Goal: Task Accomplishment & Management: Use online tool/utility

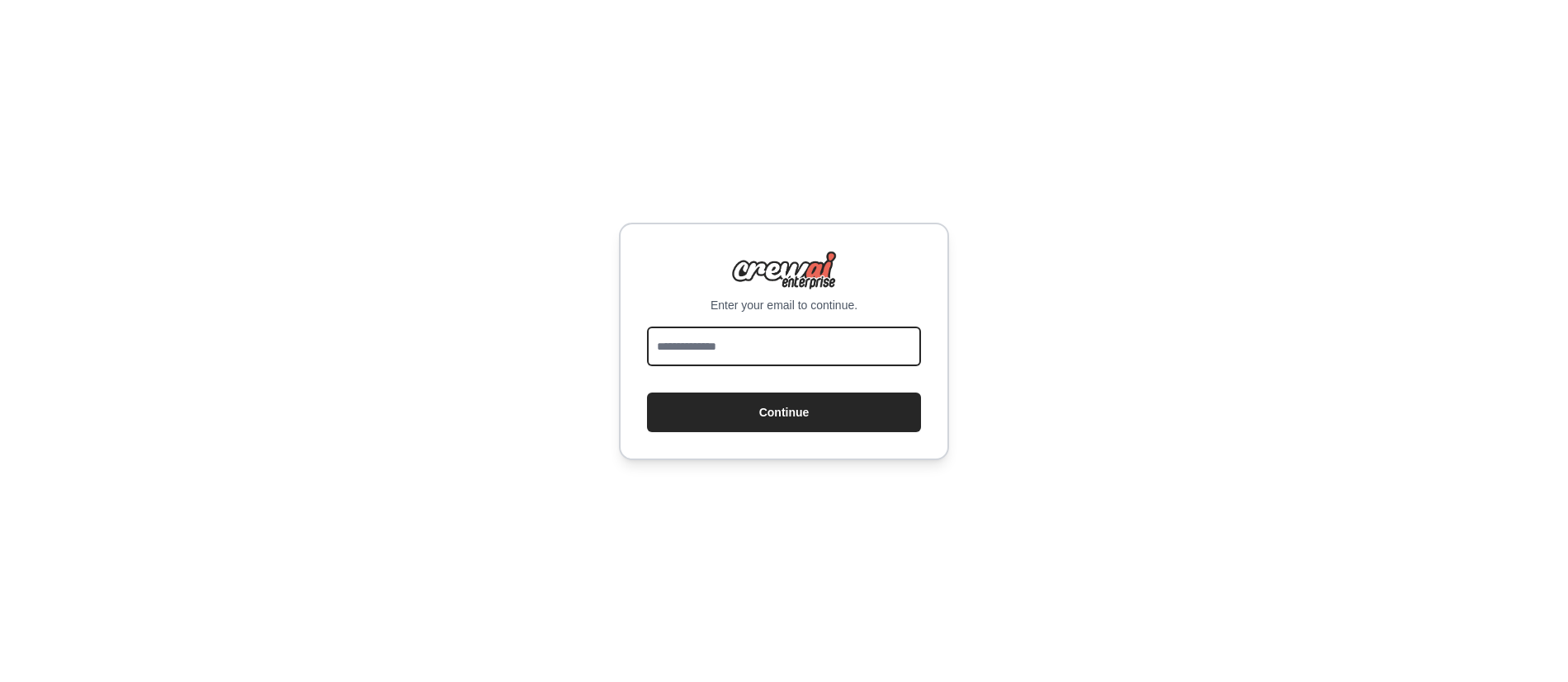
click at [792, 337] on input "email" at bounding box center [783, 346] width 274 height 39
type input "**********"
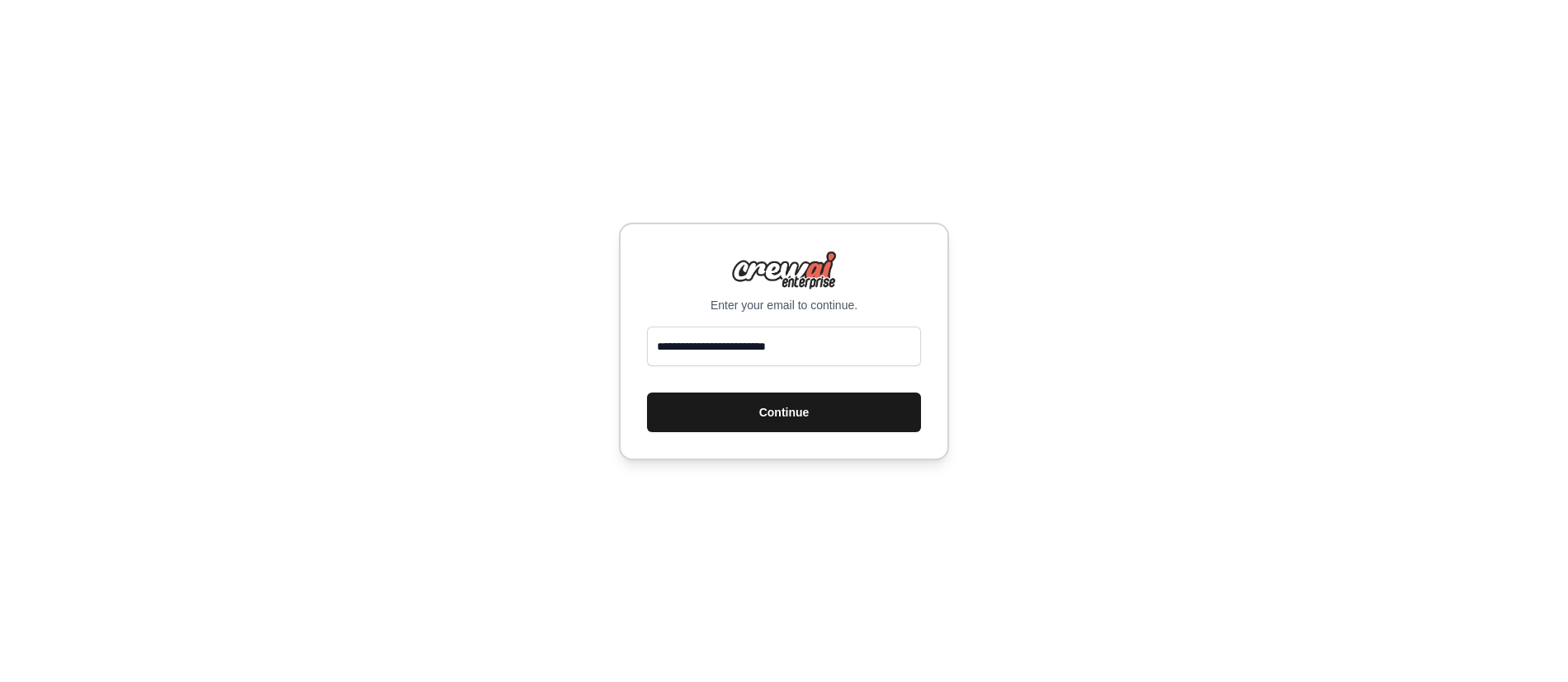
click at [803, 410] on button "Continue" at bounding box center [783, 412] width 274 height 39
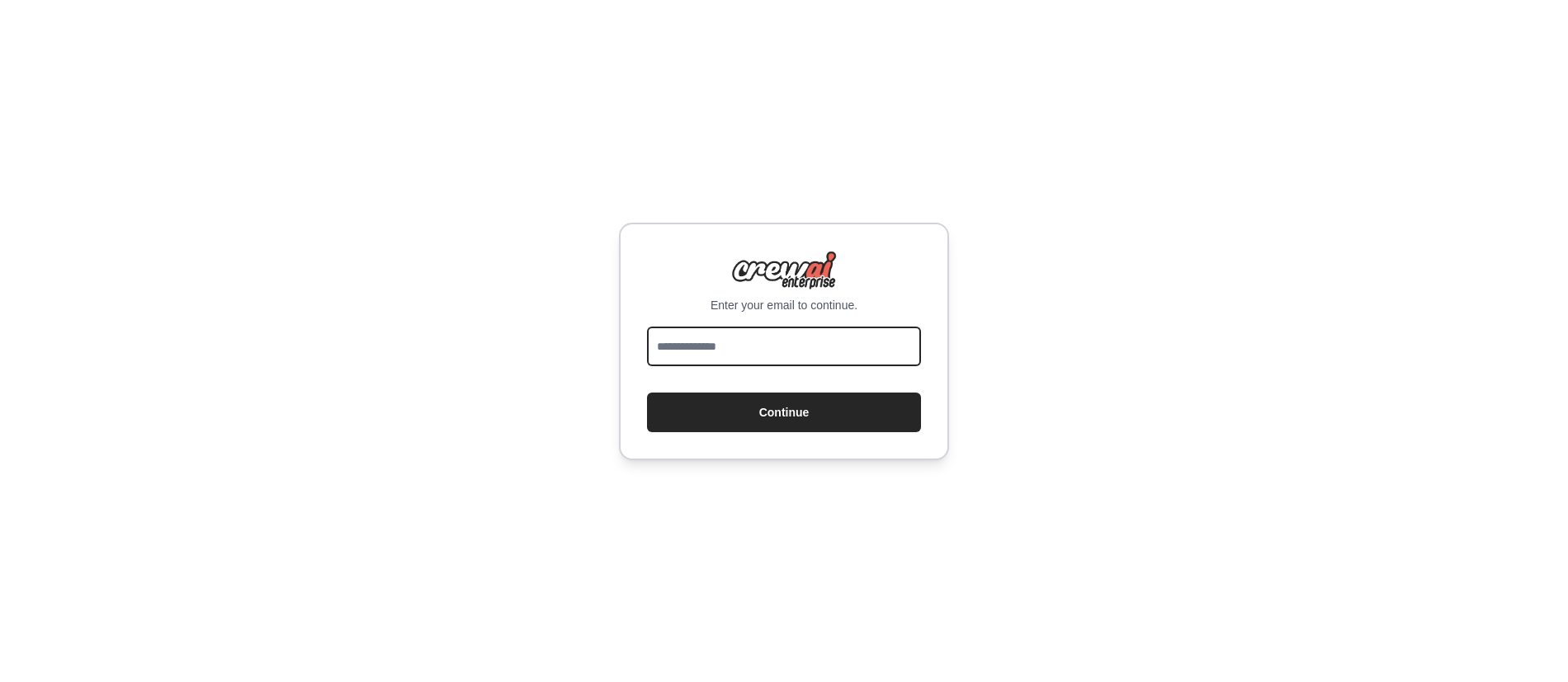
click at [696, 343] on input "email" at bounding box center [783, 346] width 274 height 39
type input "**********"
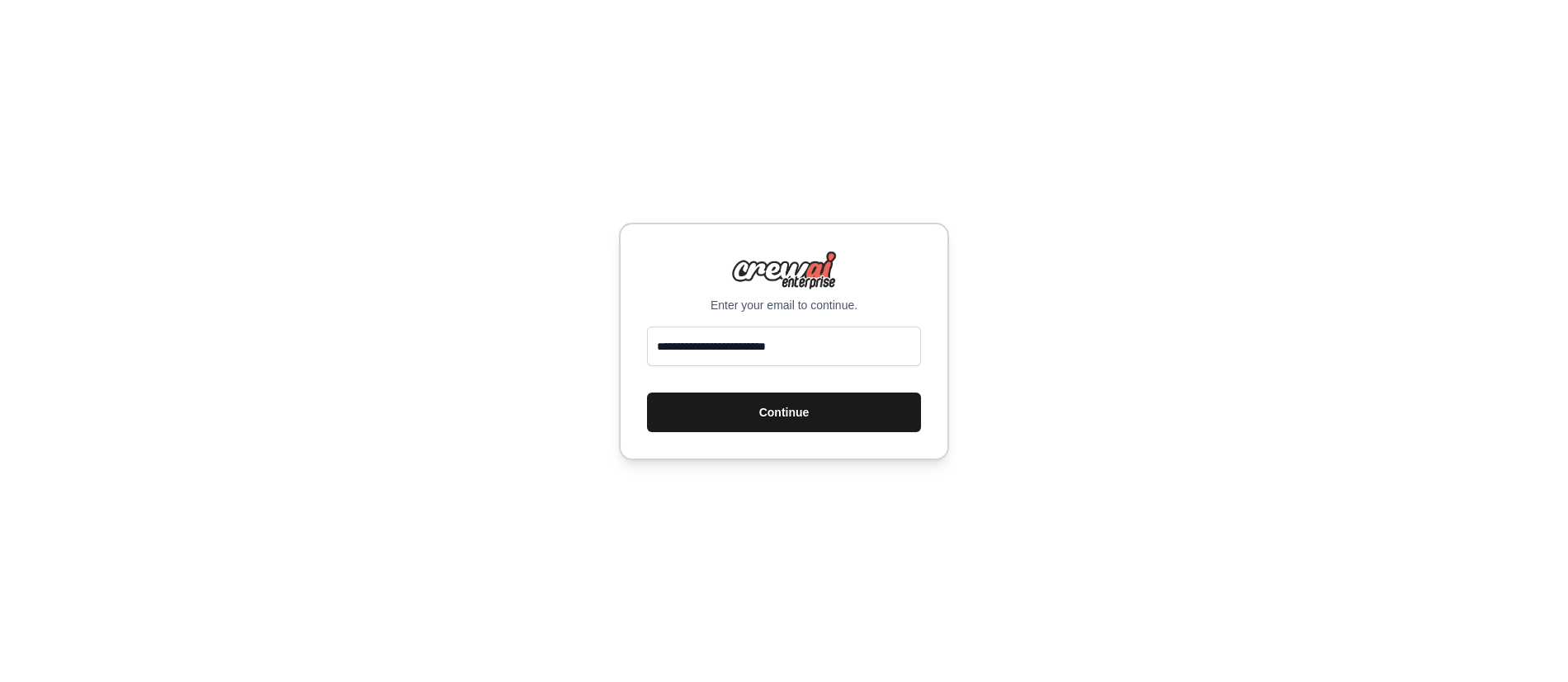
click at [691, 415] on button "Continue" at bounding box center [783, 412] width 274 height 39
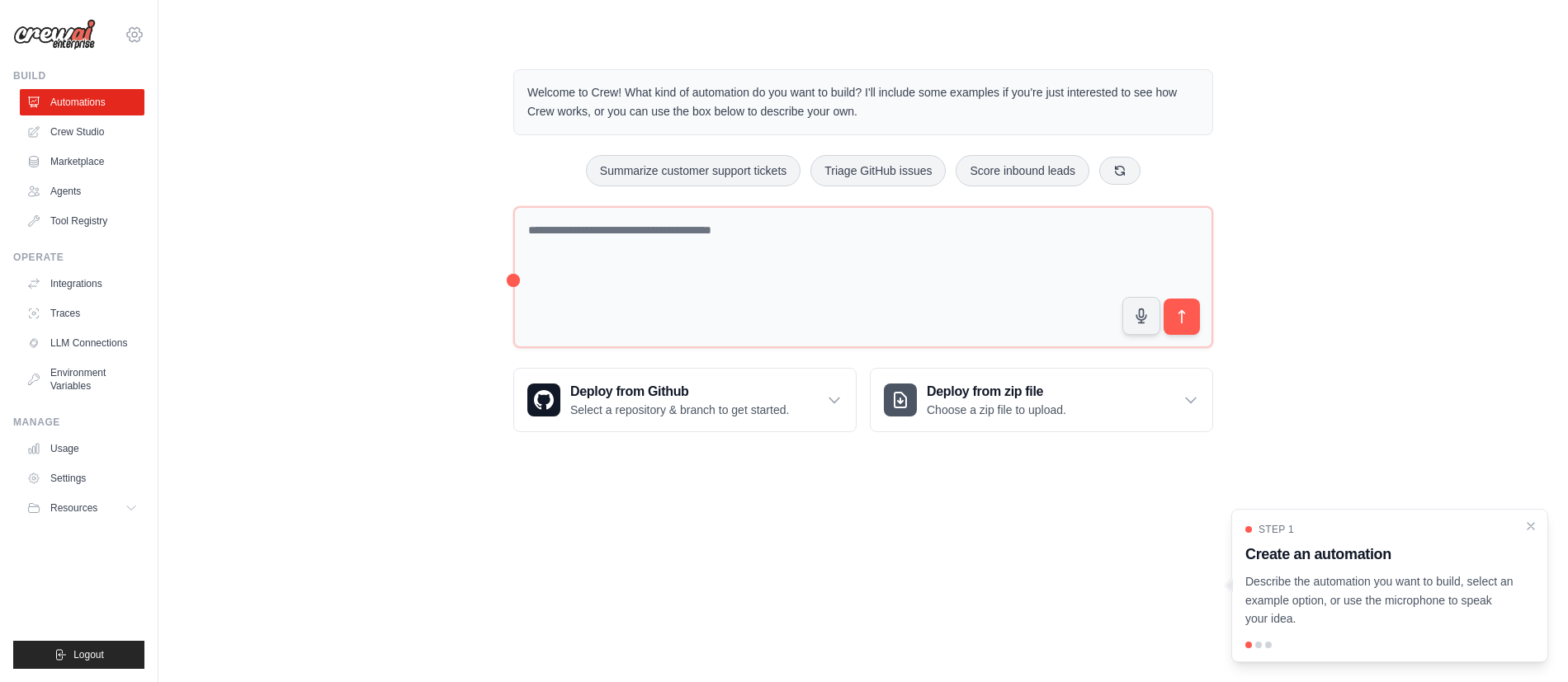
click at [135, 32] on icon at bounding box center [134, 34] width 5 height 5
click at [120, 111] on link "Settings" at bounding box center [135, 111] width 146 height 29
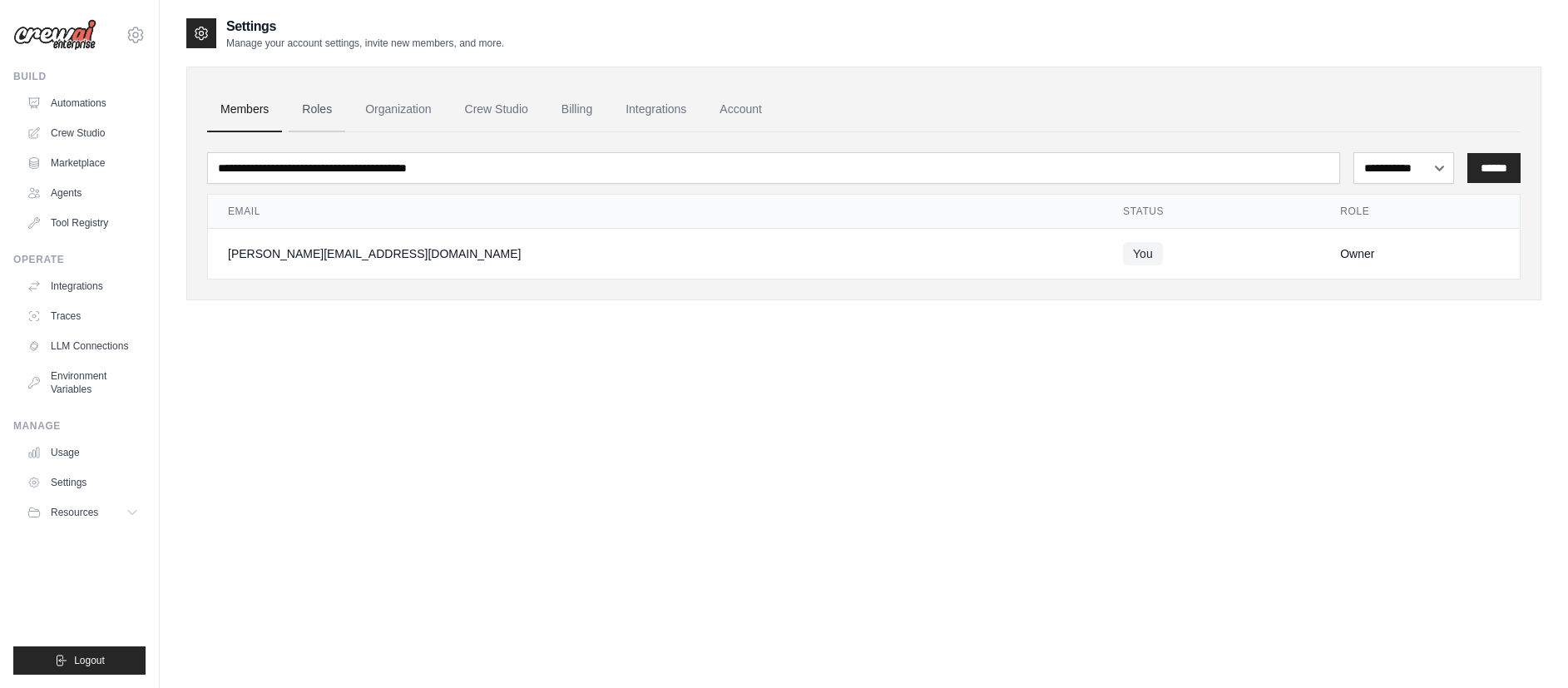
click at [341, 118] on link "Roles" at bounding box center [317, 110] width 56 height 45
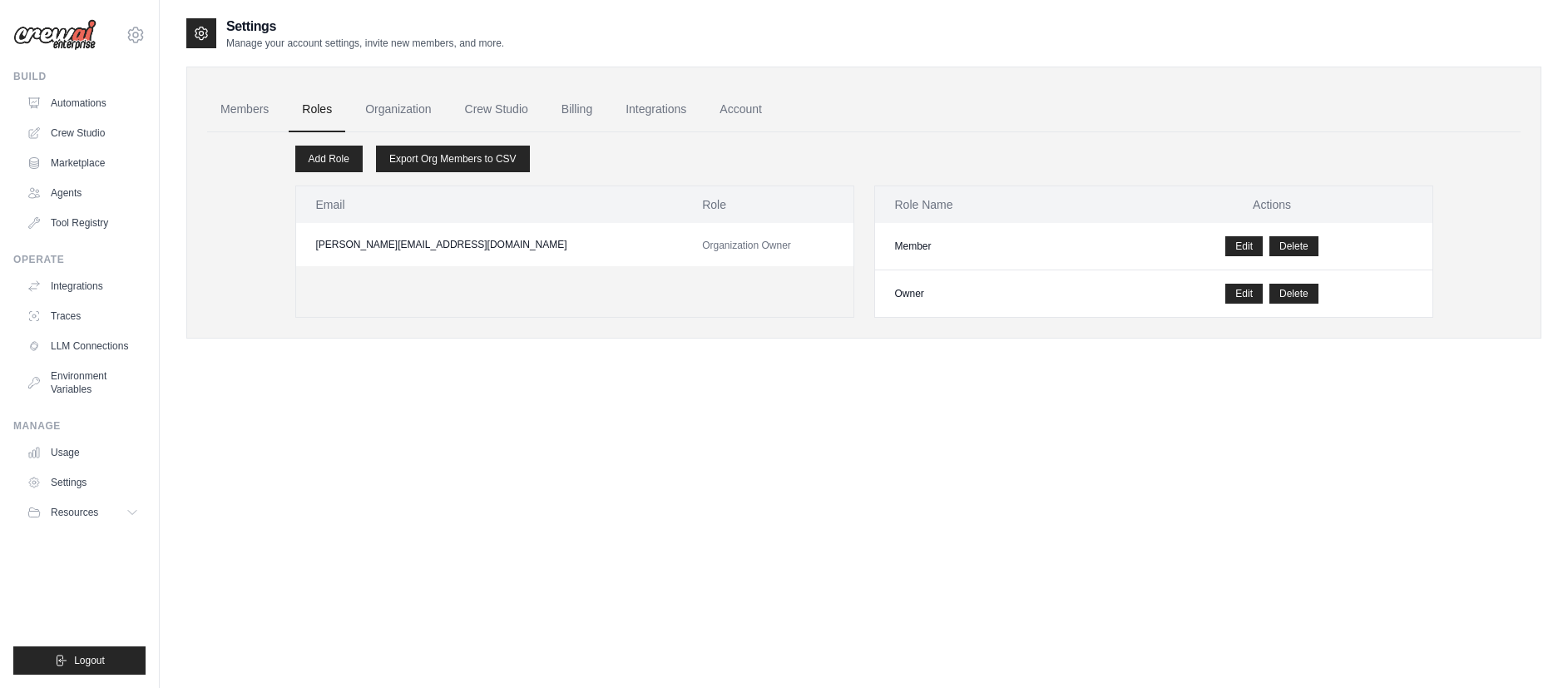
click at [341, 118] on link "Roles" at bounding box center [317, 110] width 56 height 45
click at [408, 117] on link "Organization" at bounding box center [398, 110] width 92 height 45
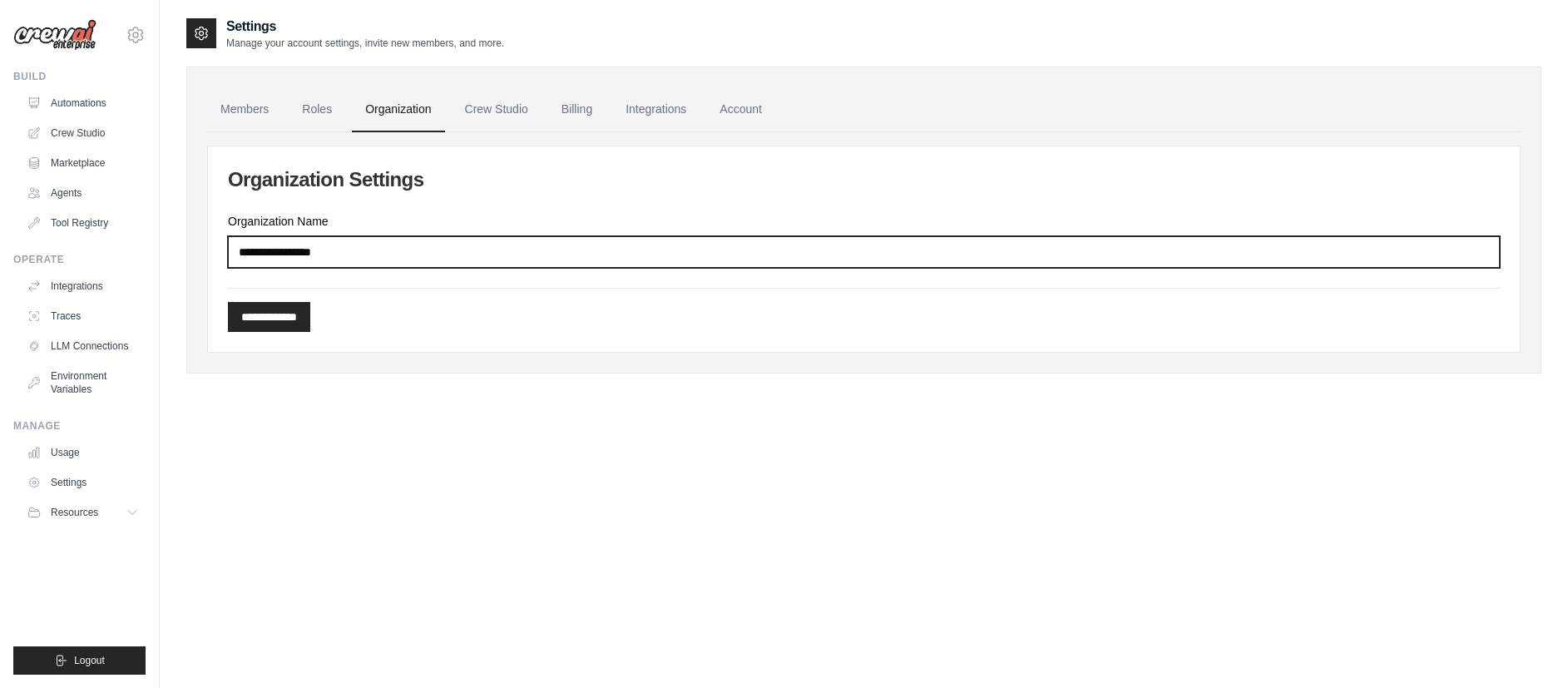
click at [405, 259] on input "Organization Name" at bounding box center [863, 252] width 1272 height 31
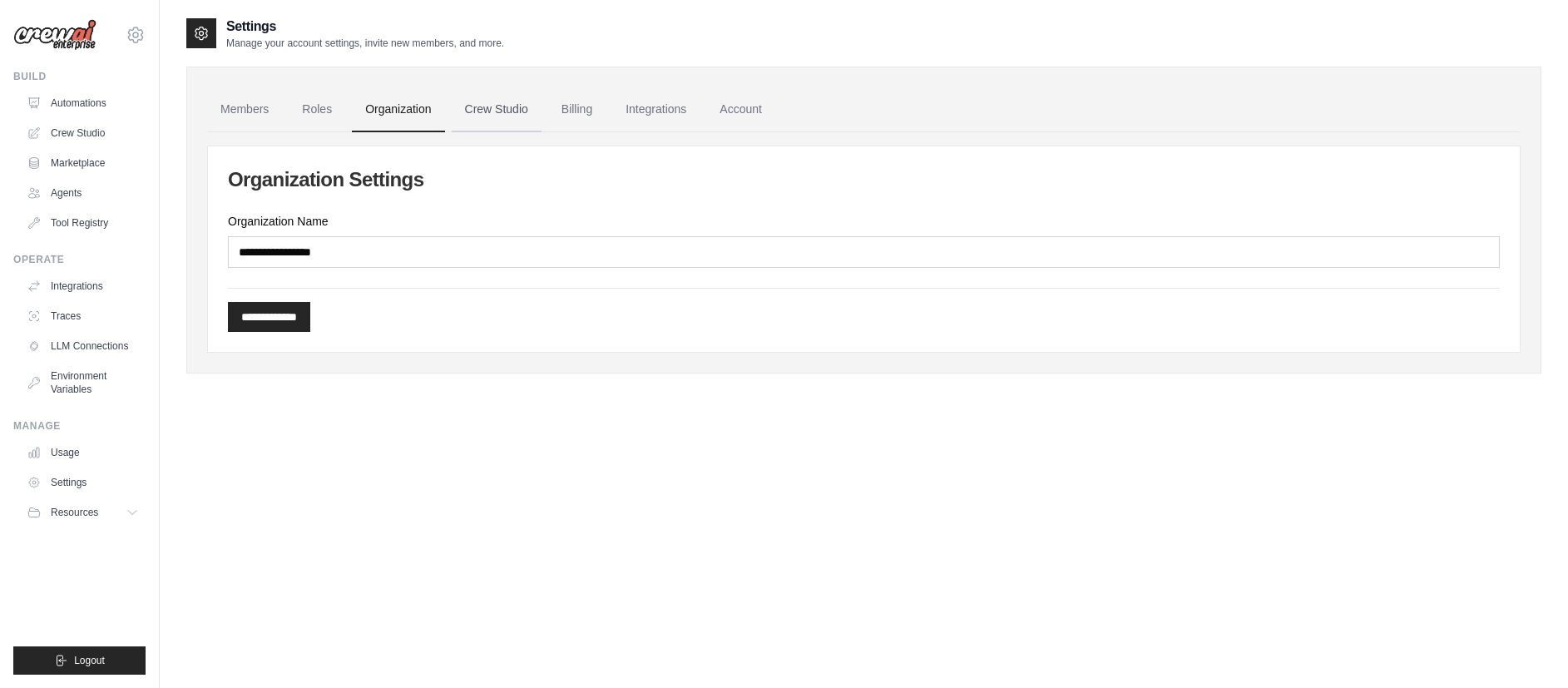
click at [488, 112] on link "Crew Studio" at bounding box center [496, 110] width 90 height 45
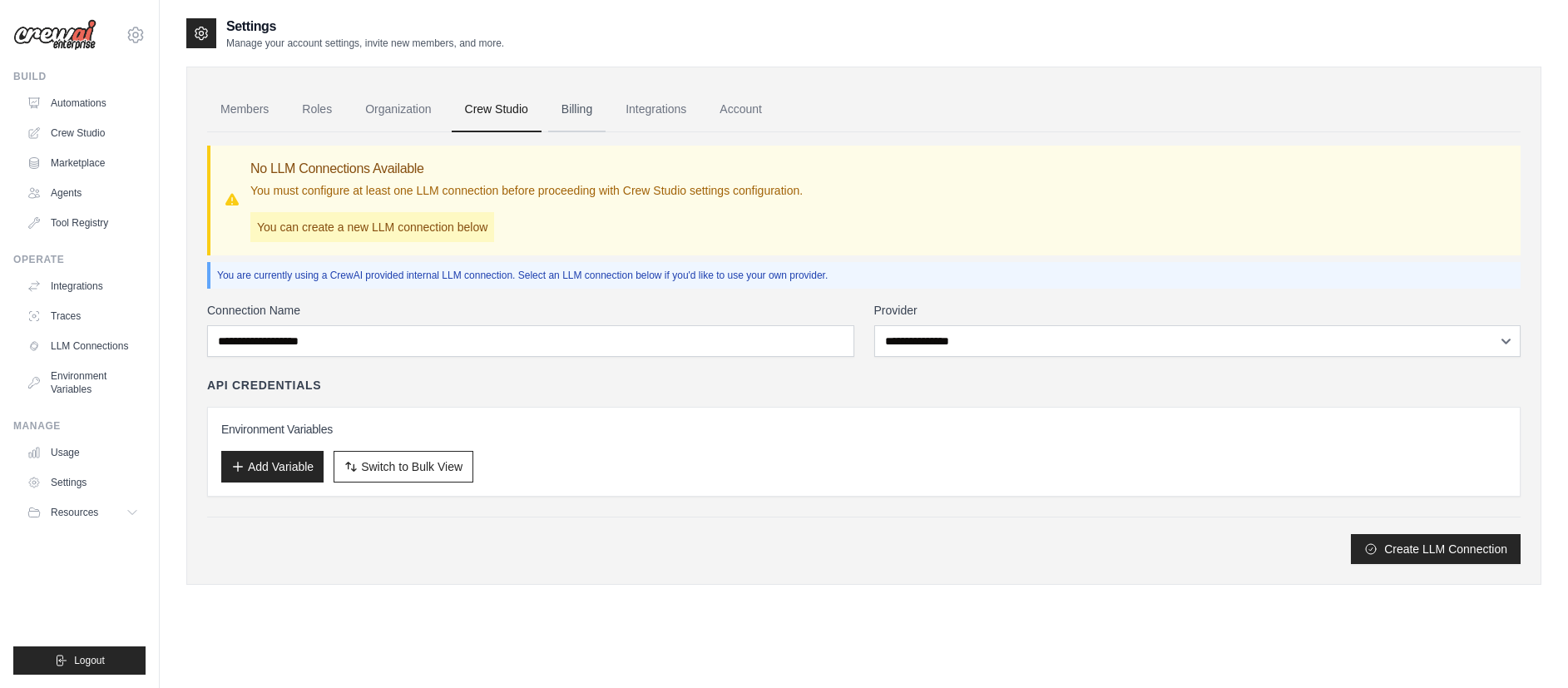
click at [581, 114] on link "Billing" at bounding box center [577, 110] width 57 height 45
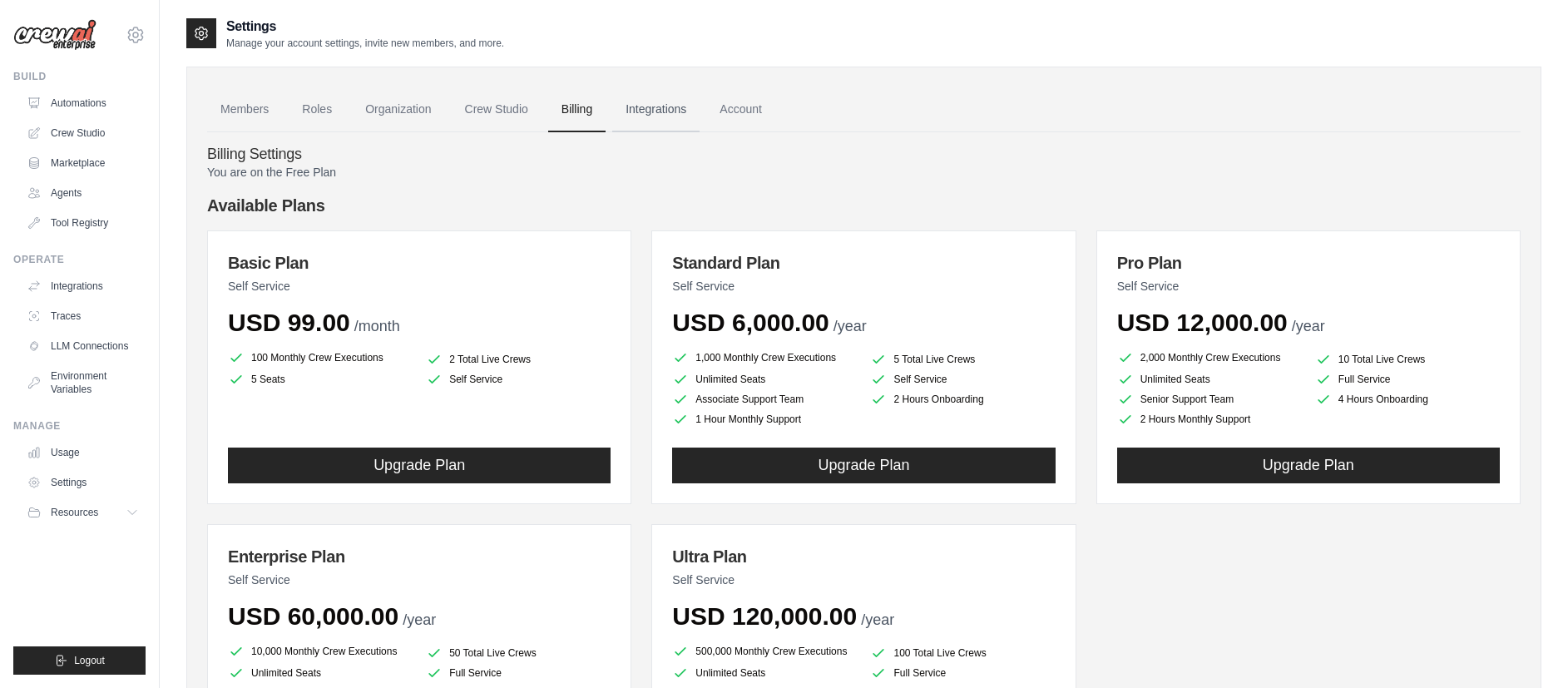
click at [674, 114] on link "Integrations" at bounding box center [656, 110] width 88 height 45
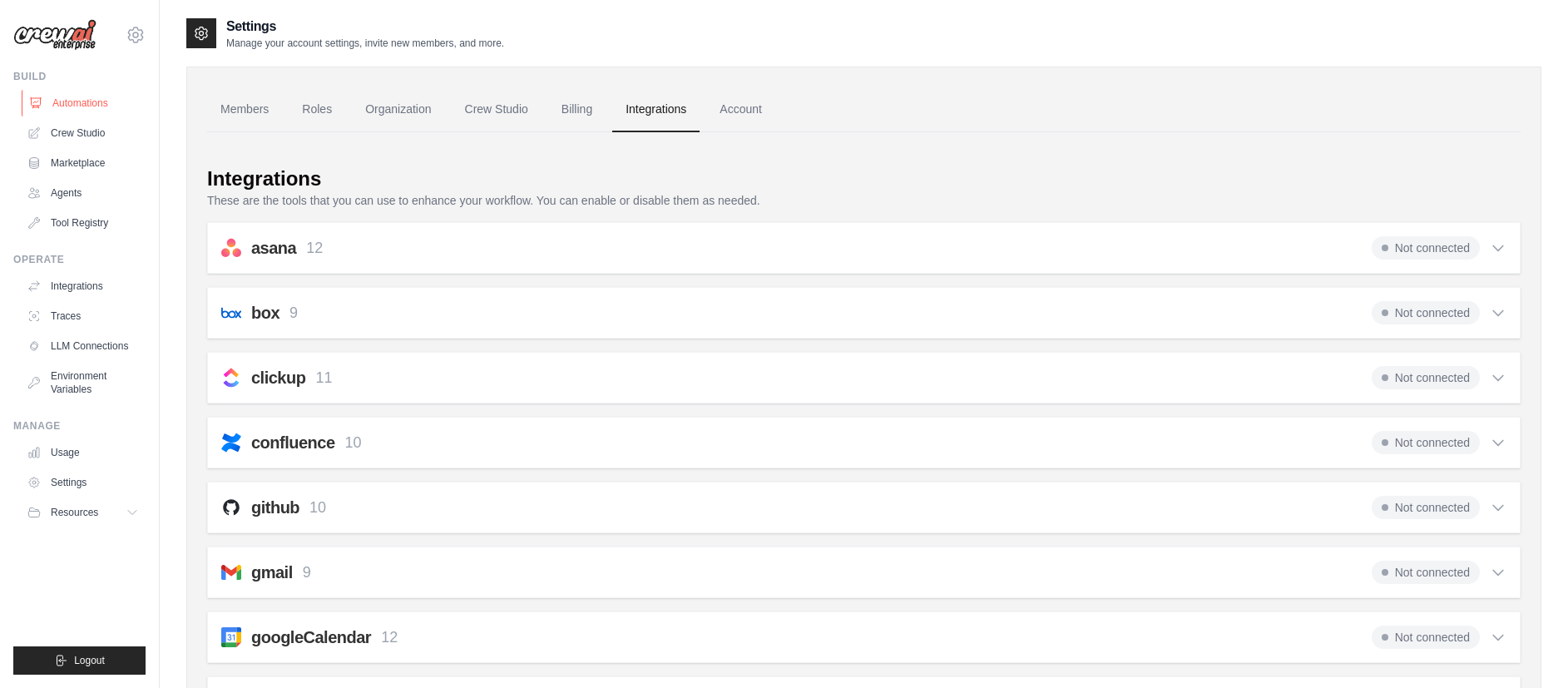
click at [78, 99] on link "Automations" at bounding box center [84, 103] width 126 height 27
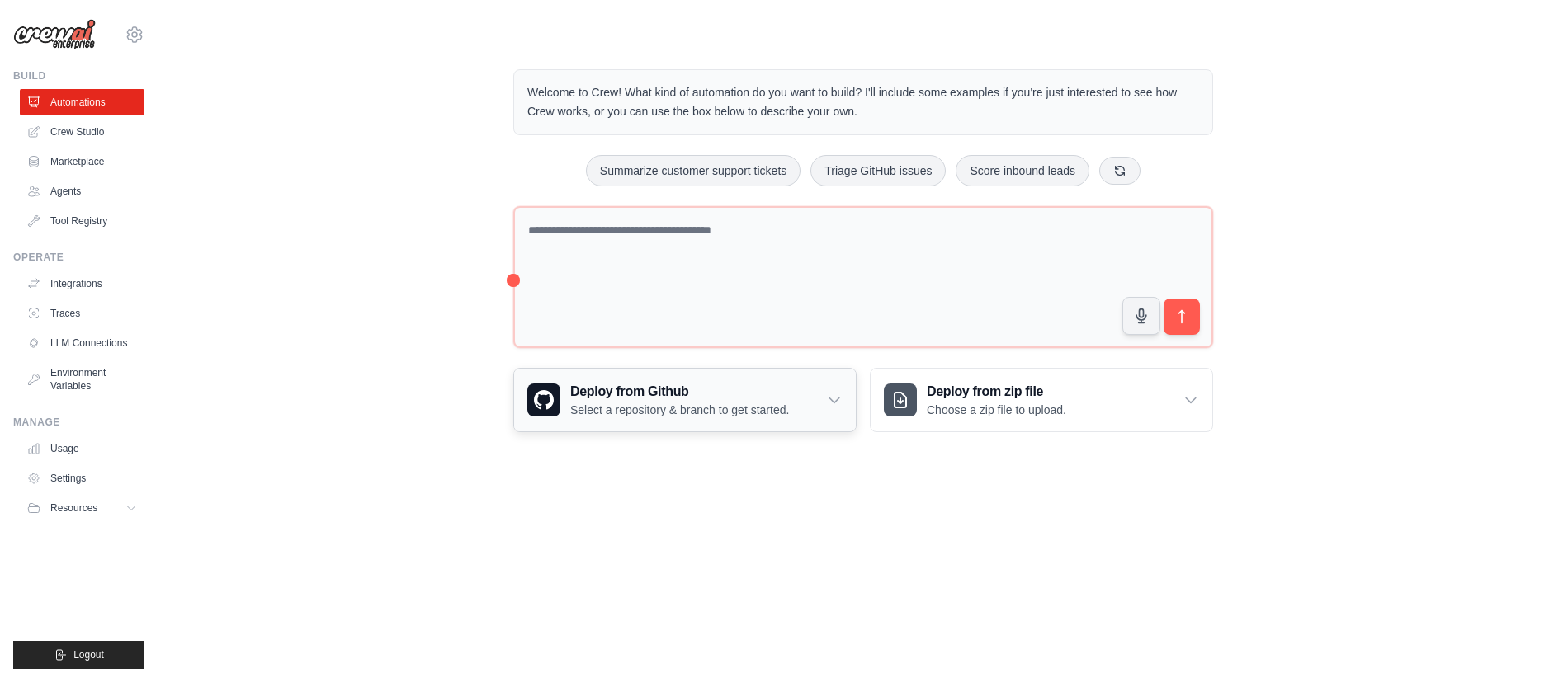
click at [622, 410] on p "Select a repository & branch to get started." at bounding box center [680, 410] width 219 height 16
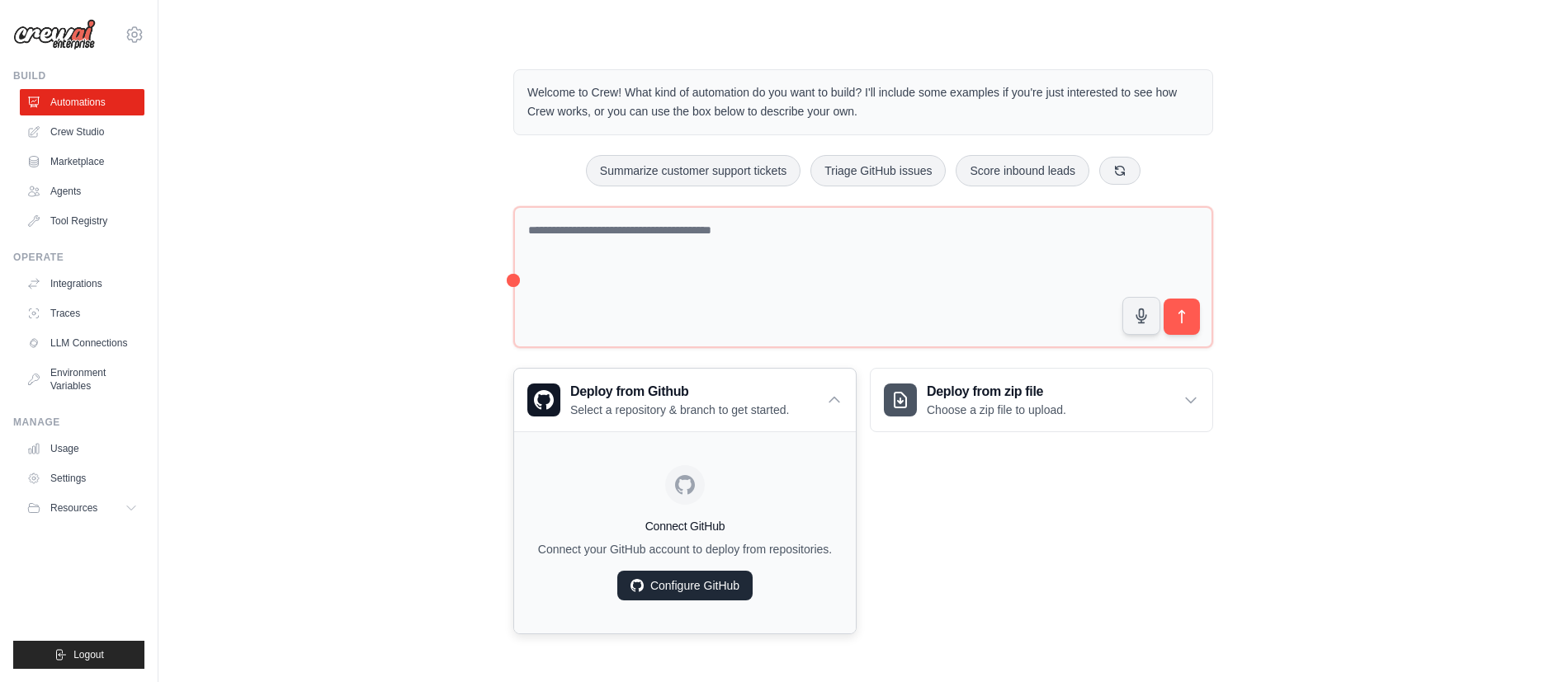
click at [680, 582] on link "Configure GitHub" at bounding box center [685, 585] width 136 height 29
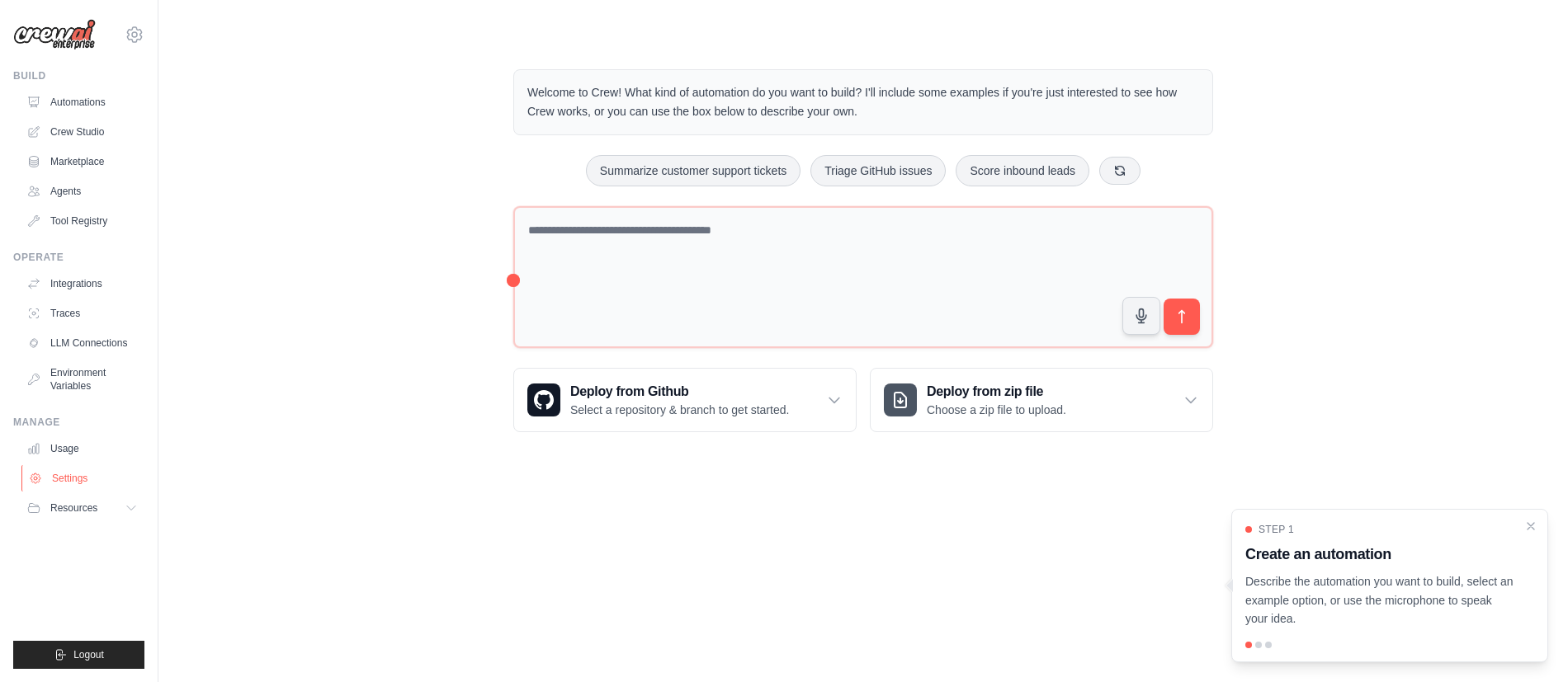
click at [64, 483] on link "Settings" at bounding box center [83, 478] width 125 height 27
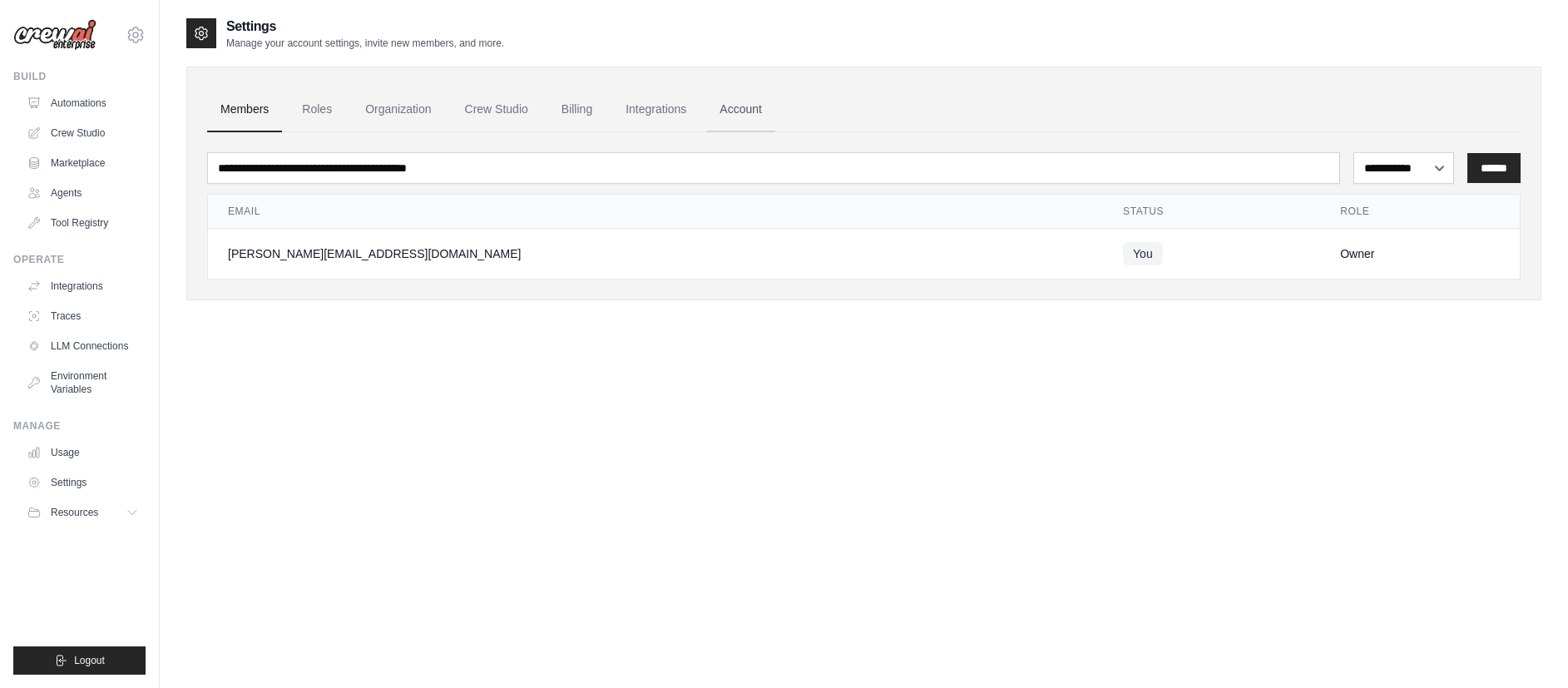
click at [746, 103] on link "Account" at bounding box center [741, 110] width 69 height 45
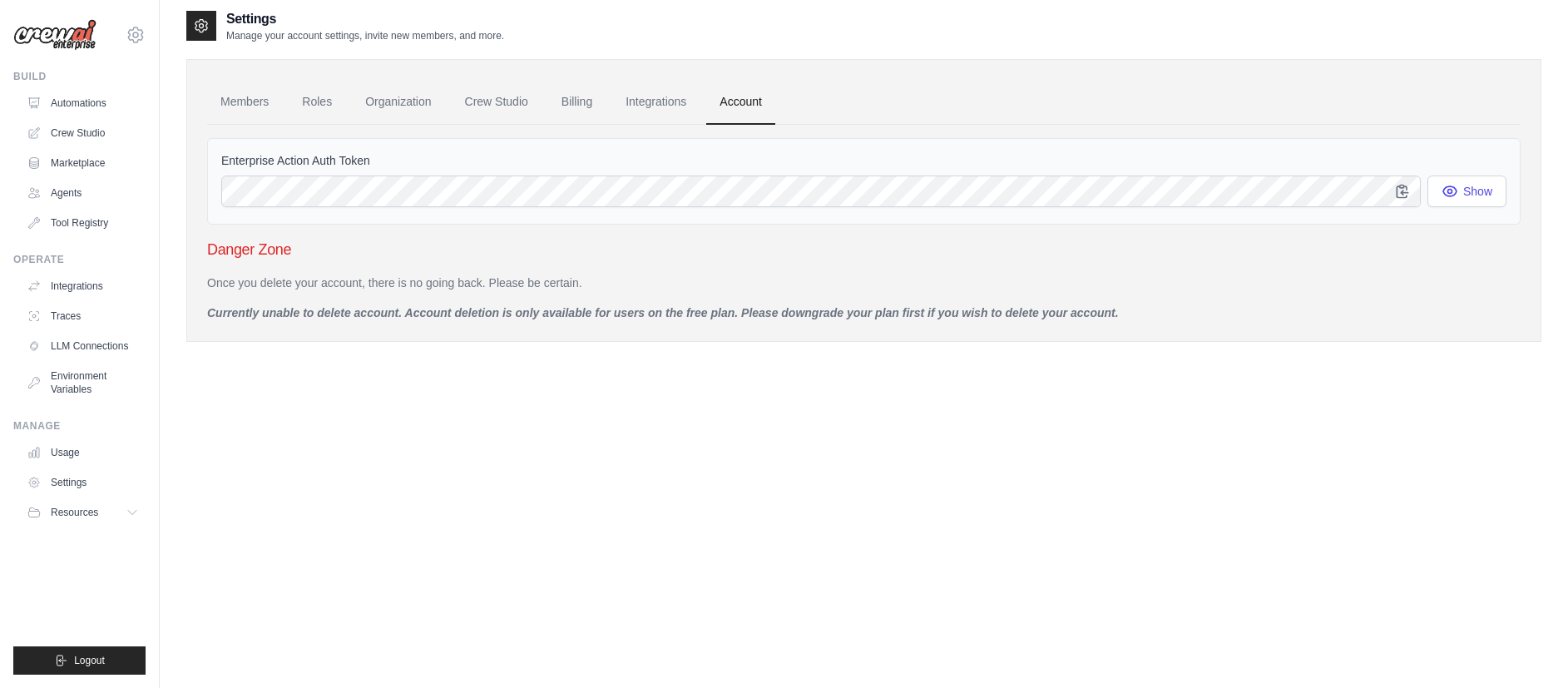
scroll to position [25, 0]
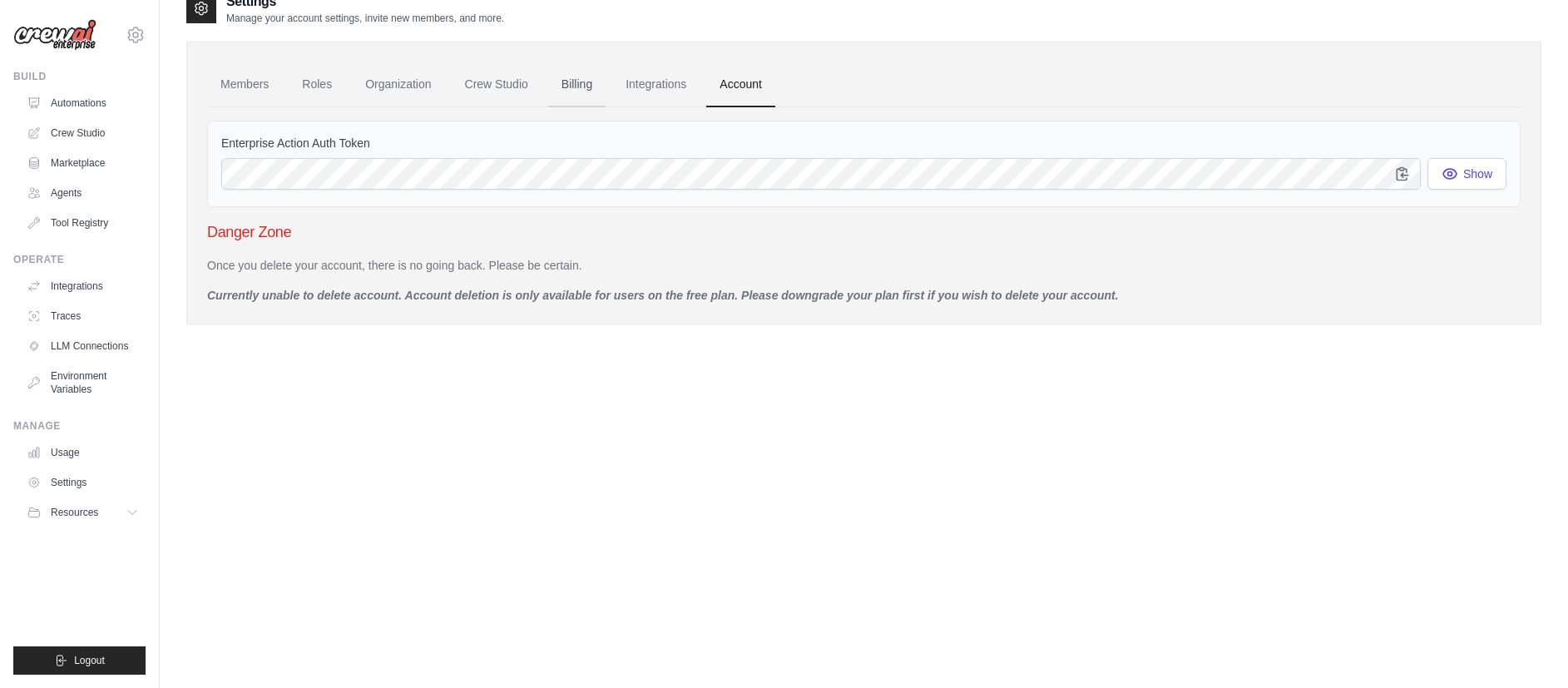
click at [575, 87] on link "Billing" at bounding box center [577, 85] width 57 height 45
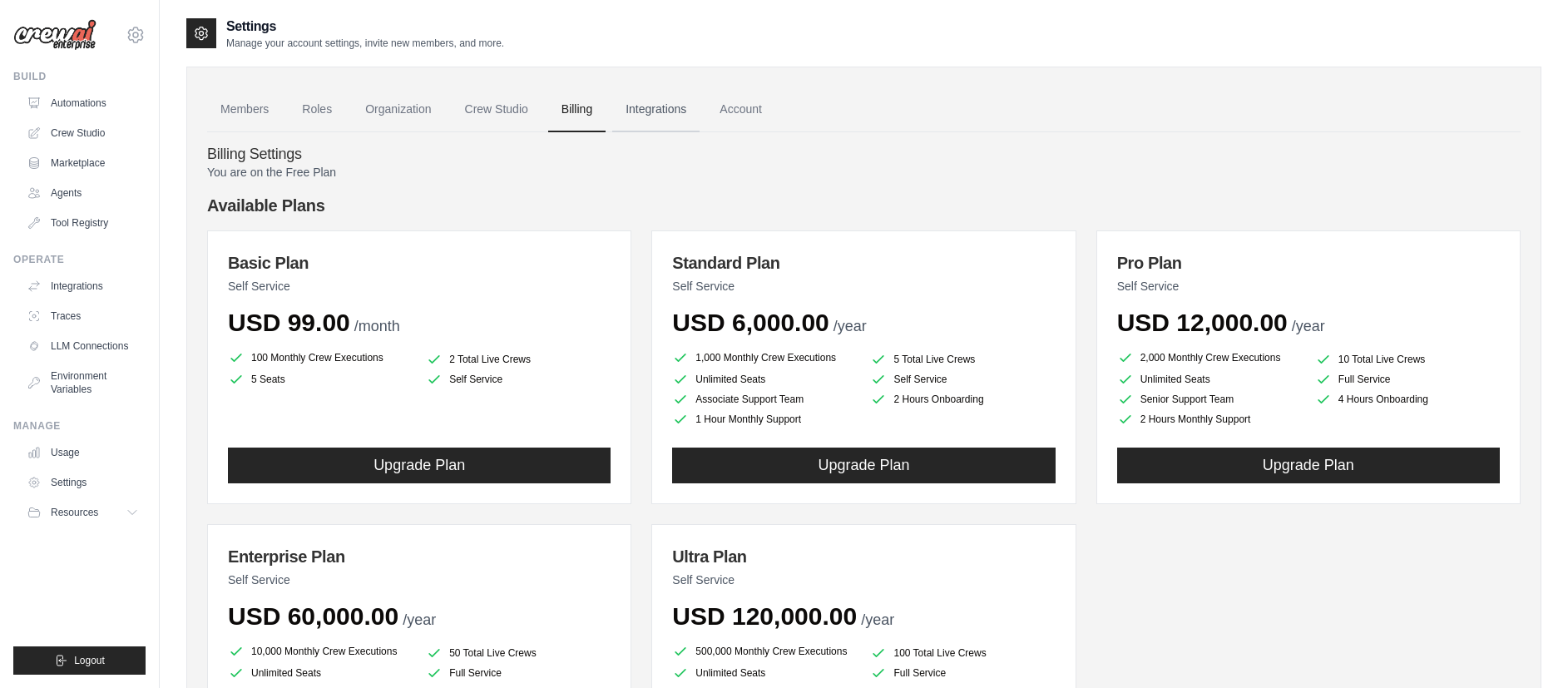
click at [666, 109] on link "Integrations" at bounding box center [656, 110] width 88 height 45
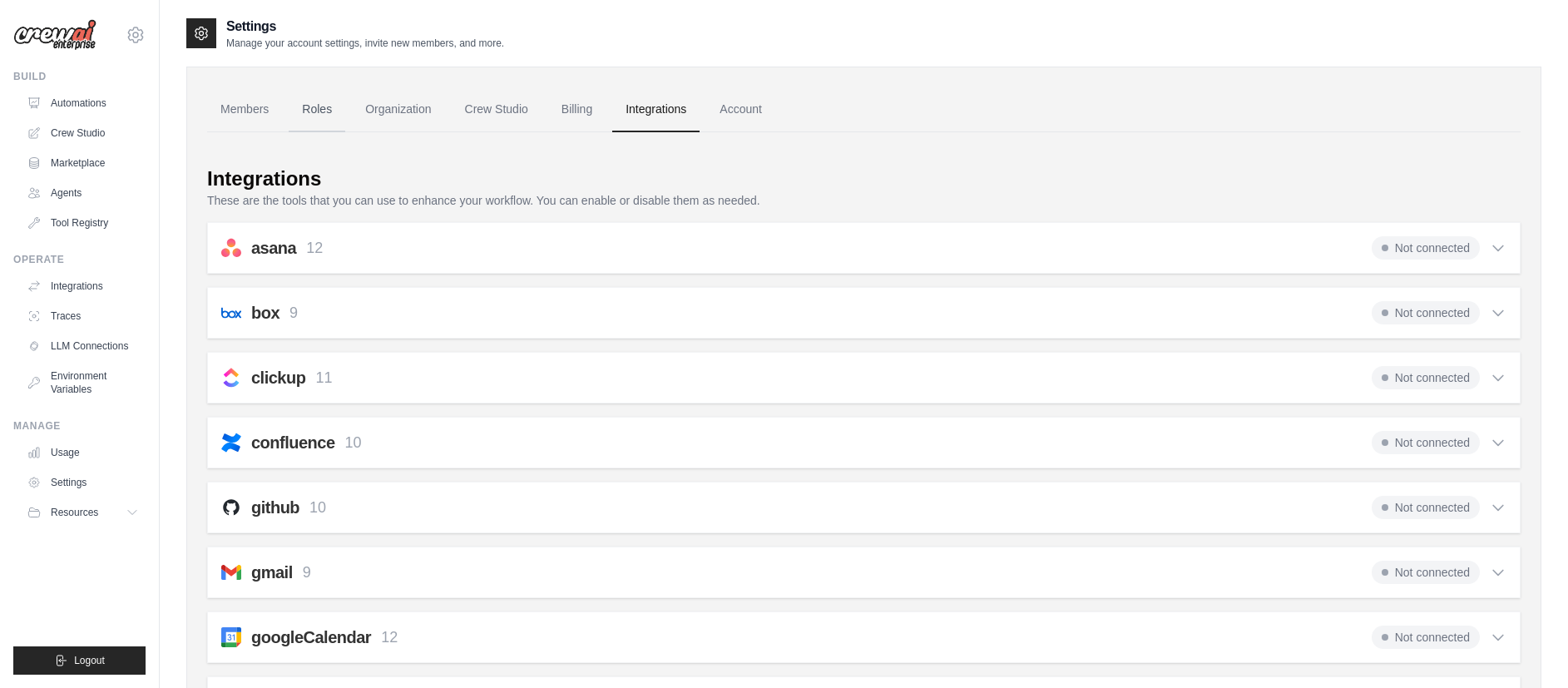
click at [321, 114] on link "Roles" at bounding box center [317, 110] width 56 height 45
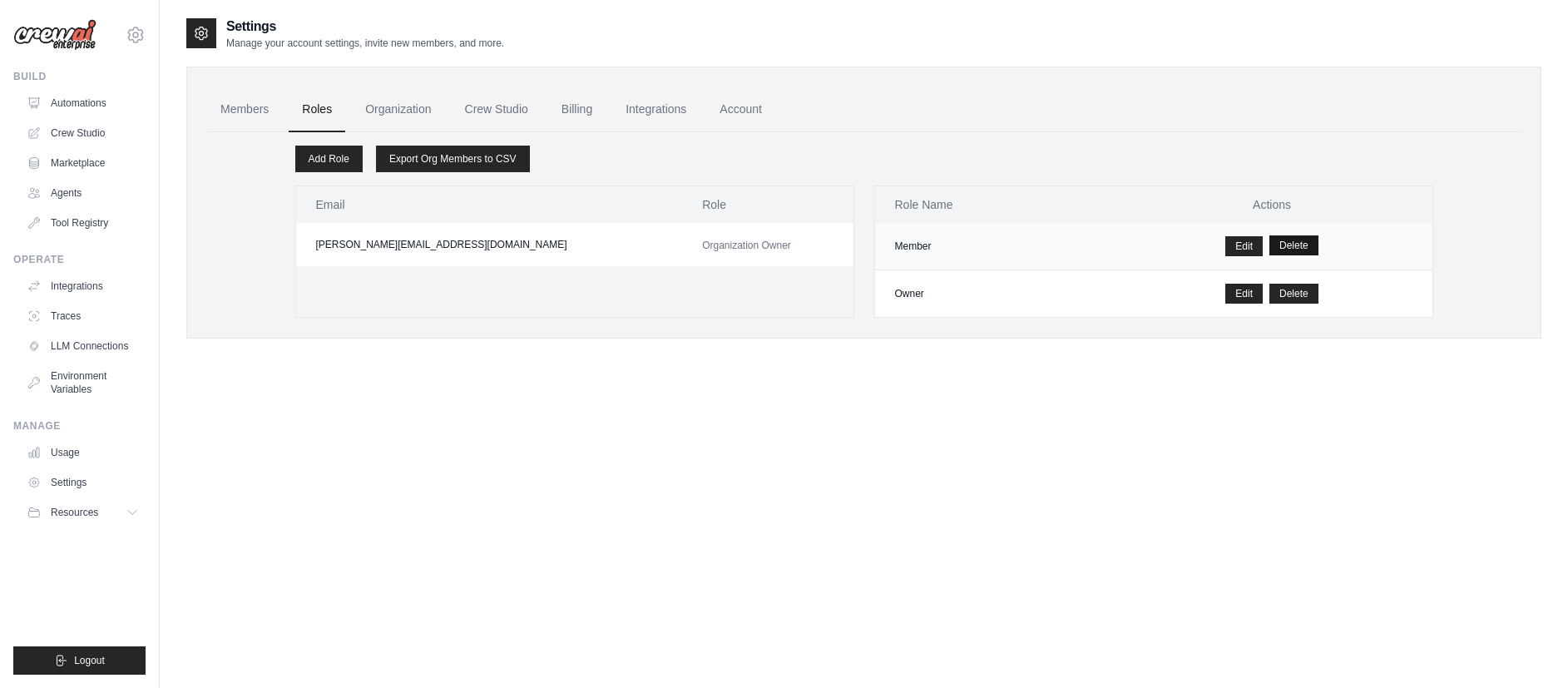
click at [1303, 246] on button "Delete" at bounding box center [1294, 246] width 49 height 20
click at [1282, 244] on button "Delete" at bounding box center [1294, 246] width 49 height 20
click at [1286, 296] on button "Delete" at bounding box center [1294, 293] width 49 height 20
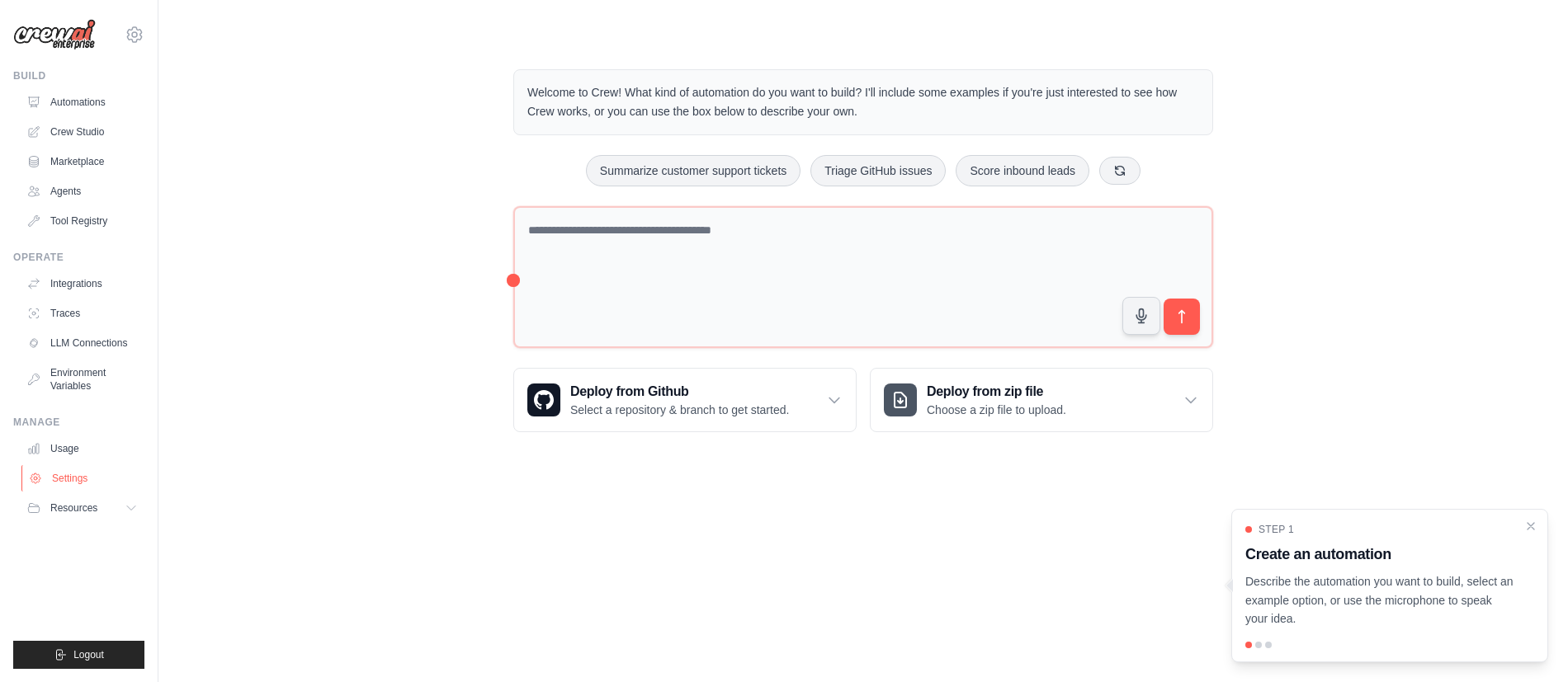
click at [79, 476] on link "Settings" at bounding box center [83, 478] width 125 height 27
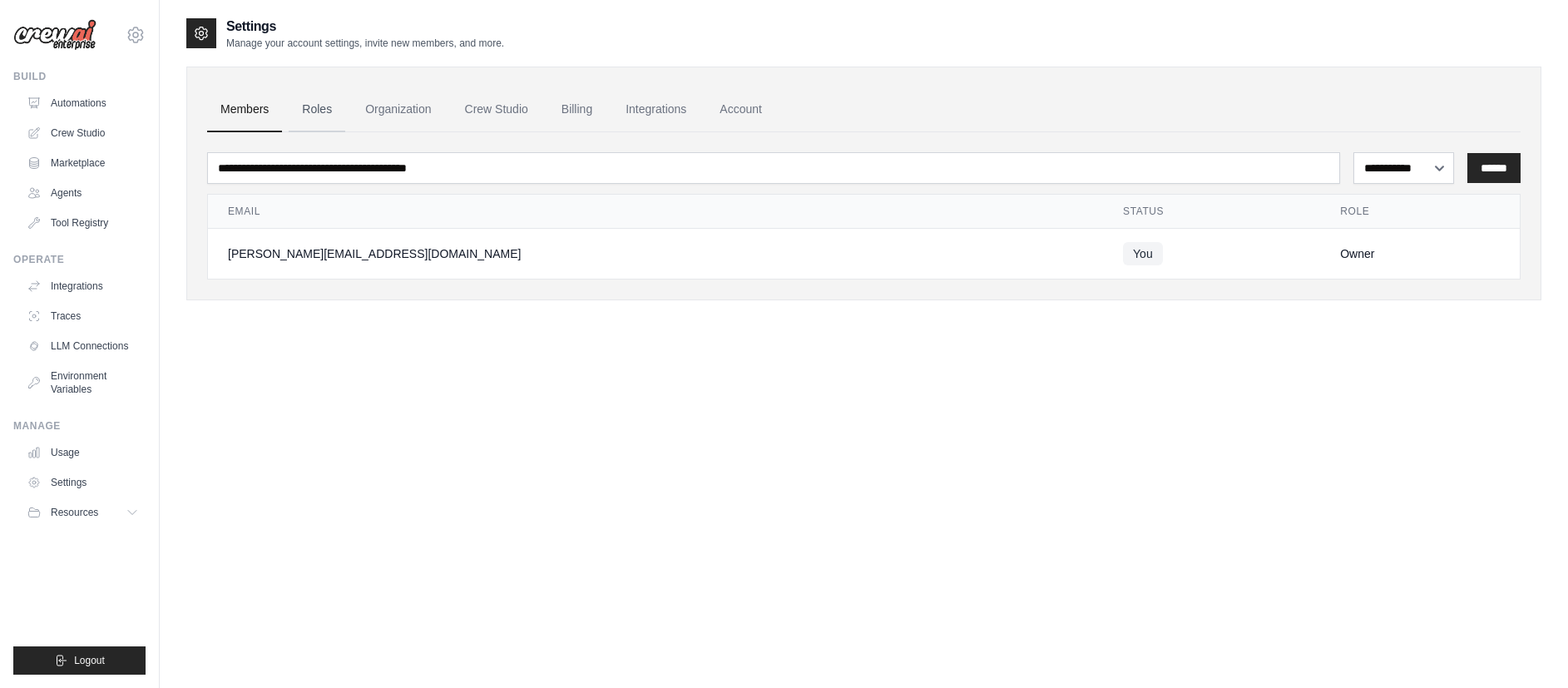
click at [331, 105] on link "Roles" at bounding box center [317, 110] width 56 height 45
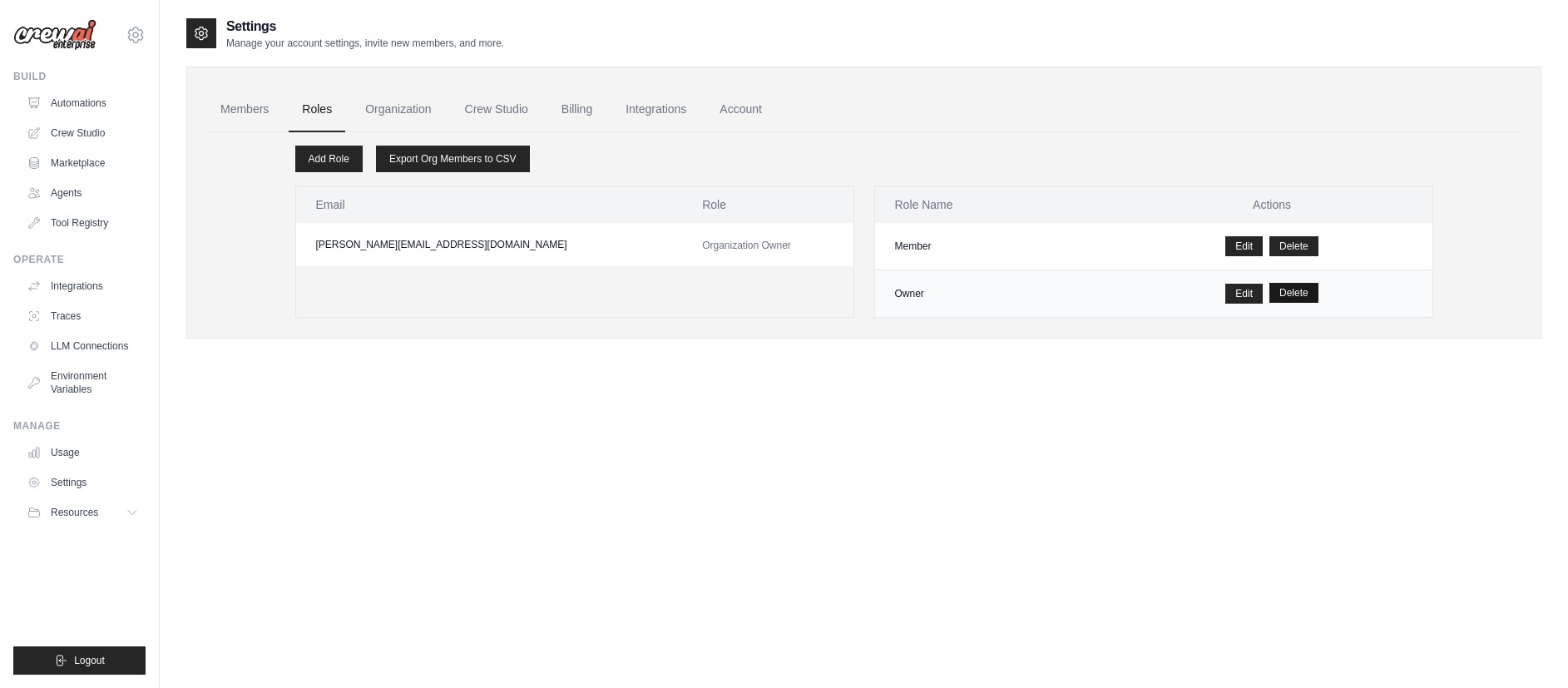
click at [1289, 290] on button "Delete" at bounding box center [1294, 293] width 49 height 20
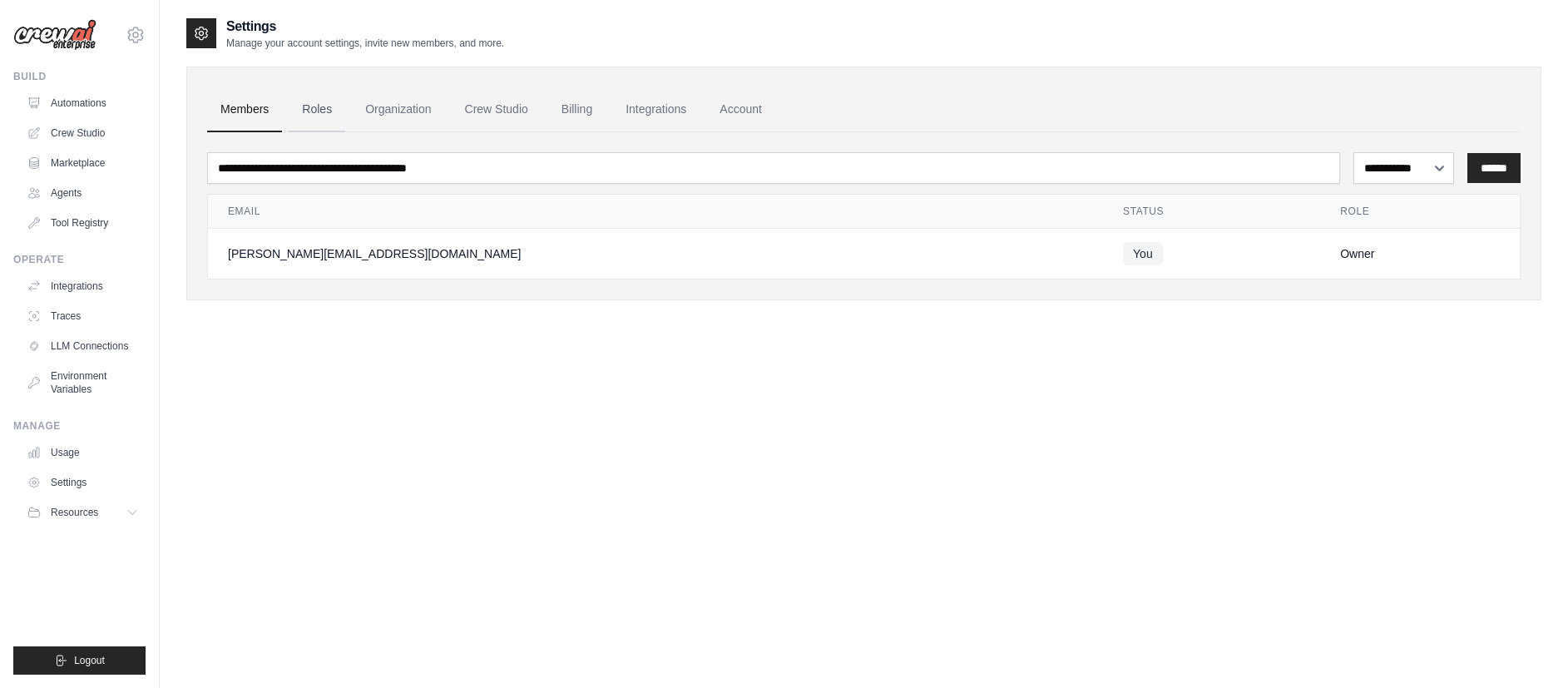
click at [312, 107] on link "Roles" at bounding box center [317, 110] width 56 height 45
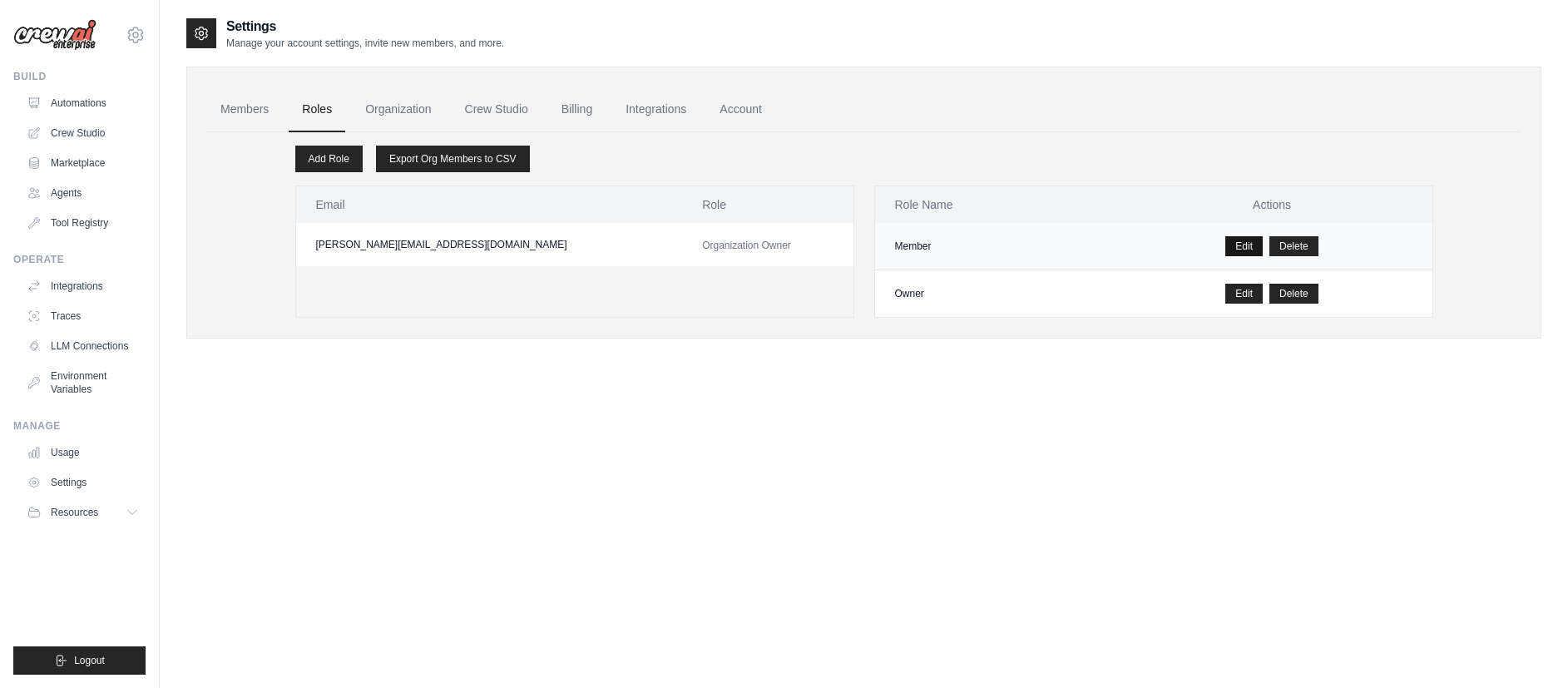
click at [1247, 241] on link "Edit" at bounding box center [1244, 247] width 38 height 20
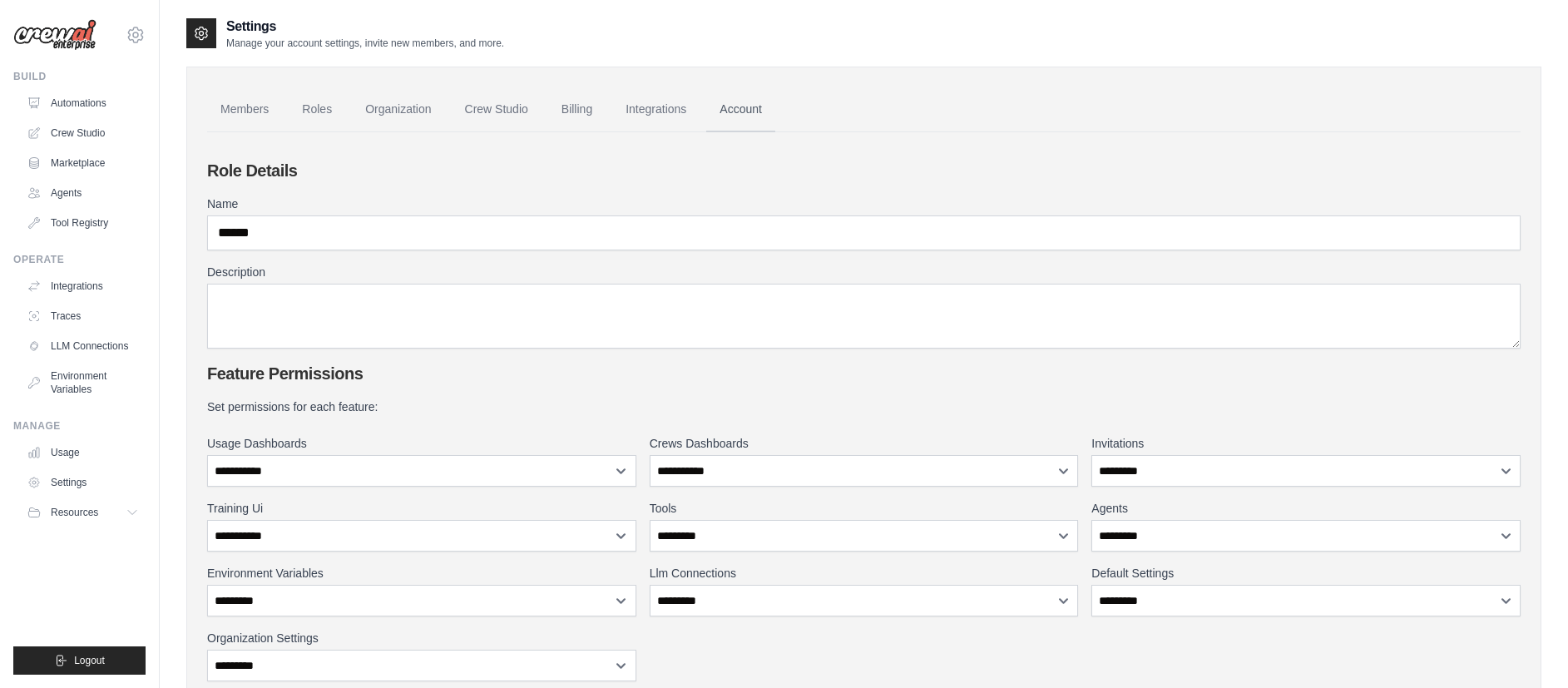
click at [755, 107] on link "Account" at bounding box center [741, 110] width 69 height 45
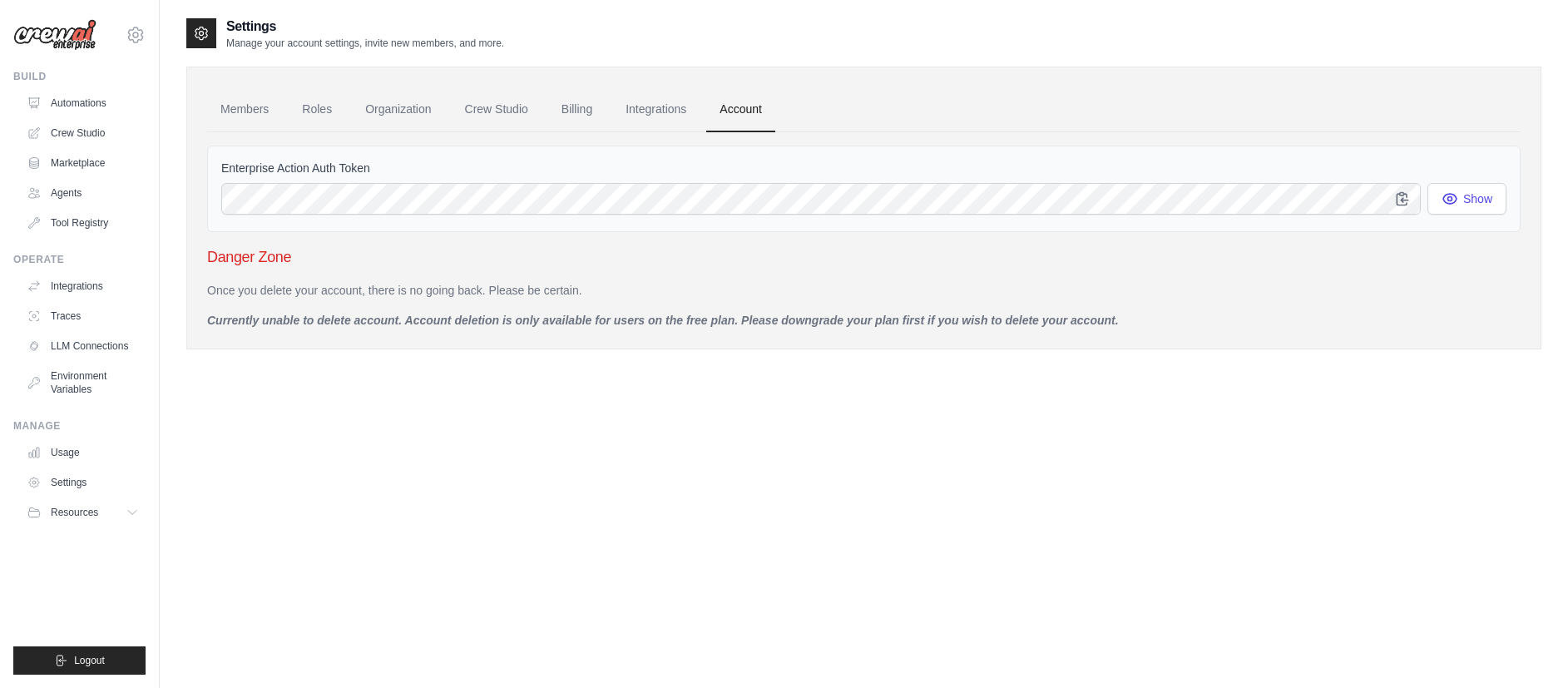
click at [330, 321] on p "Currently unable to delete account. Account deletion is only available for user…" at bounding box center [863, 320] width 1314 height 17
click at [242, 125] on link "Members" at bounding box center [244, 110] width 75 height 45
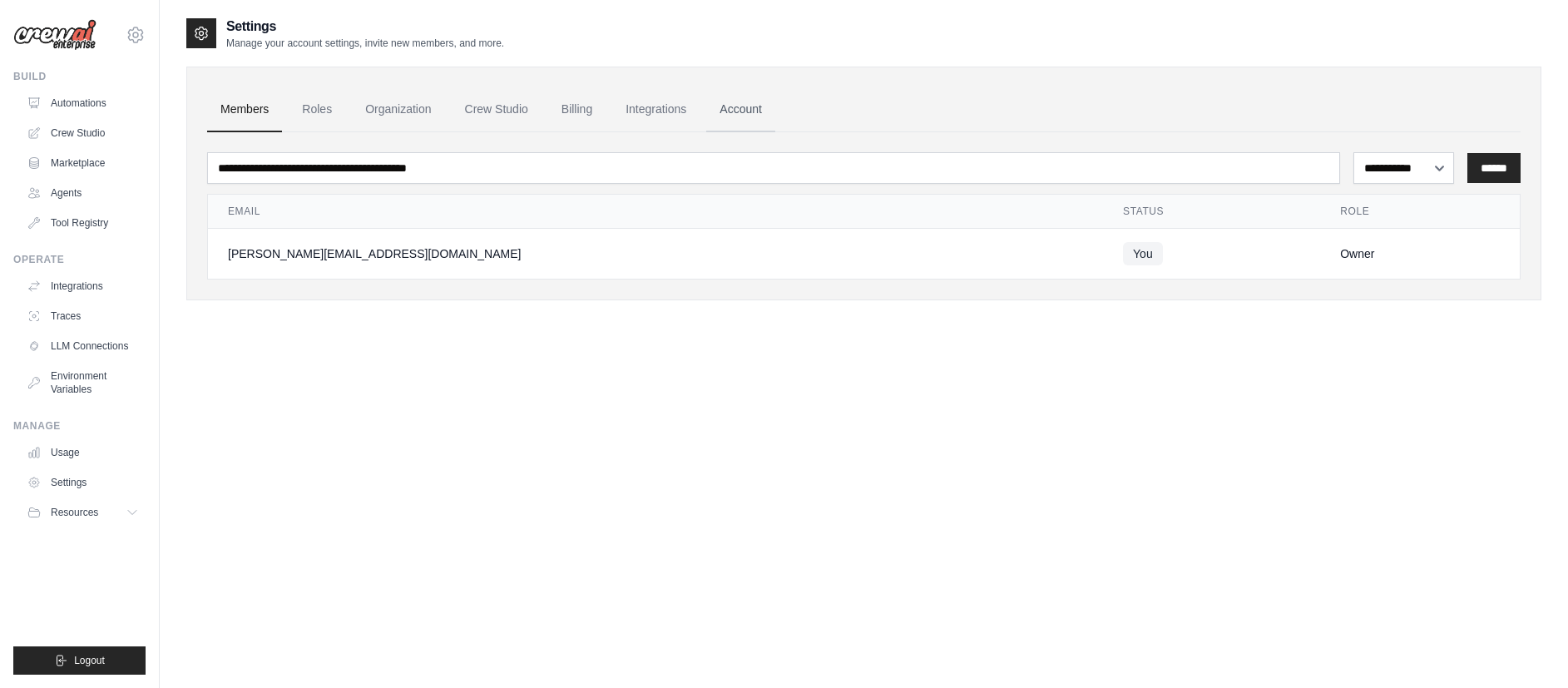
click at [749, 110] on link "Account" at bounding box center [741, 110] width 69 height 45
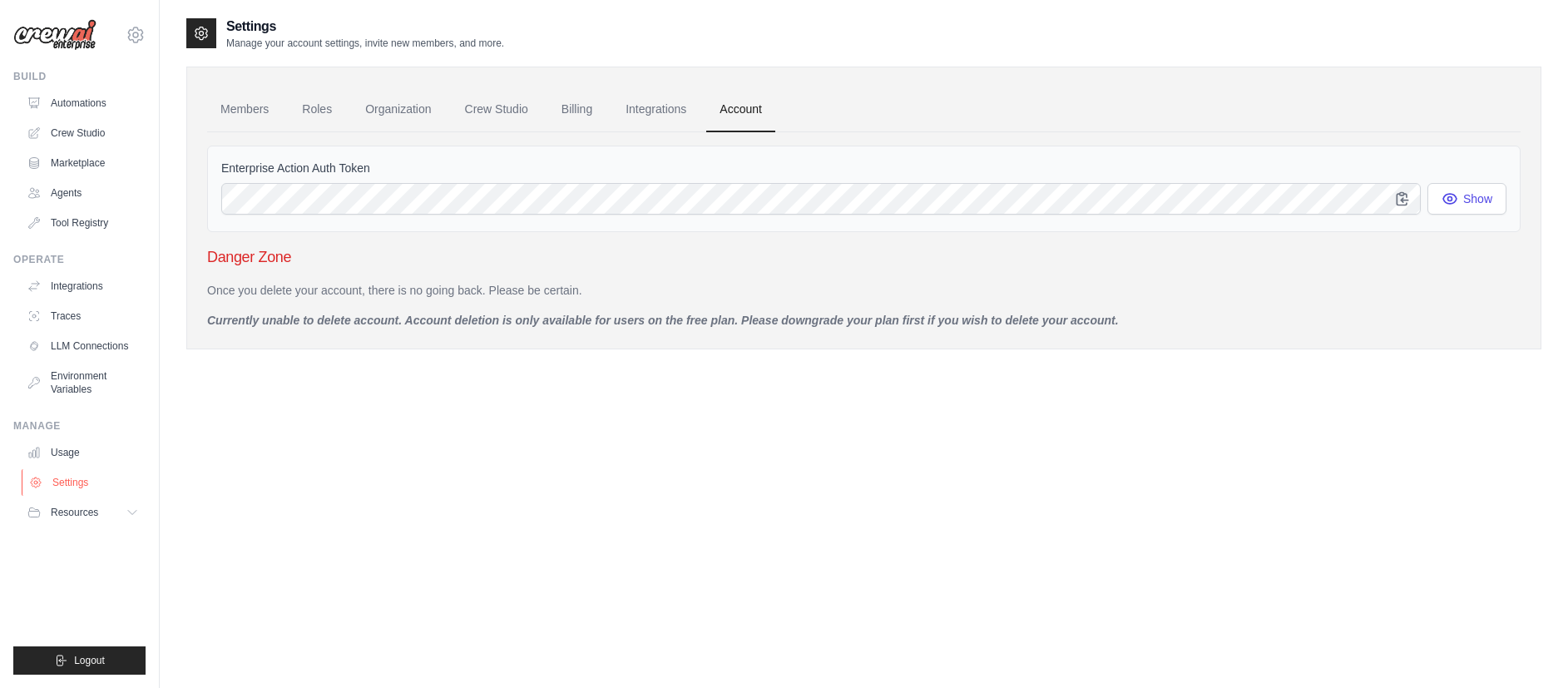
click at [55, 476] on link "Settings" at bounding box center [84, 482] width 126 height 27
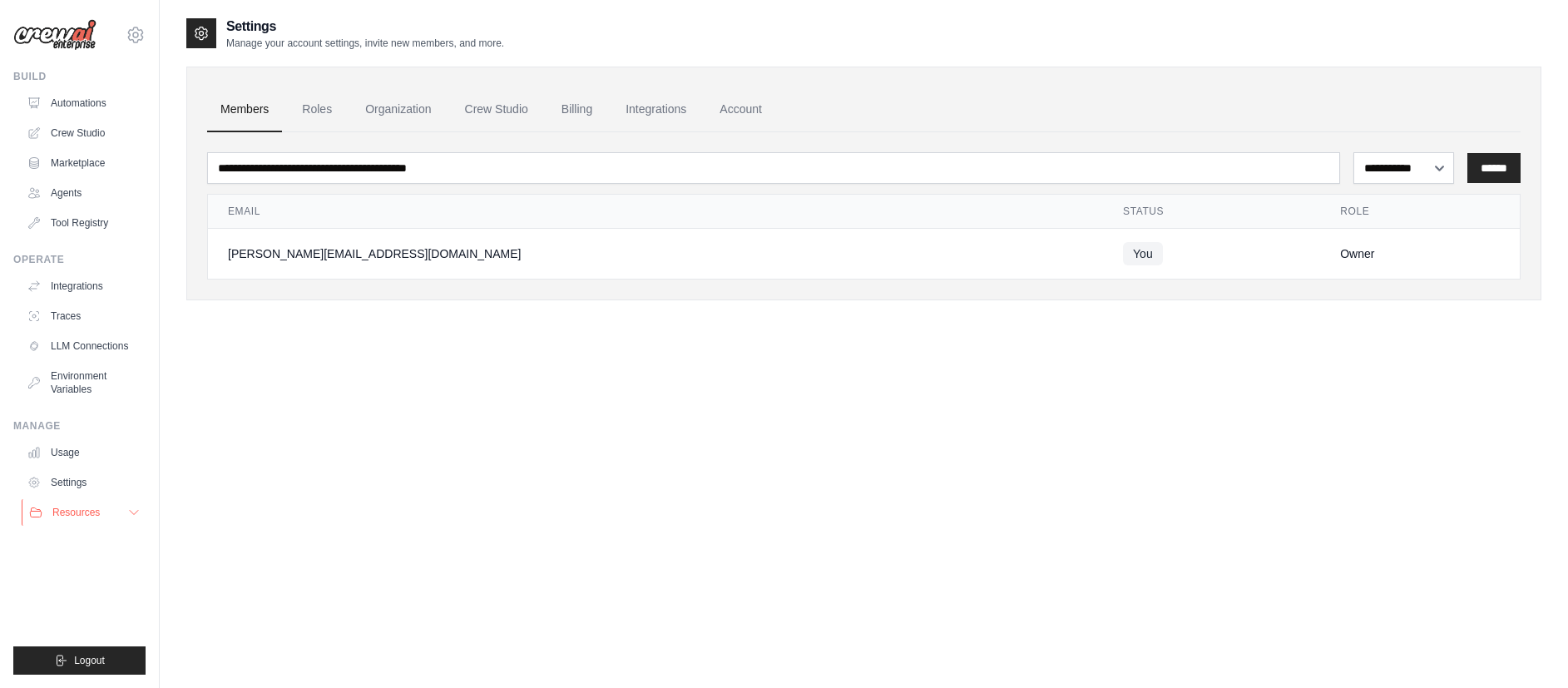
click at [53, 513] on span "Resources" at bounding box center [76, 513] width 47 height 13
click at [94, 93] on link "Automations" at bounding box center [84, 101] width 126 height 27
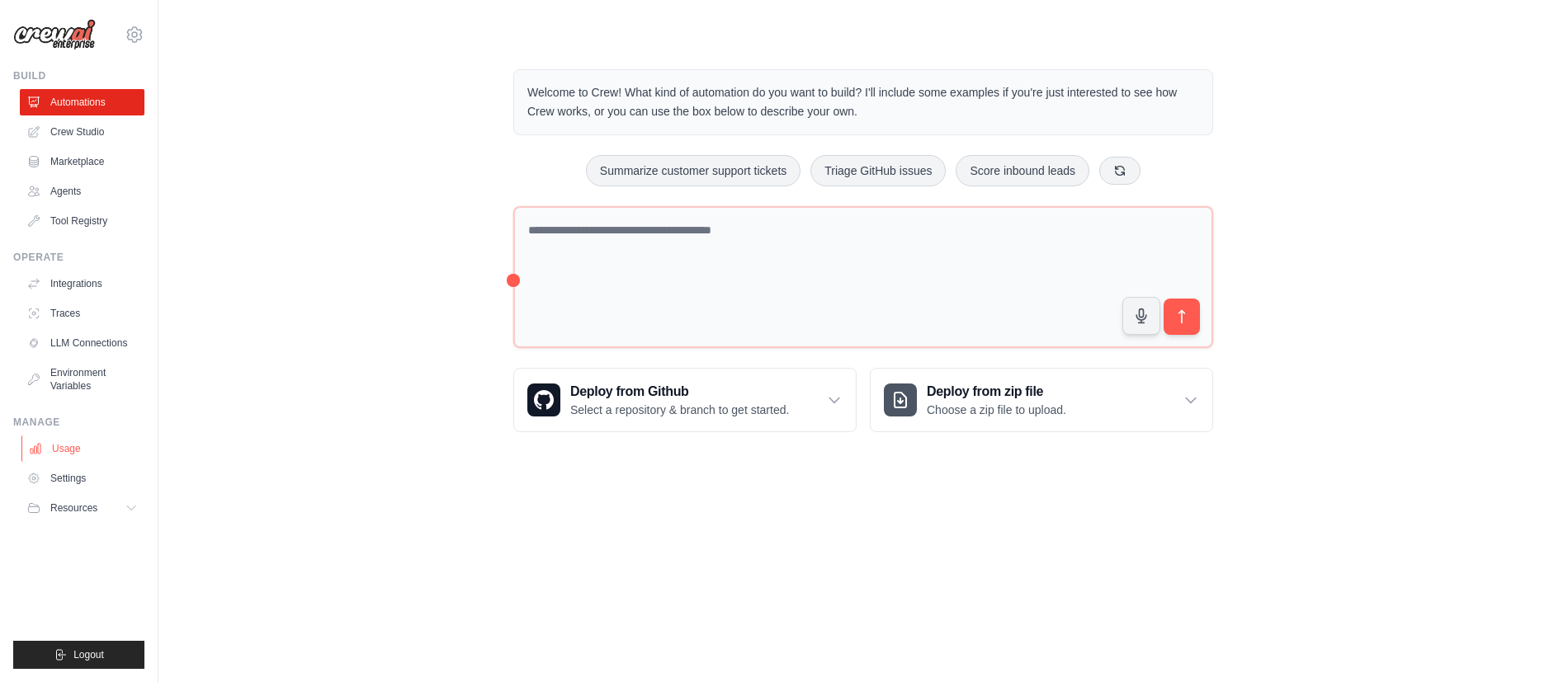
click at [61, 447] on link "Usage" at bounding box center [83, 449] width 125 height 27
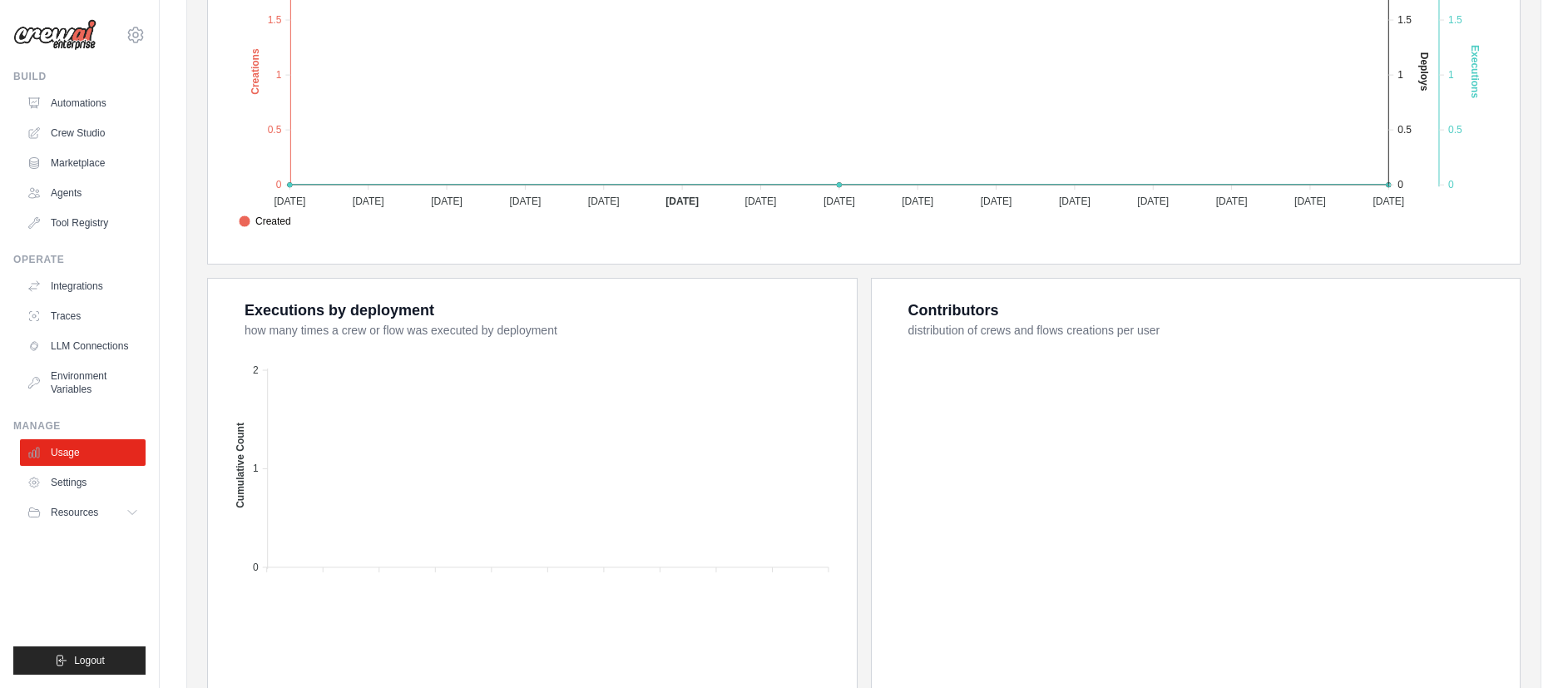
scroll to position [518, 0]
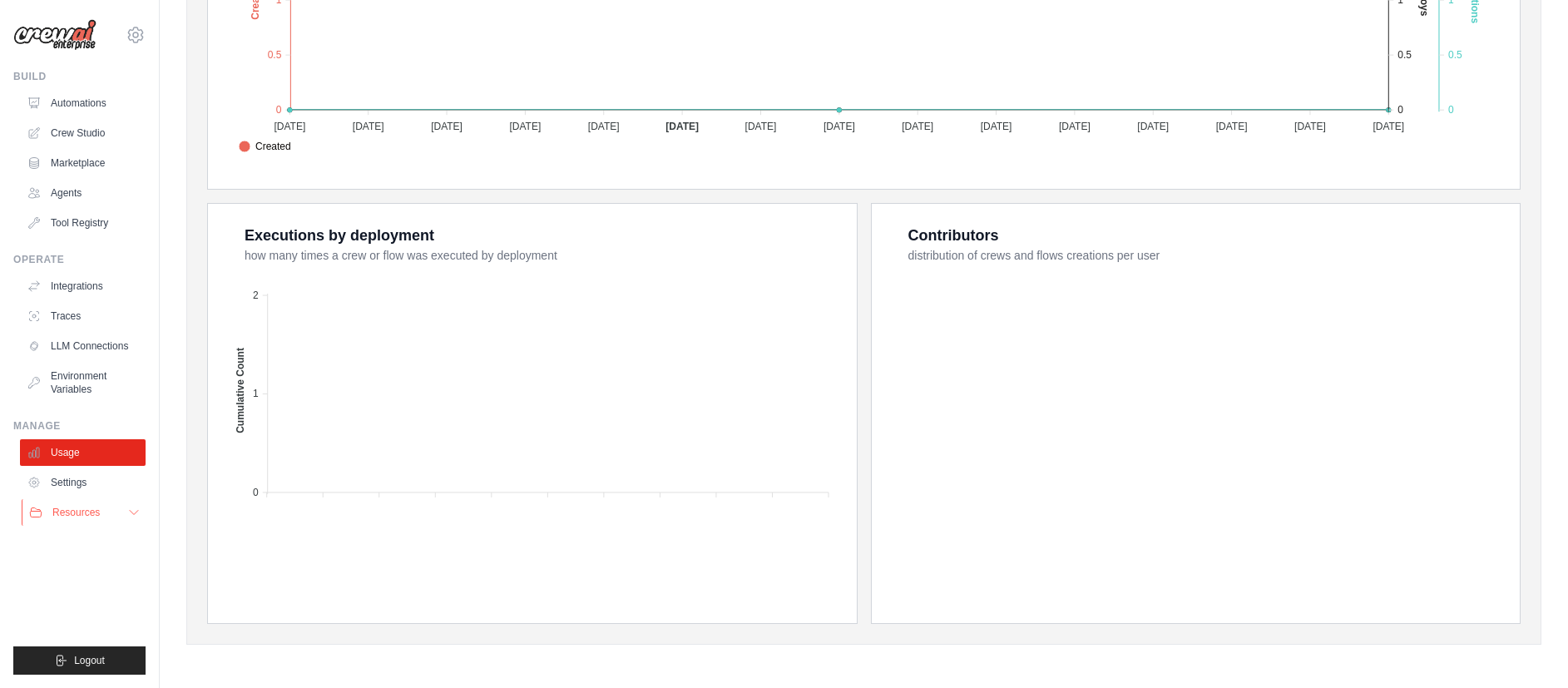
click at [78, 510] on span "Resources" at bounding box center [76, 513] width 47 height 13
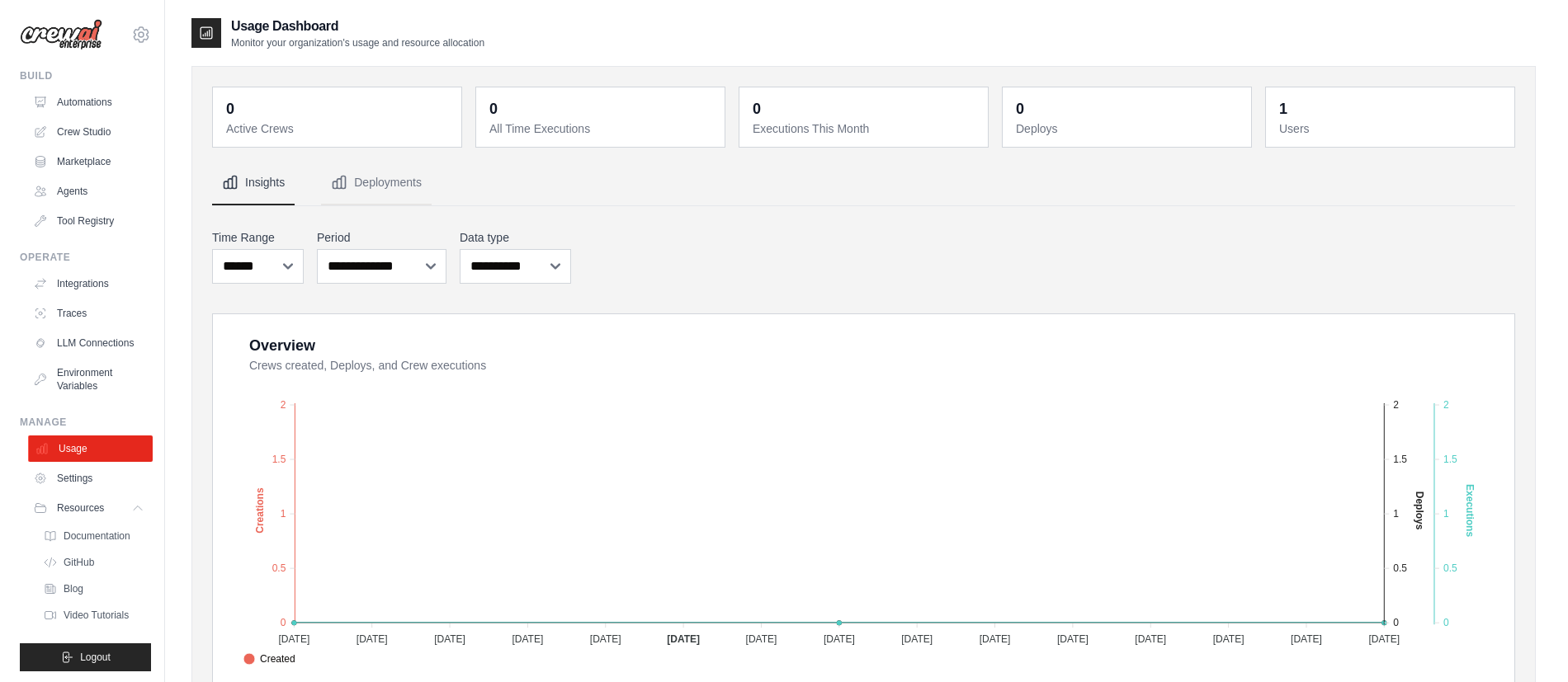
scroll to position [16, 0]
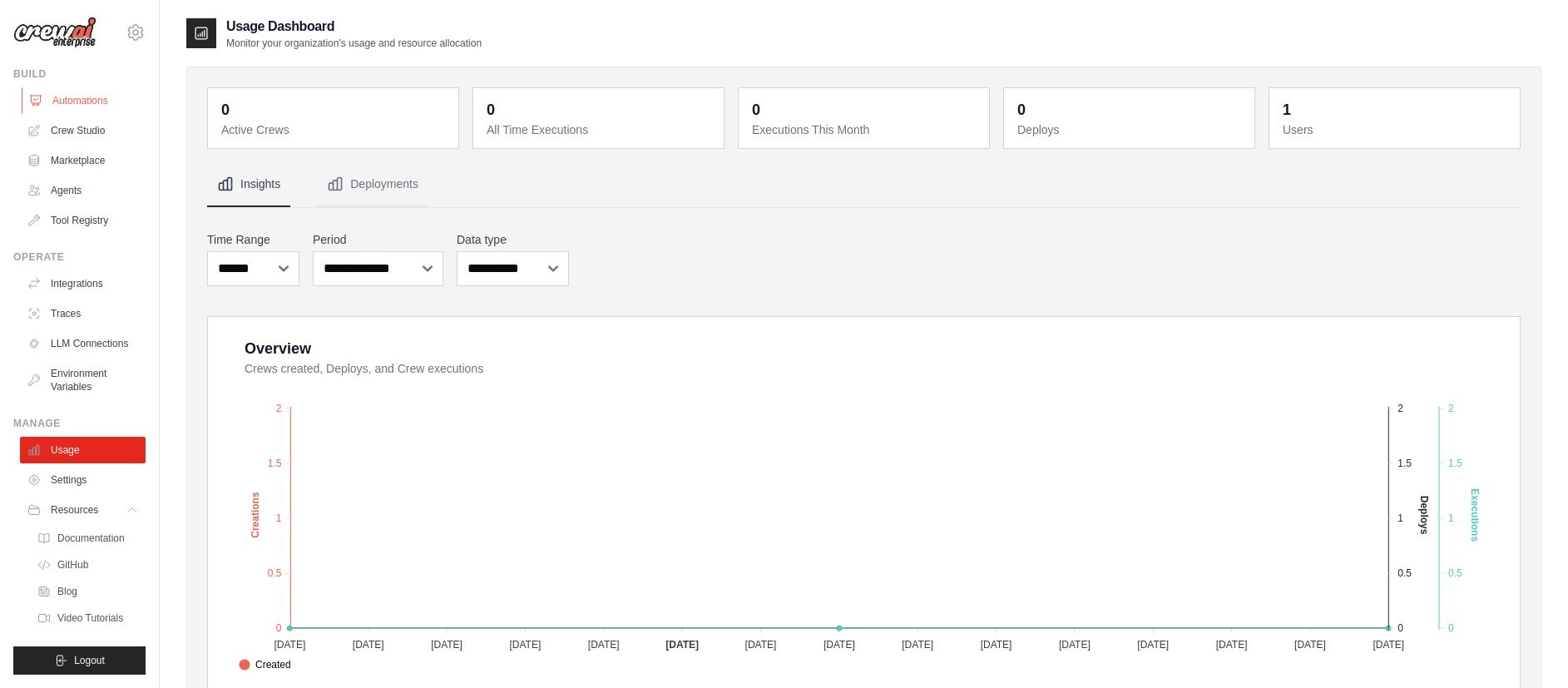
click at [70, 88] on link "Automations" at bounding box center [84, 101] width 126 height 27
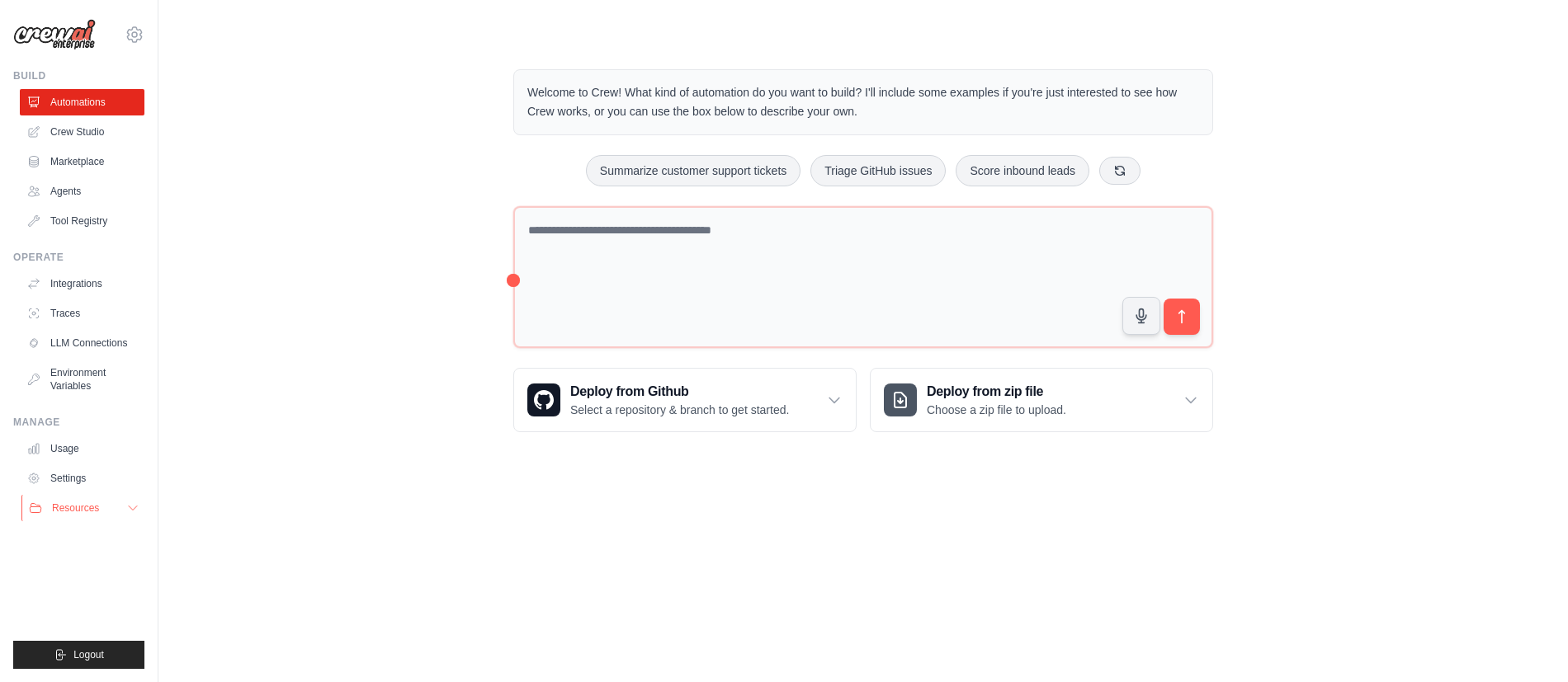
click at [76, 505] on span "Resources" at bounding box center [75, 508] width 47 height 13
click at [69, 471] on link "Settings" at bounding box center [83, 475] width 125 height 27
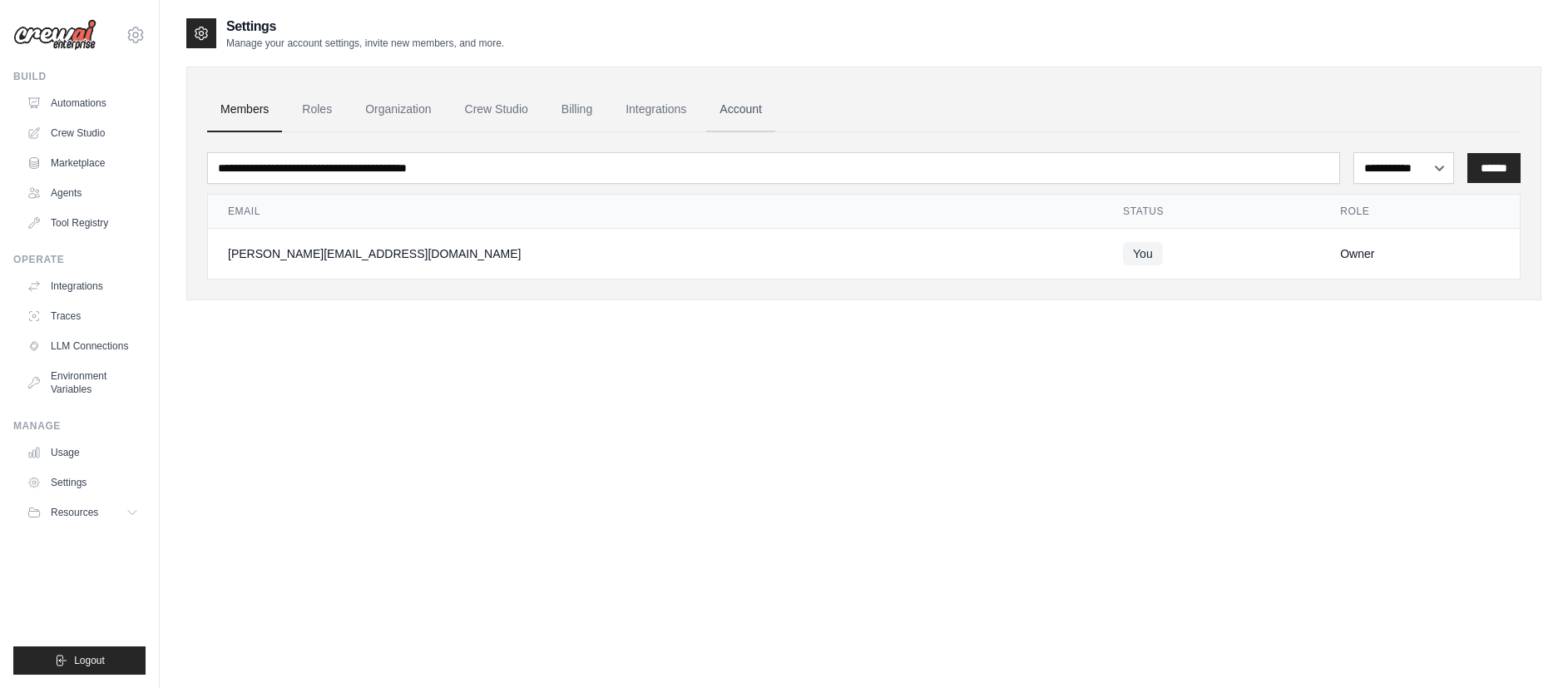
click at [753, 101] on link "Account" at bounding box center [741, 110] width 69 height 45
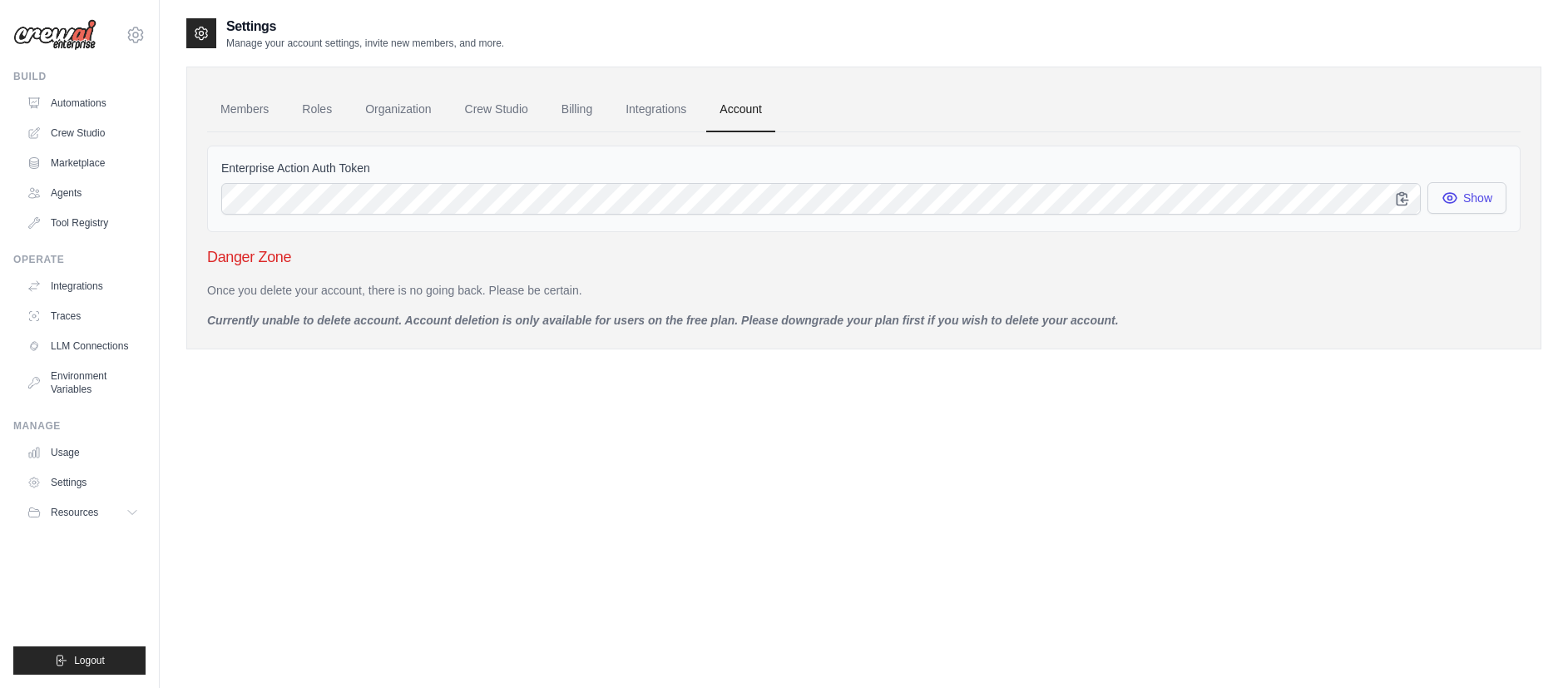
click at [1479, 195] on button "Show" at bounding box center [1467, 198] width 79 height 31
click at [1478, 196] on button "Show" at bounding box center [1467, 198] width 79 height 31
click at [641, 114] on link "Integrations" at bounding box center [656, 110] width 88 height 45
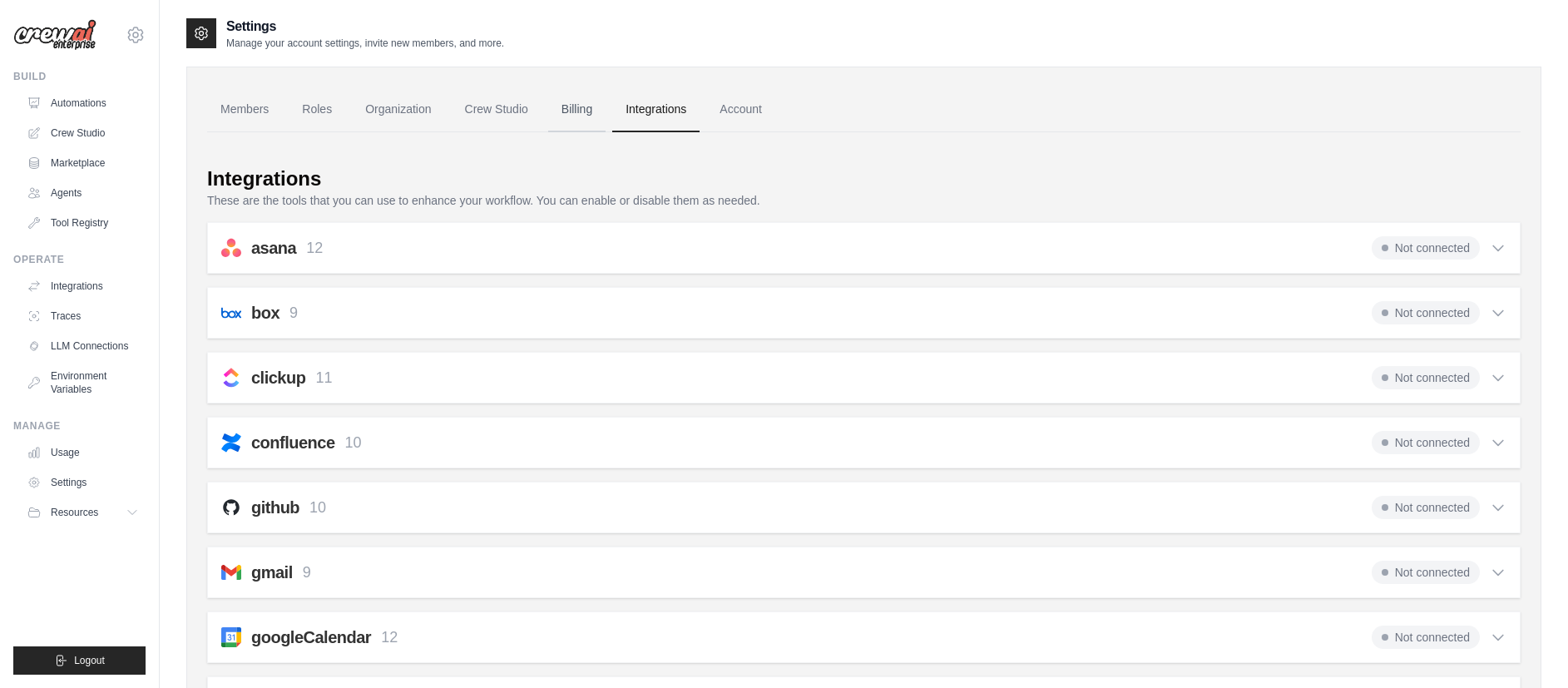
click at [566, 117] on link "Billing" at bounding box center [577, 110] width 57 height 45
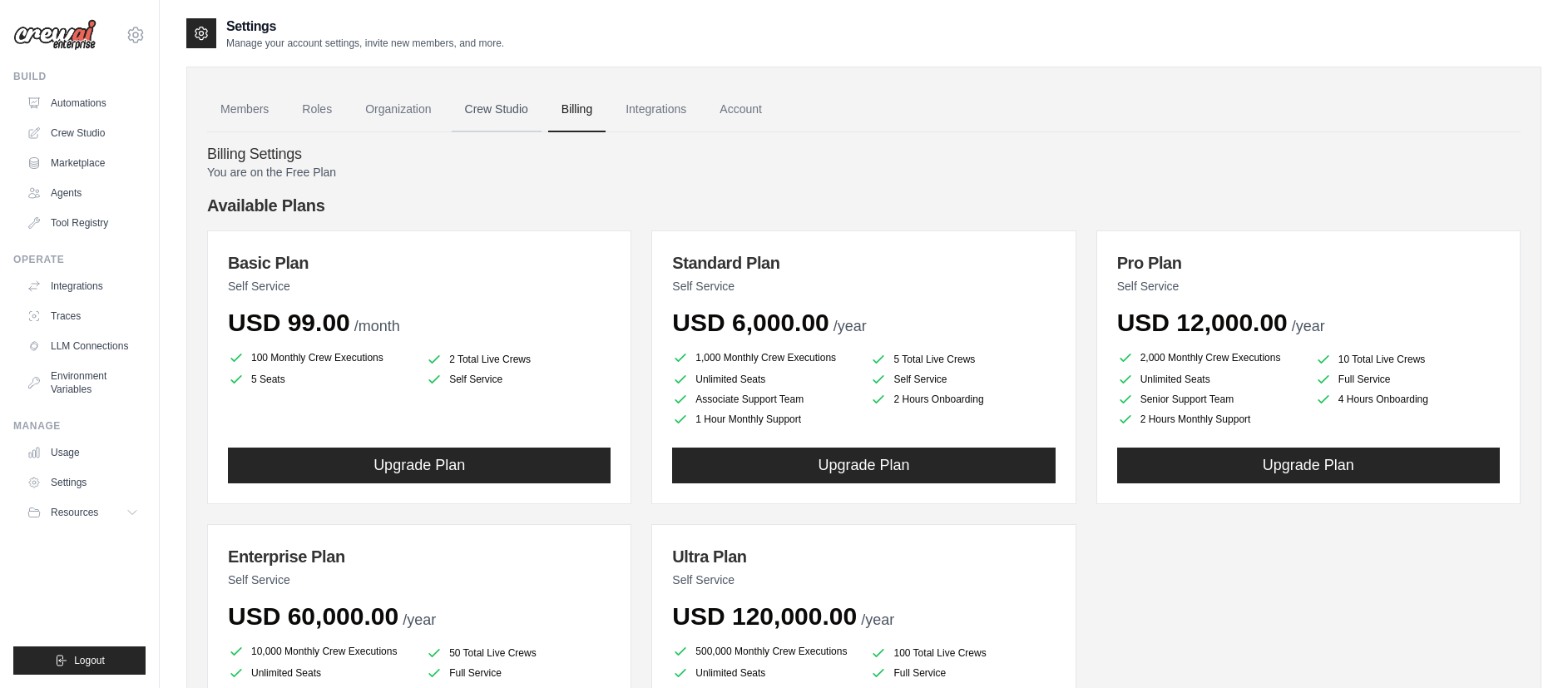
click at [475, 115] on link "Crew Studio" at bounding box center [496, 110] width 90 height 45
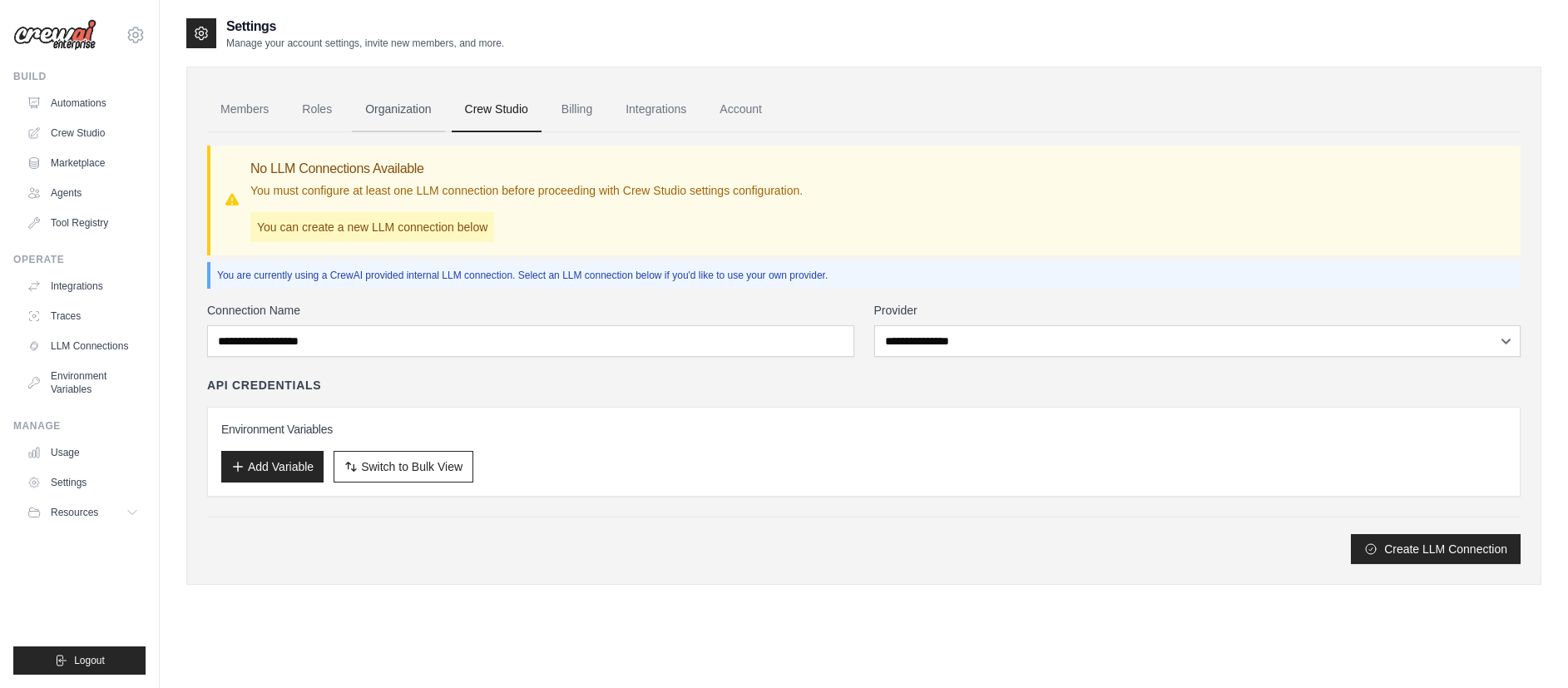
click at [401, 122] on link "Organization" at bounding box center [398, 110] width 92 height 45
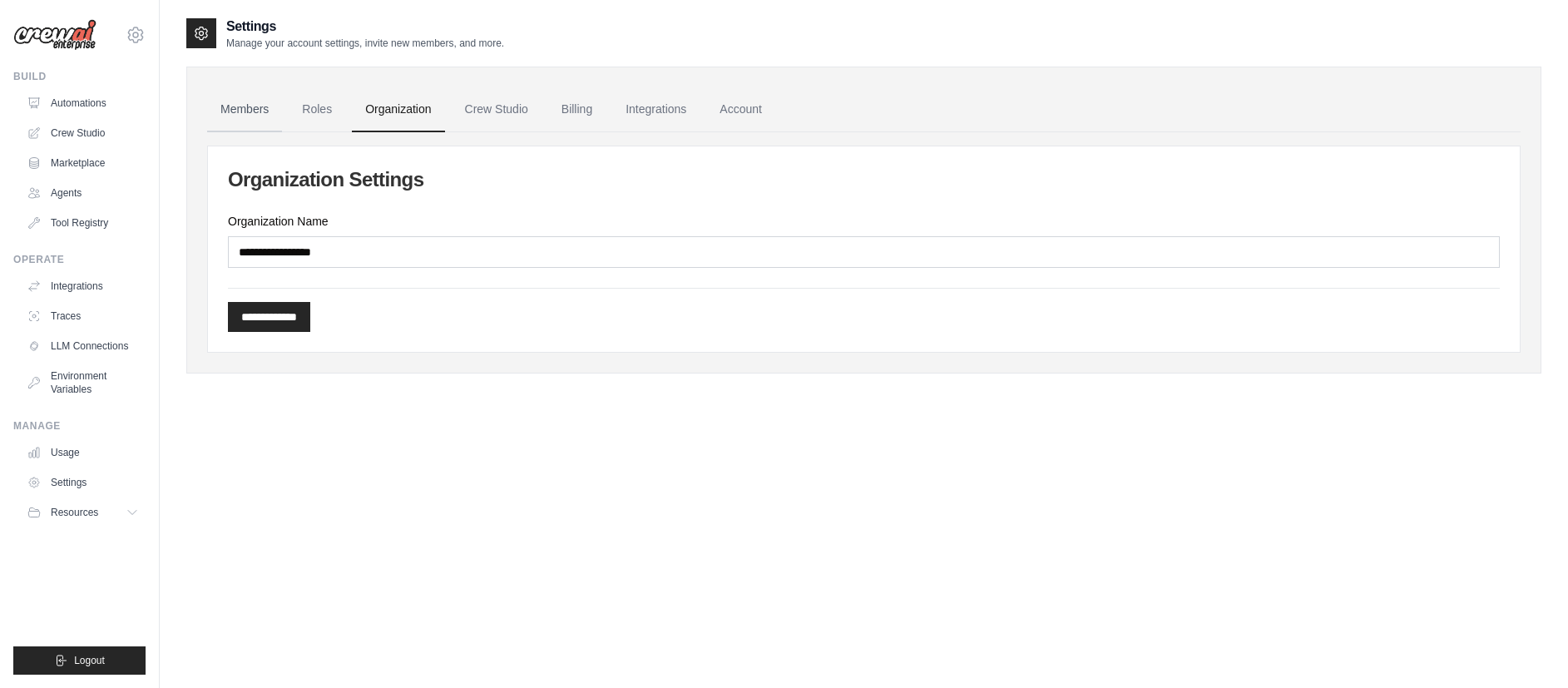
click at [248, 109] on link "Members" at bounding box center [244, 110] width 75 height 45
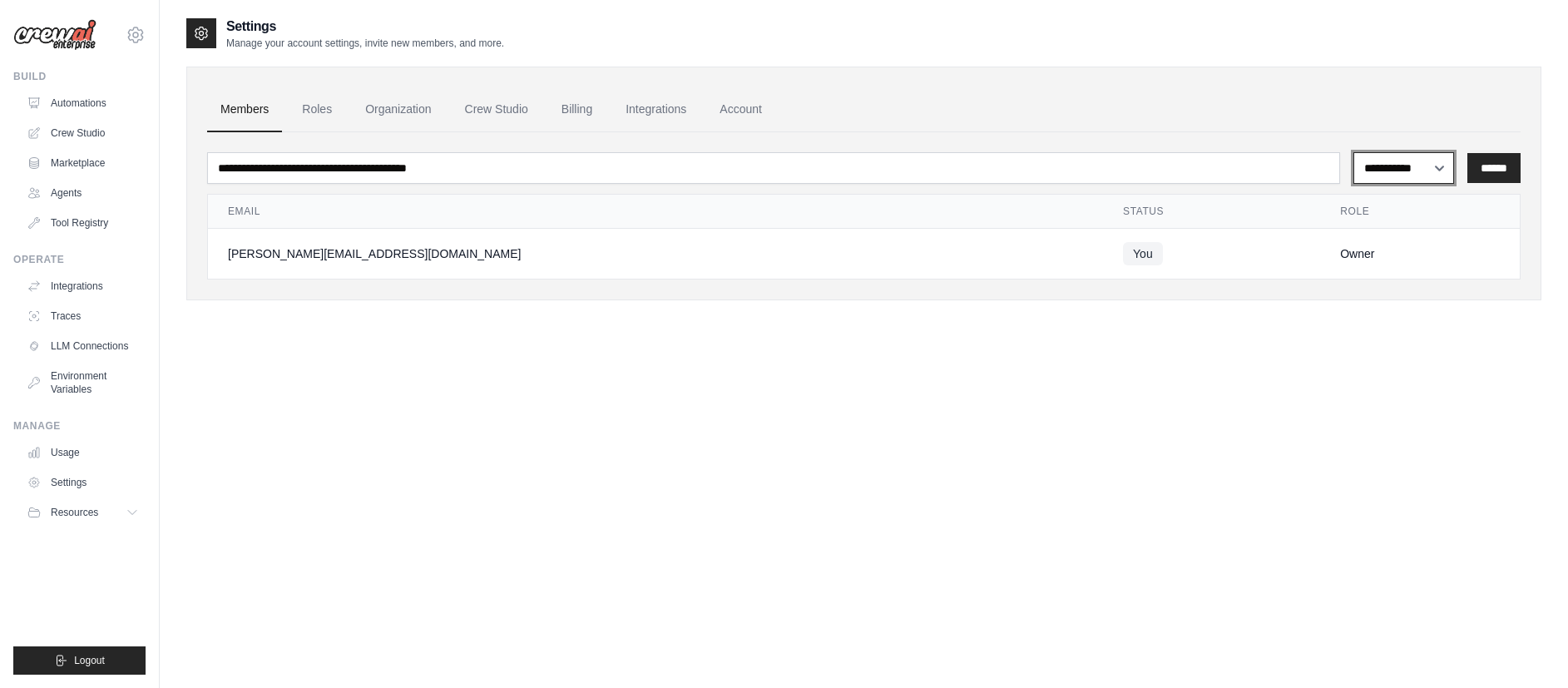
click at [1432, 172] on select "**********" at bounding box center [1404, 168] width 101 height 31
click at [1354, 152] on select "**********" at bounding box center [1404, 168] width 101 height 31
click at [1439, 166] on select "**********" at bounding box center [1404, 168] width 101 height 31
select select "******"
click at [1354, 152] on select "**********" at bounding box center [1404, 168] width 101 height 31
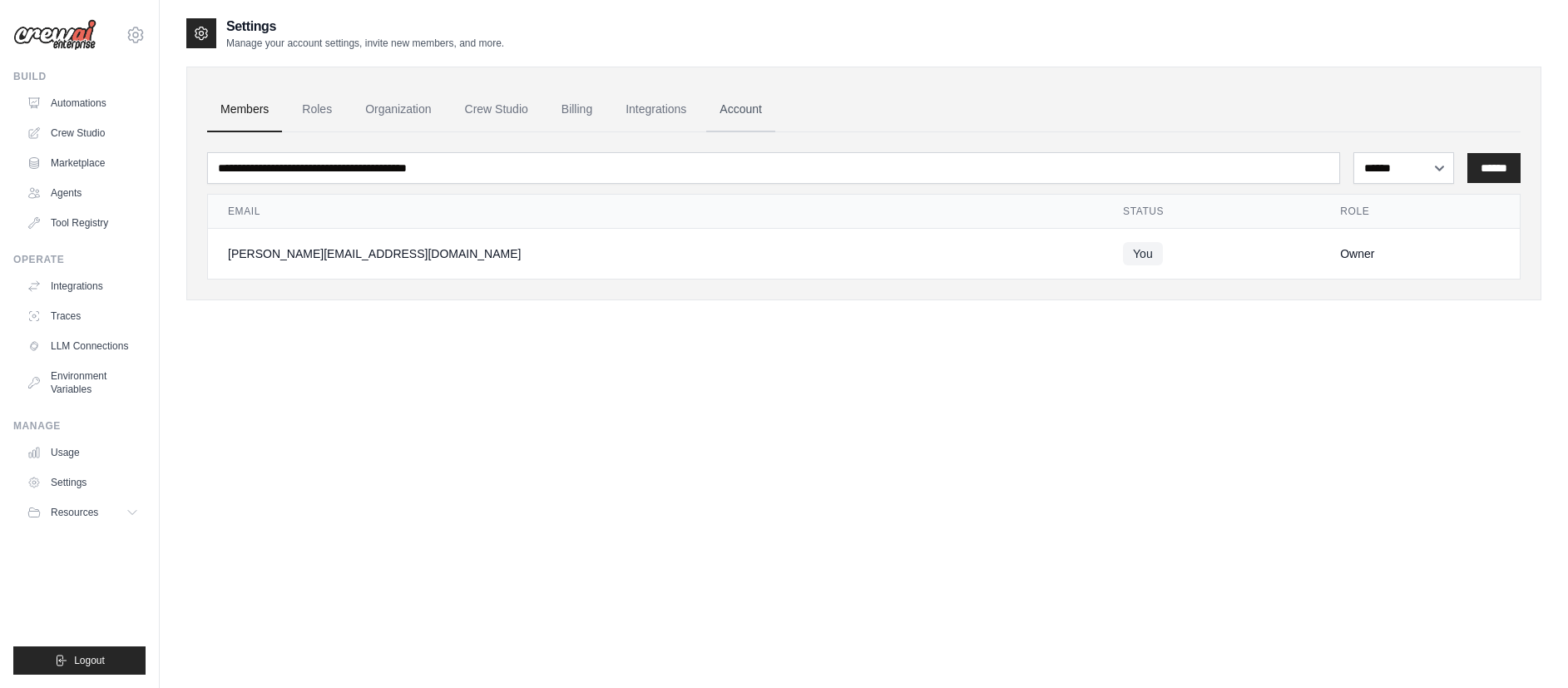
click at [740, 113] on link "Account" at bounding box center [741, 110] width 69 height 45
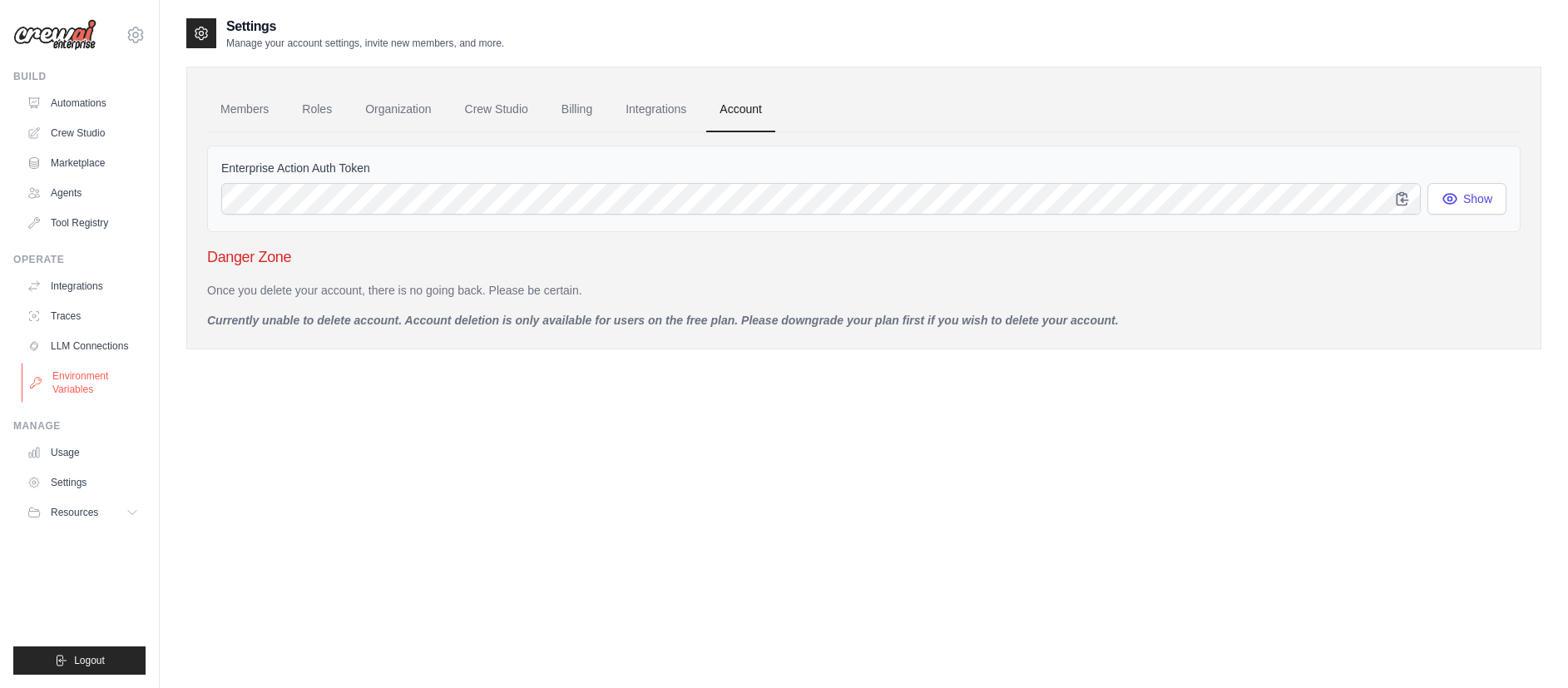
click at [66, 385] on link "Environment Variables" at bounding box center [84, 382] width 126 height 40
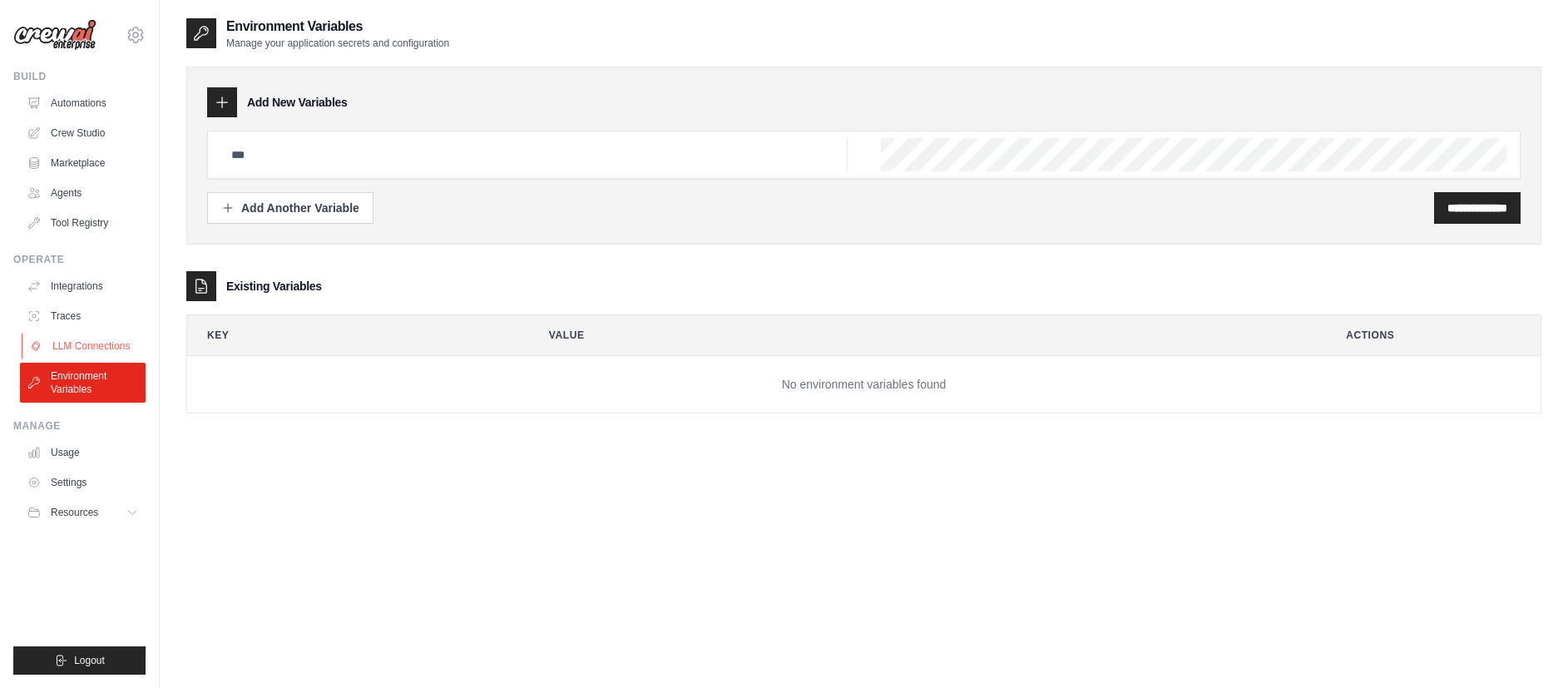
click at [75, 348] on link "LLM Connections" at bounding box center [84, 345] width 126 height 27
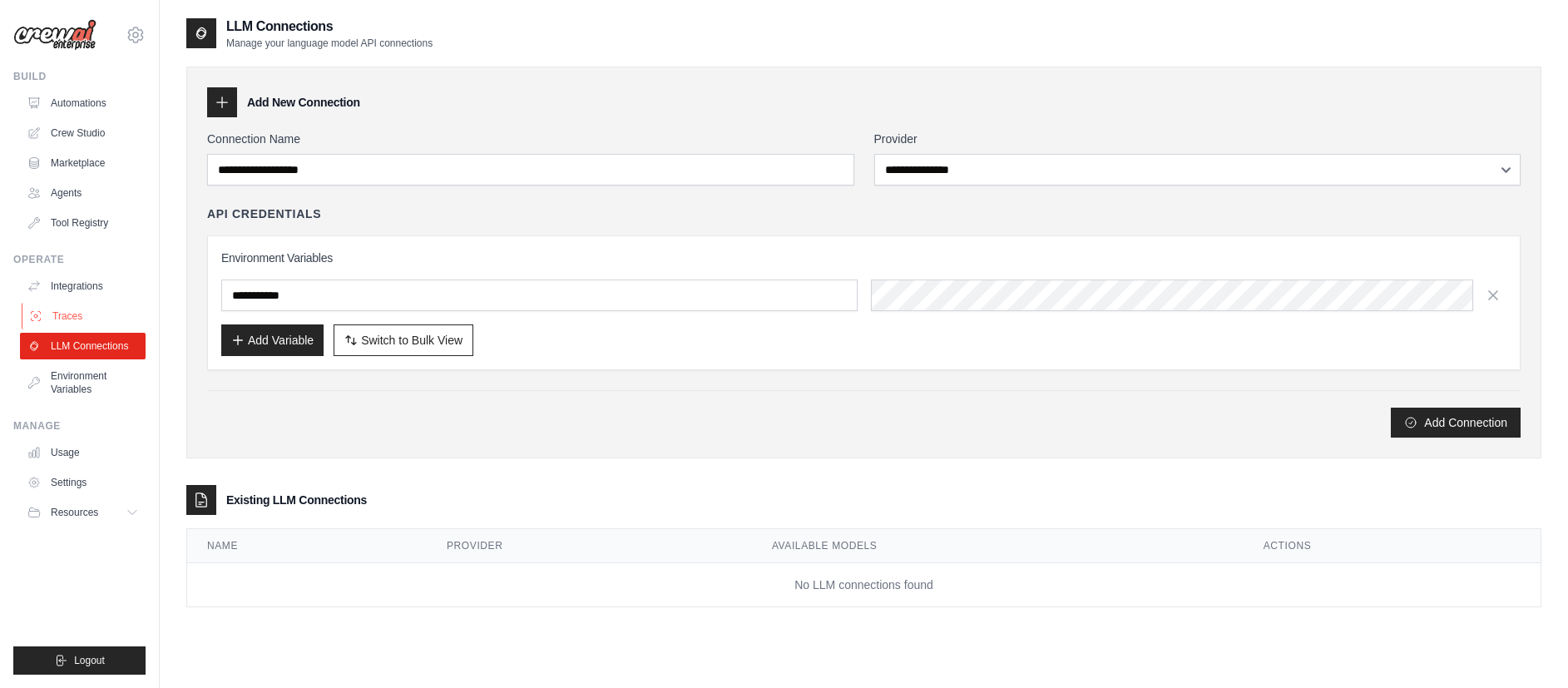
click at [76, 321] on link "Traces" at bounding box center [84, 316] width 126 height 27
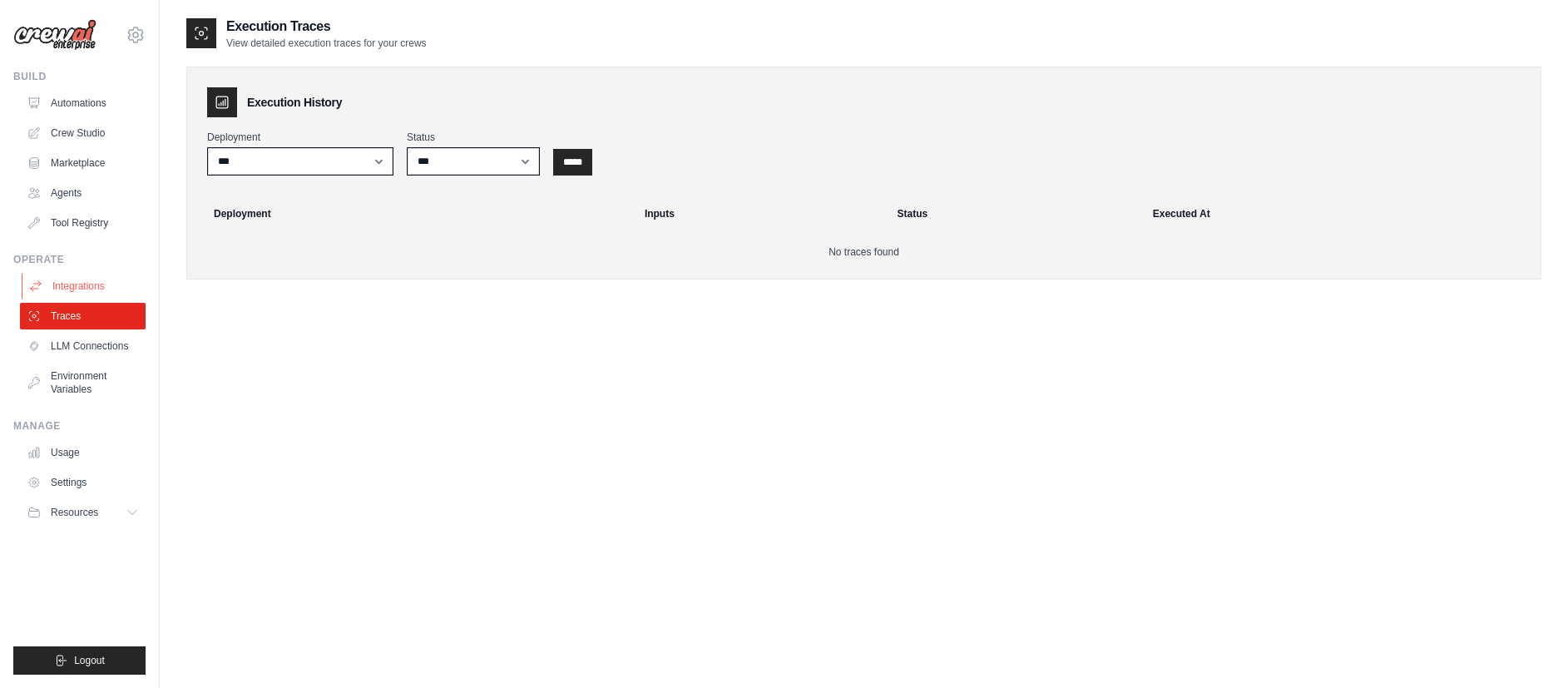
click at [80, 286] on link "Integrations" at bounding box center [84, 285] width 126 height 27
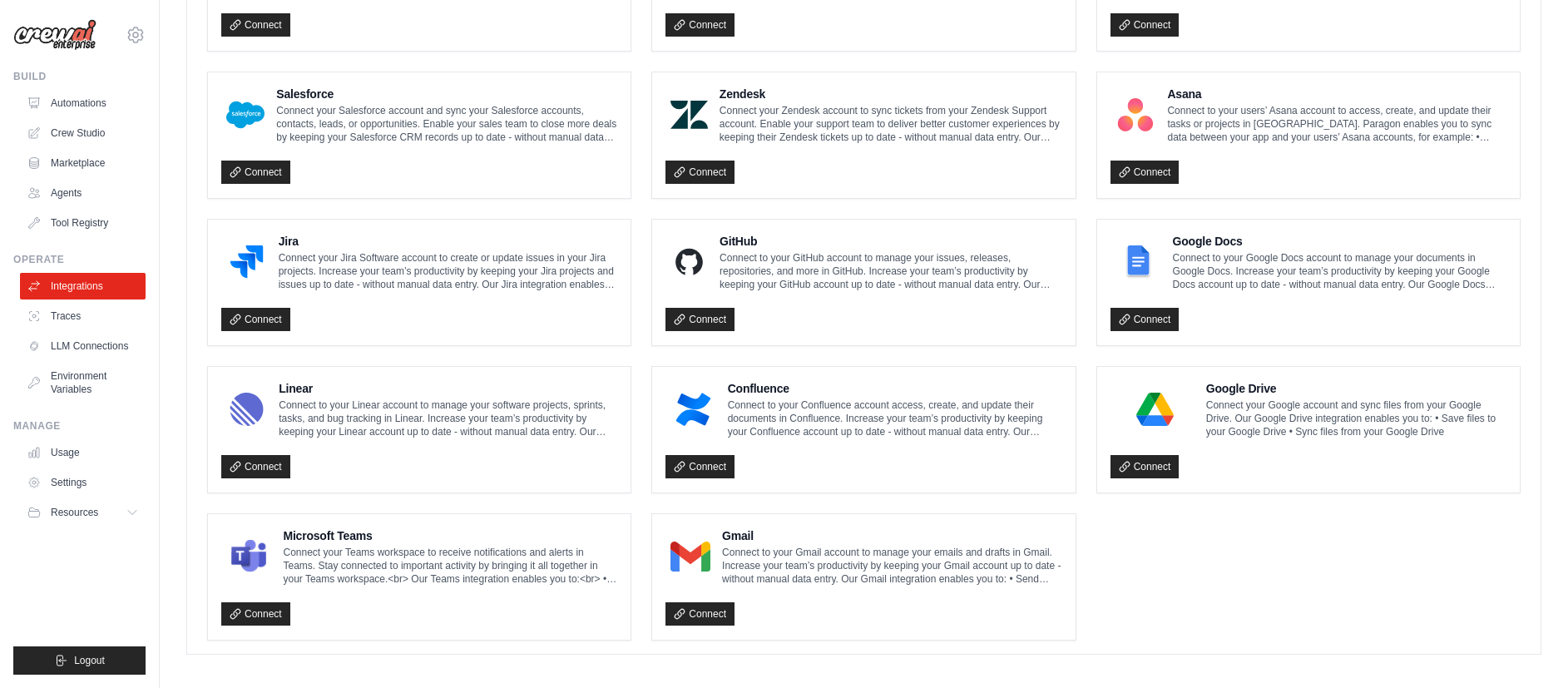
scroll to position [869, 0]
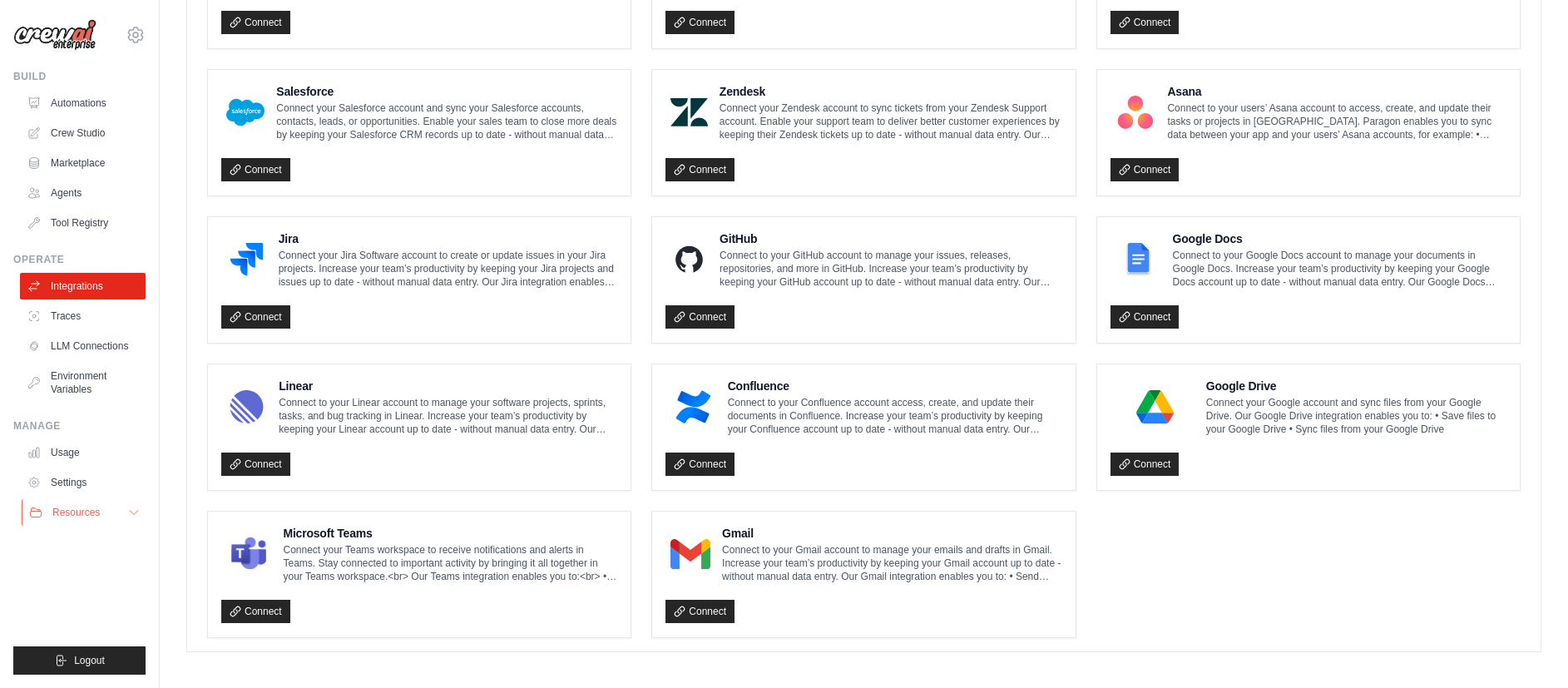
click at [136, 512] on icon at bounding box center [134, 513] width 13 height 13
click at [69, 194] on link "Agents" at bounding box center [84, 193] width 126 height 27
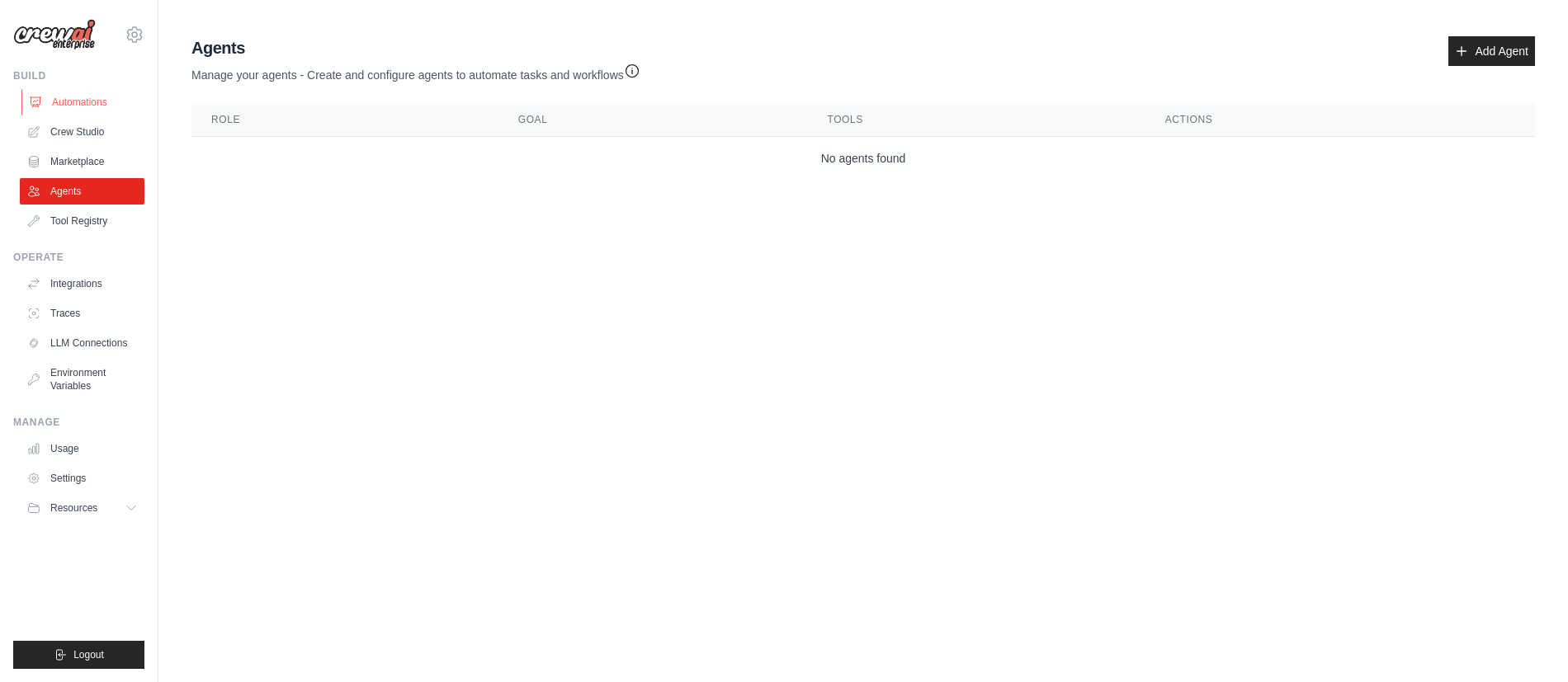
click at [75, 104] on link "Automations" at bounding box center [83, 102] width 125 height 27
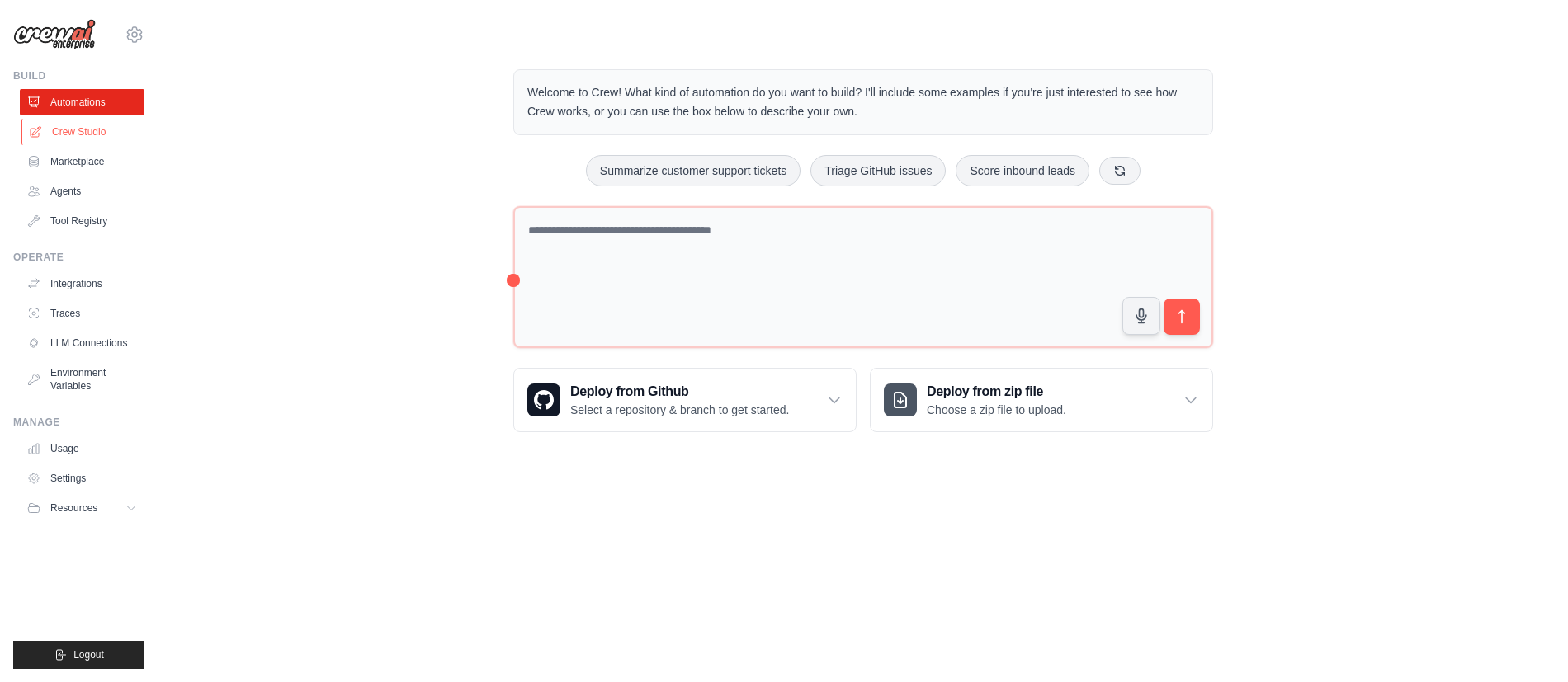
click at [72, 133] on link "Crew Studio" at bounding box center [83, 132] width 125 height 27
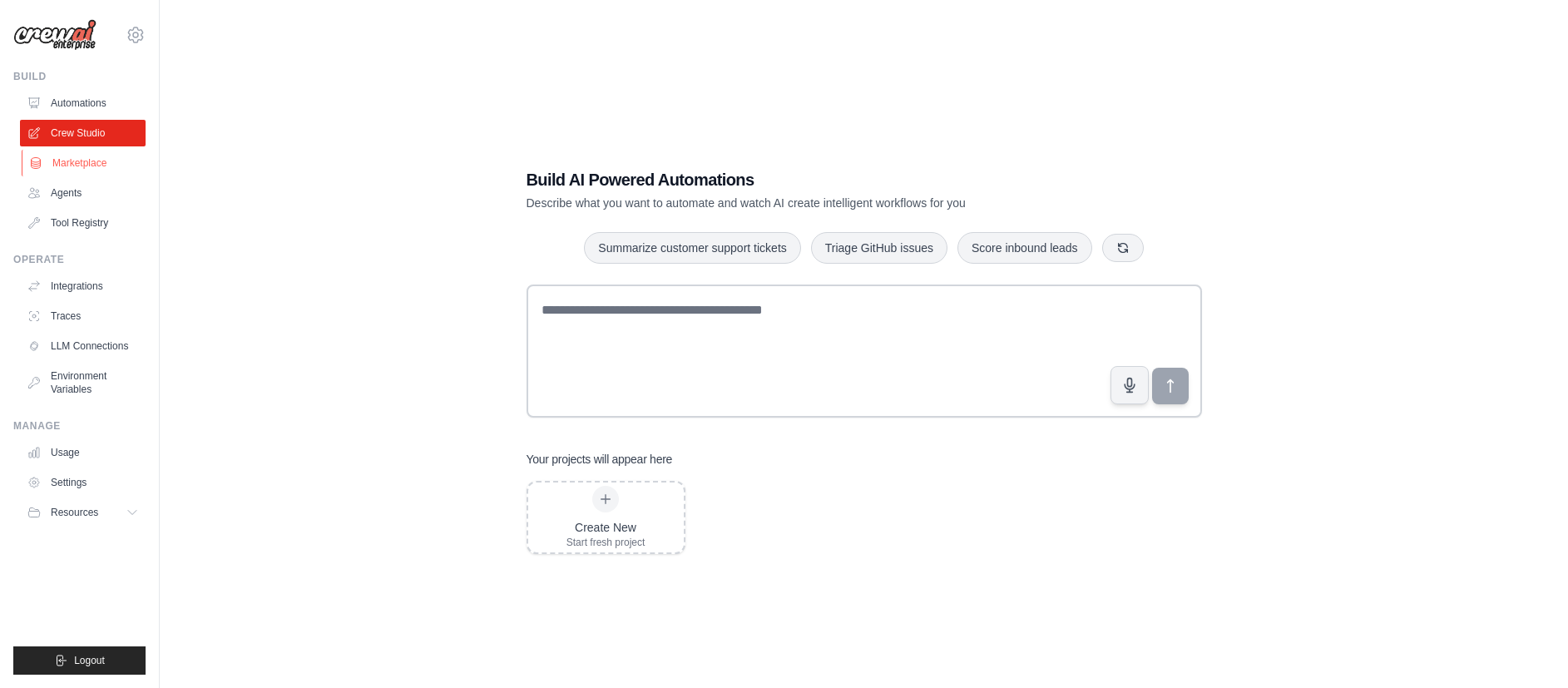
click at [66, 167] on link "Marketplace" at bounding box center [84, 163] width 126 height 27
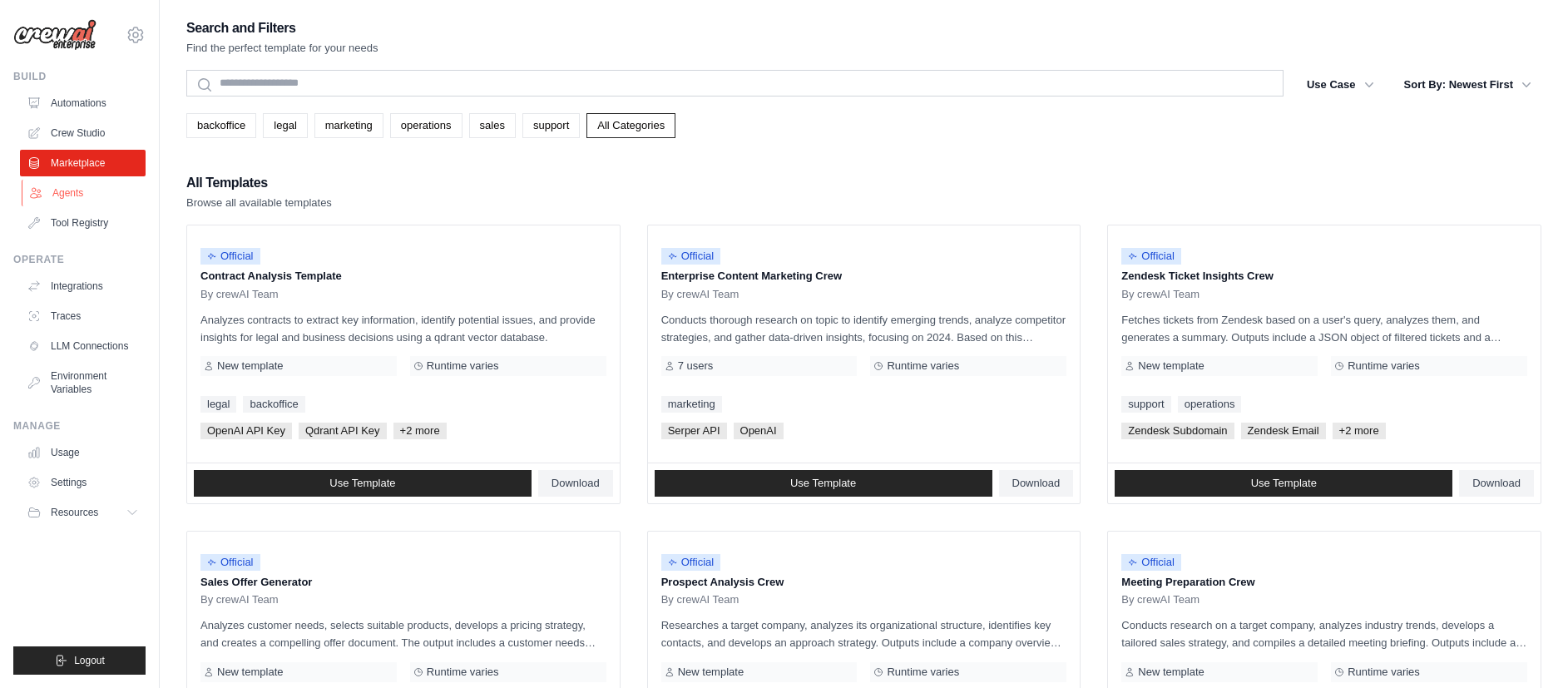
click at [65, 193] on link "Agents" at bounding box center [84, 193] width 126 height 27
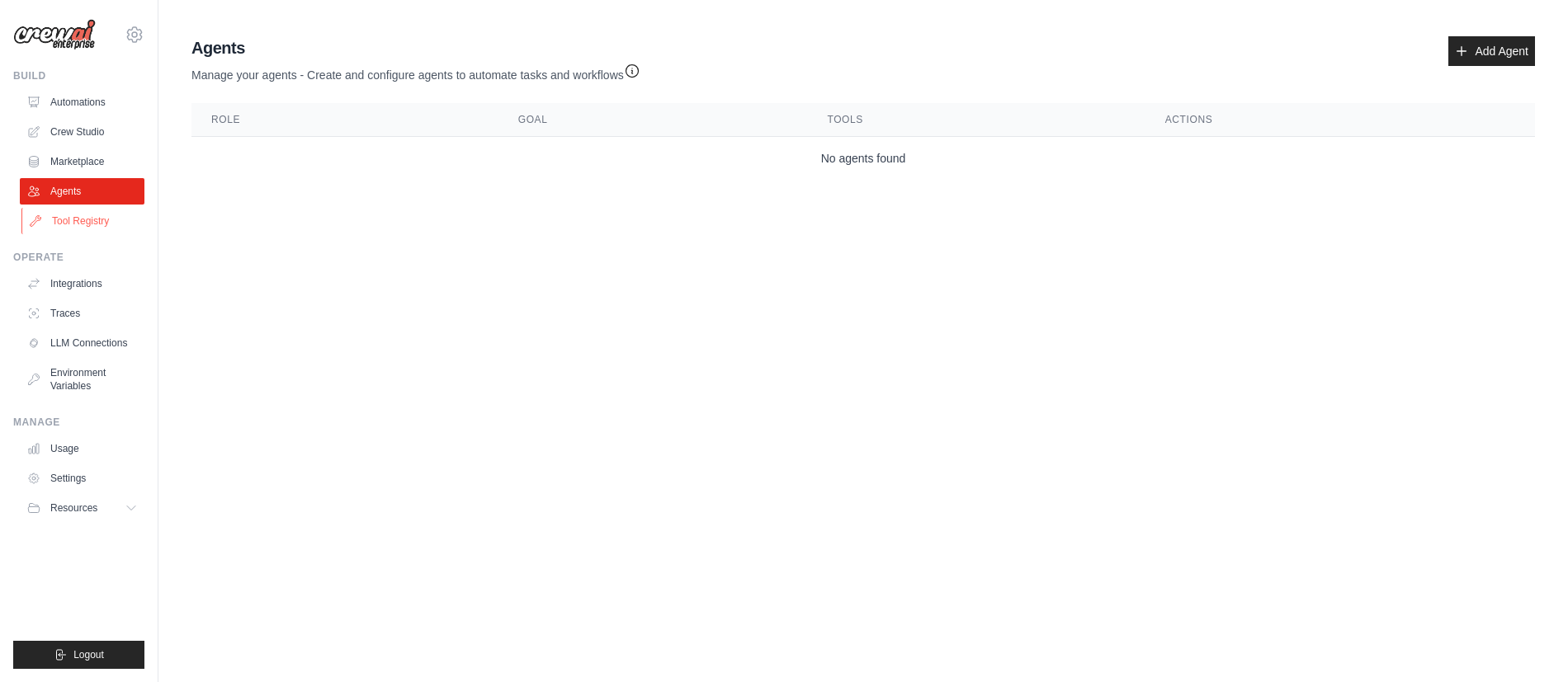
click at [63, 208] on link "Tool Registry" at bounding box center [83, 221] width 125 height 27
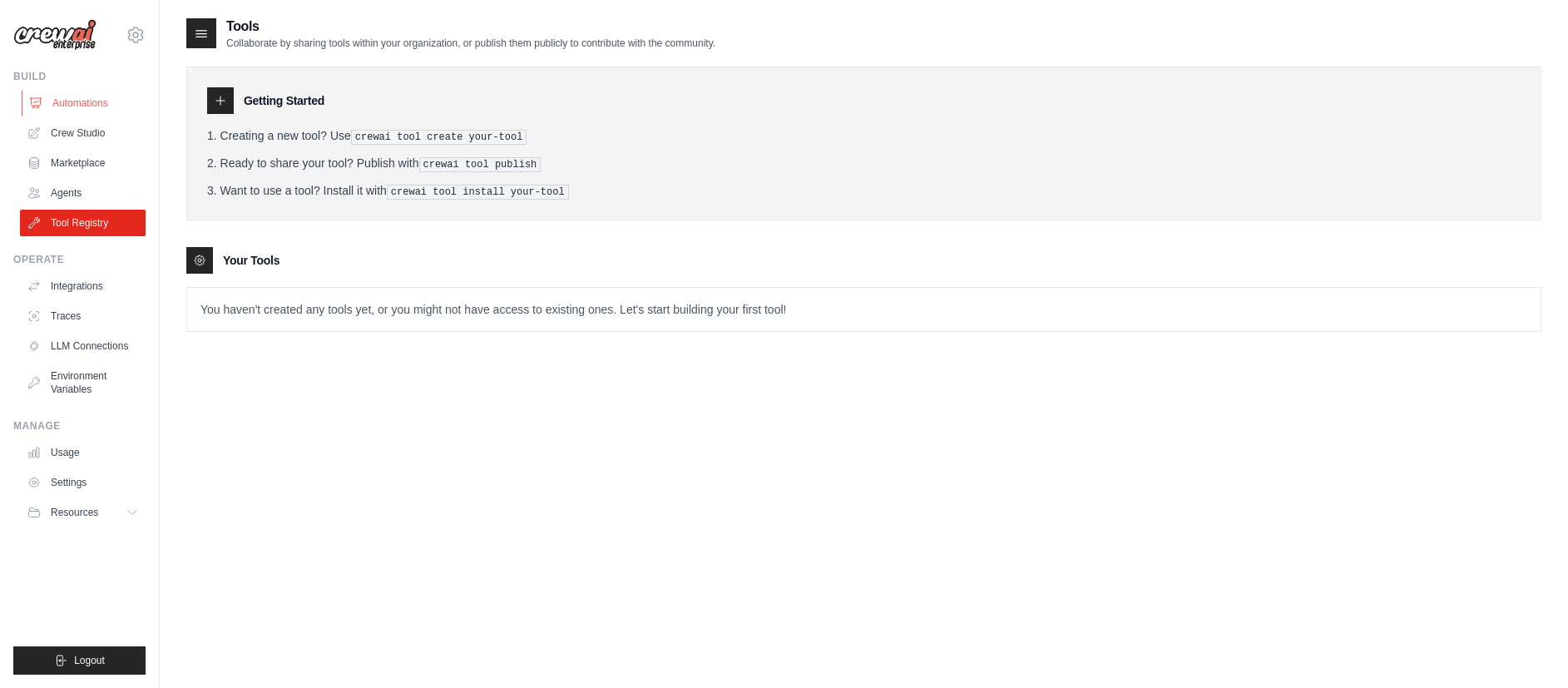
click at [73, 99] on link "Automations" at bounding box center [84, 103] width 126 height 27
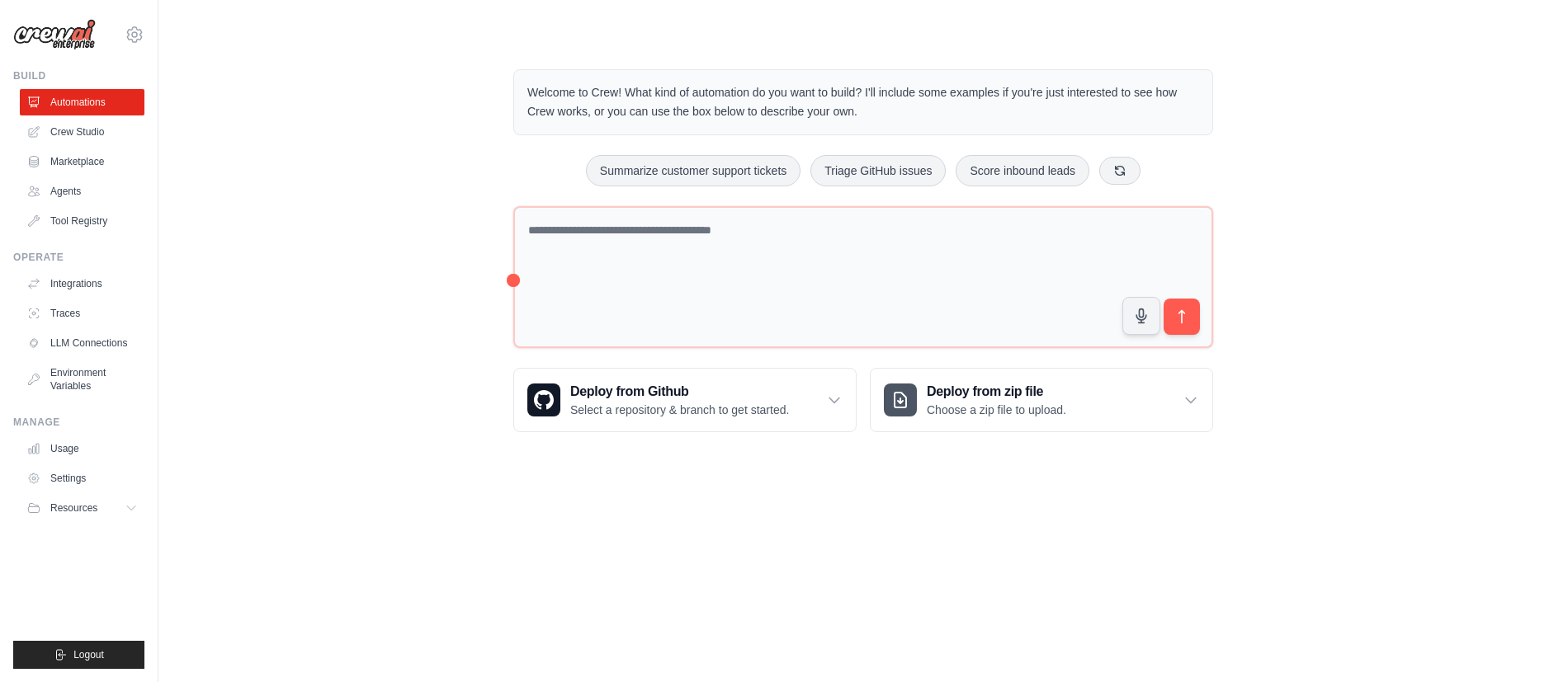
click at [49, 34] on img at bounding box center [54, 35] width 82 height 31
click at [131, 37] on icon at bounding box center [135, 35] width 20 height 20
click at [132, 37] on icon at bounding box center [134, 34] width 5 height 5
click at [109, 113] on link "Settings" at bounding box center [135, 111] width 146 height 29
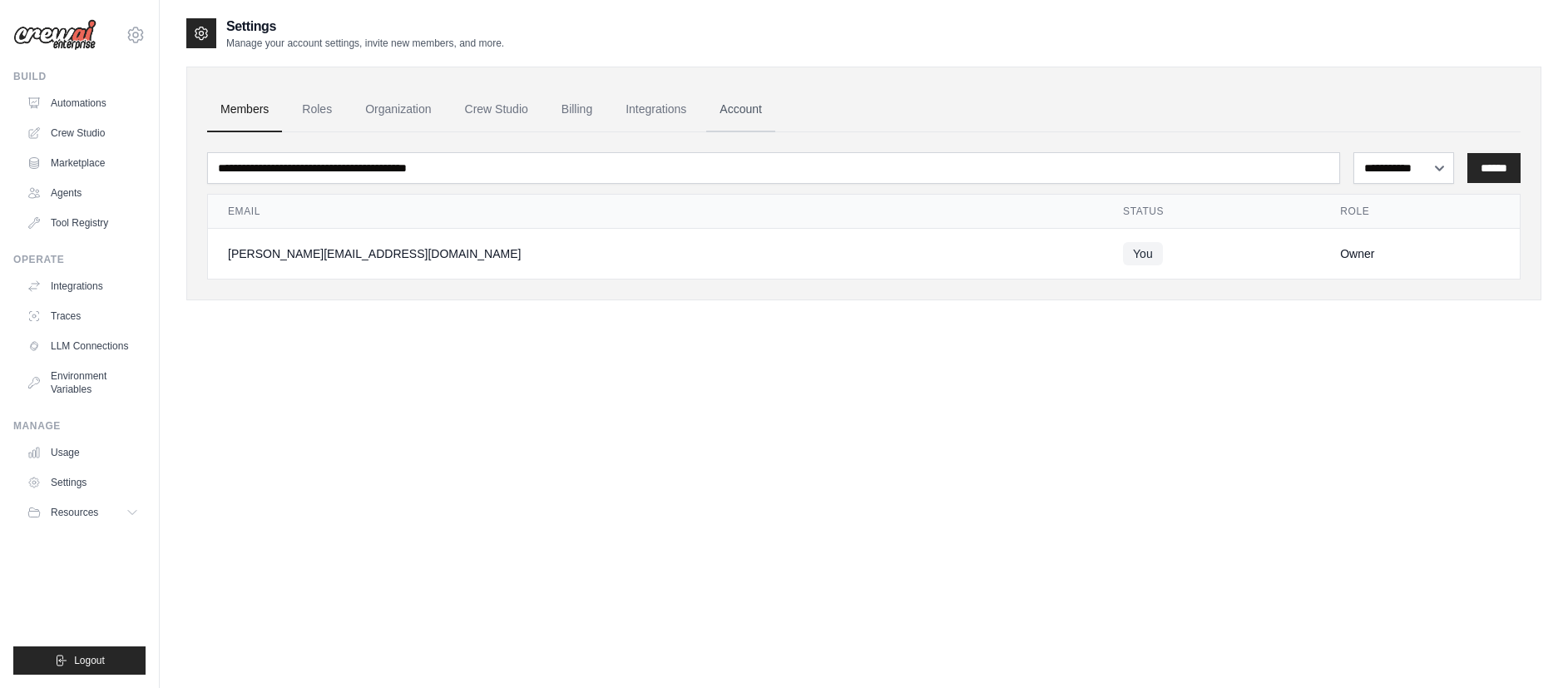
click at [751, 114] on link "Account" at bounding box center [741, 110] width 69 height 45
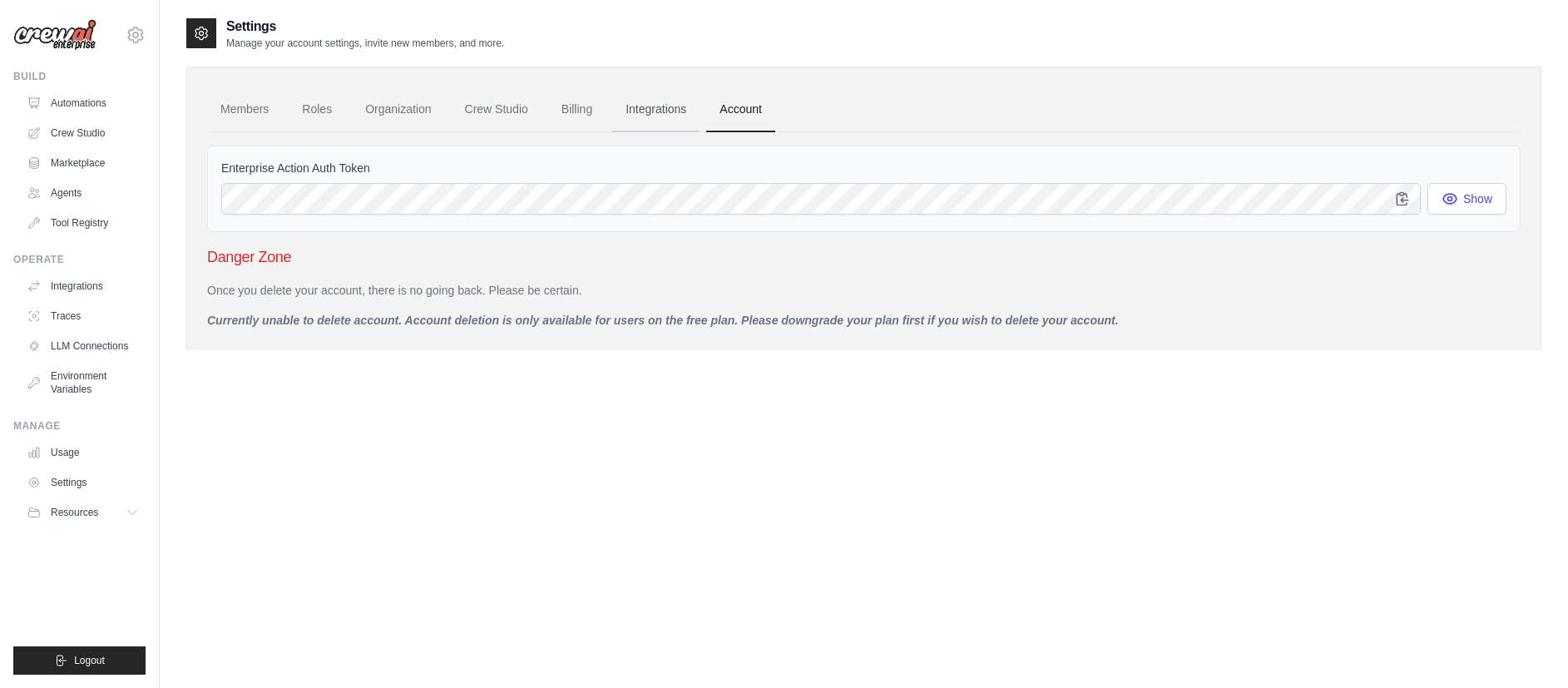
click at [635, 104] on link "Integrations" at bounding box center [656, 110] width 88 height 45
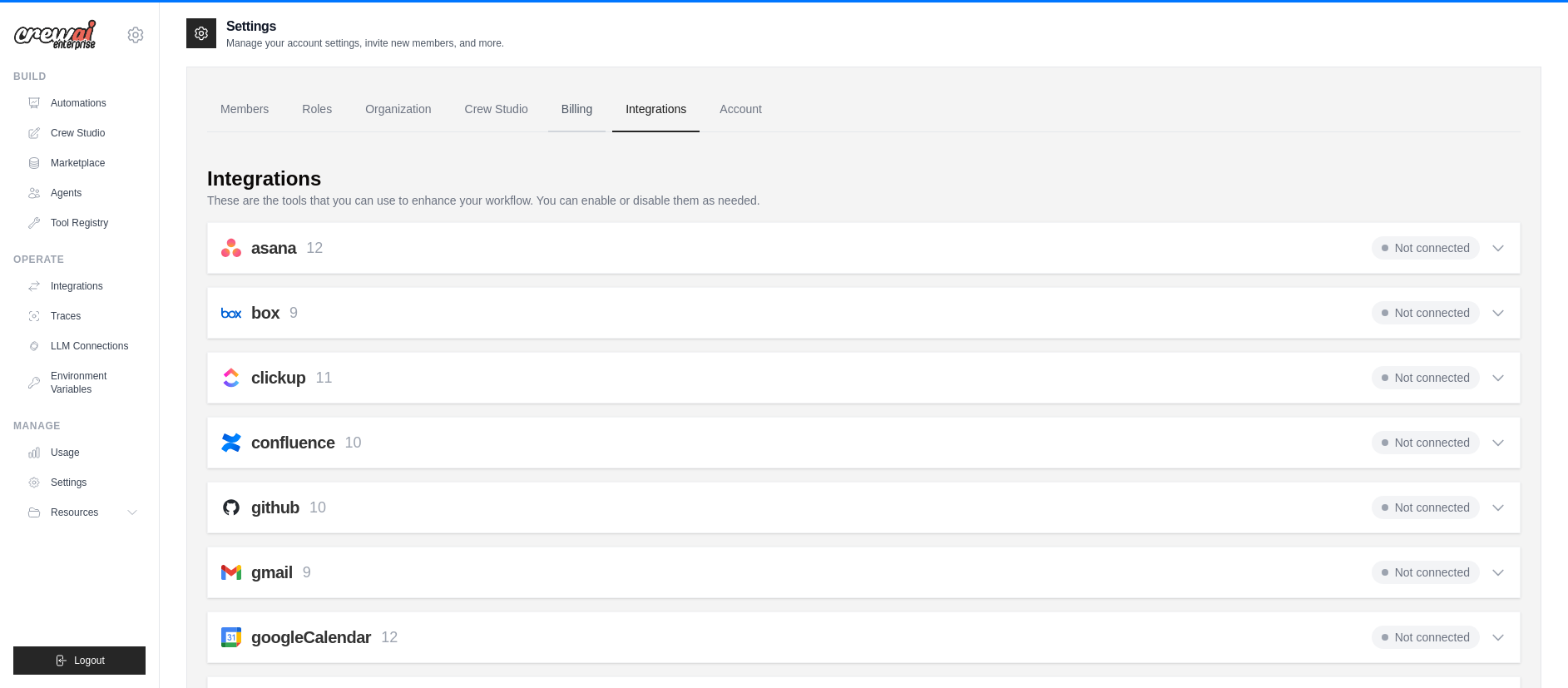
click at [578, 115] on link "Billing" at bounding box center [577, 110] width 57 height 45
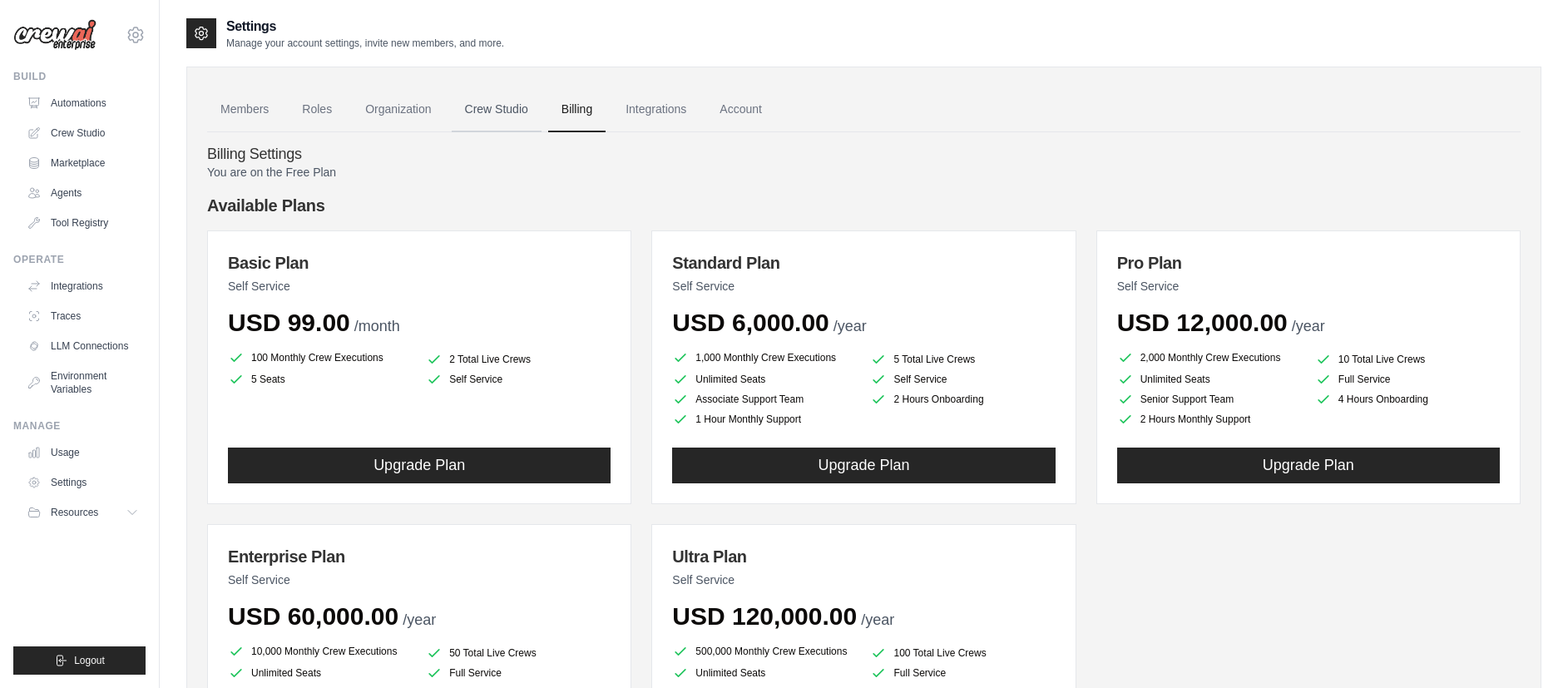
click at [481, 103] on link "Crew Studio" at bounding box center [496, 110] width 90 height 45
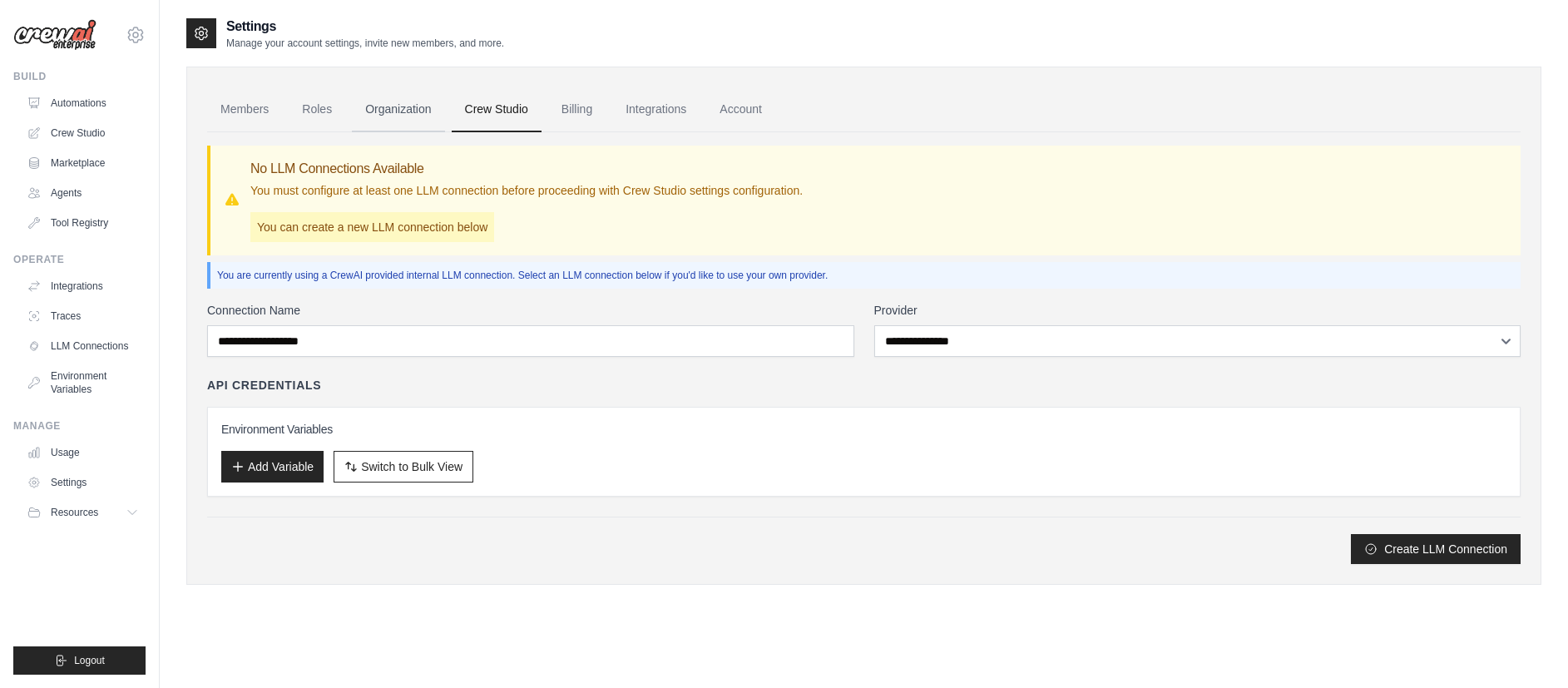
click at [386, 114] on link "Organization" at bounding box center [398, 110] width 92 height 45
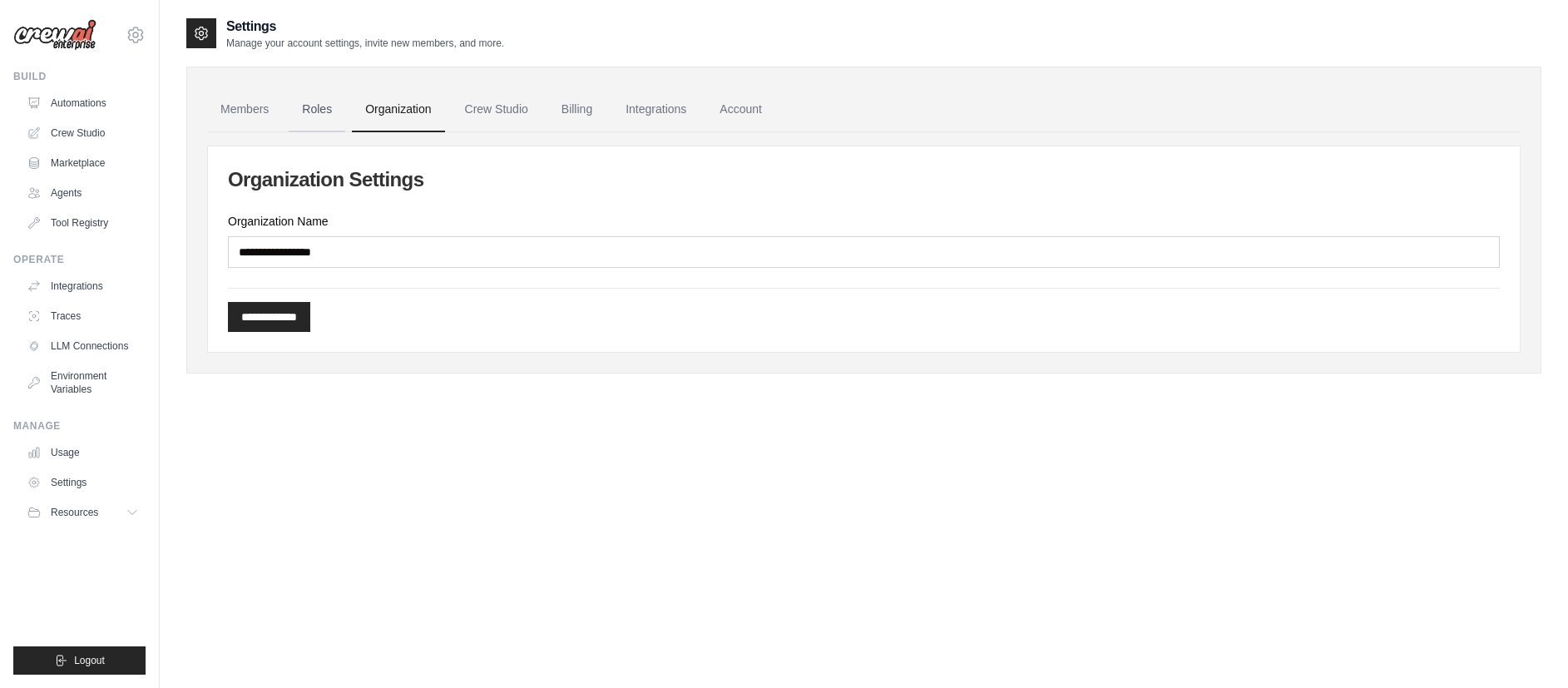
click at [319, 118] on link "Roles" at bounding box center [317, 110] width 56 height 45
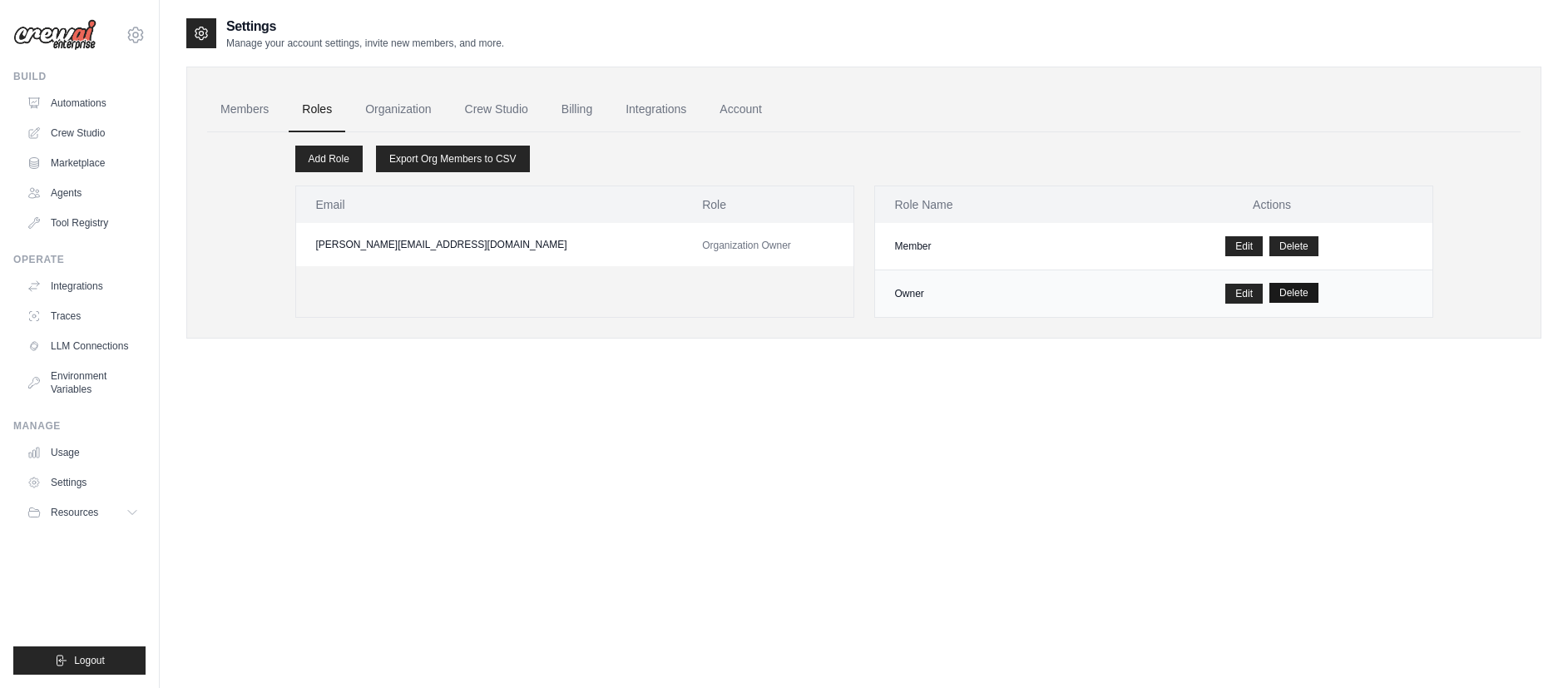
click at [1294, 290] on button "Delete" at bounding box center [1294, 293] width 49 height 20
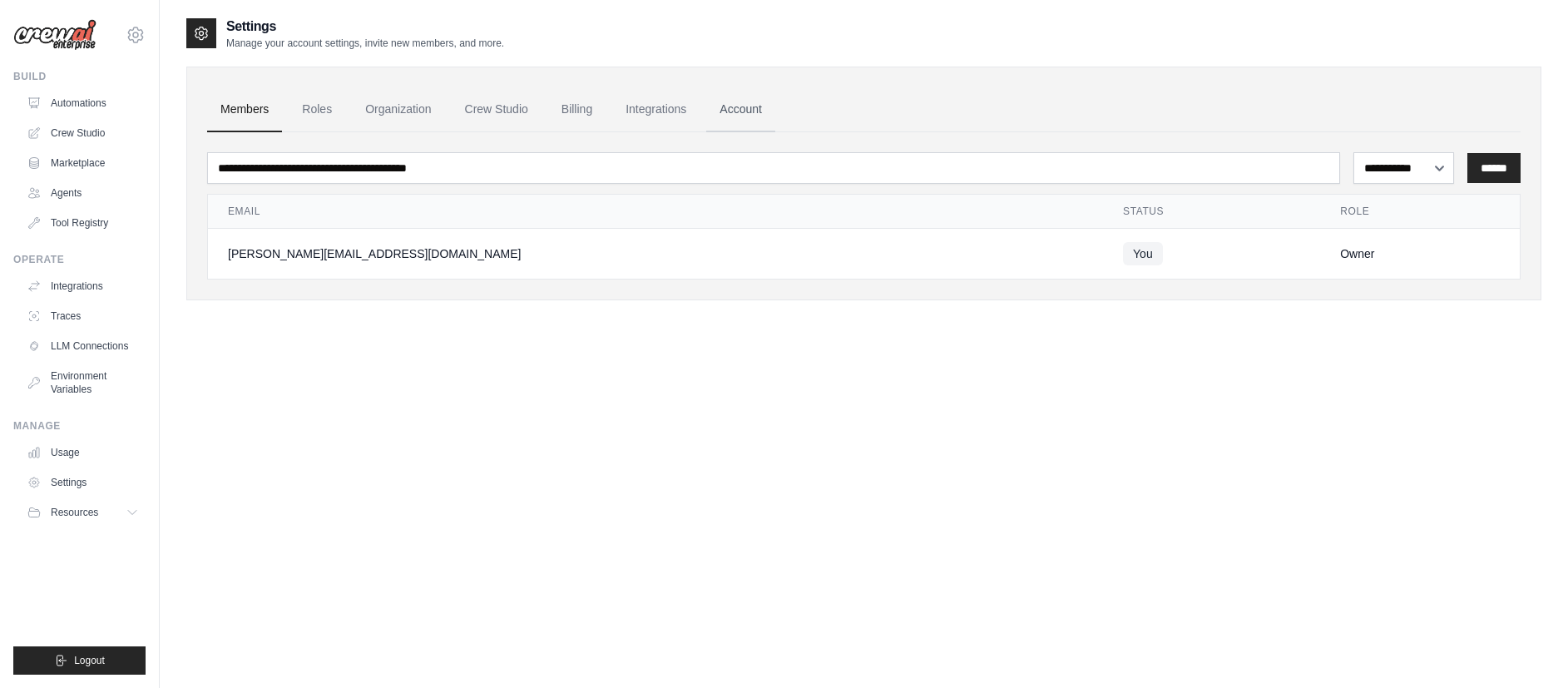
click at [768, 115] on link "Account" at bounding box center [741, 110] width 69 height 45
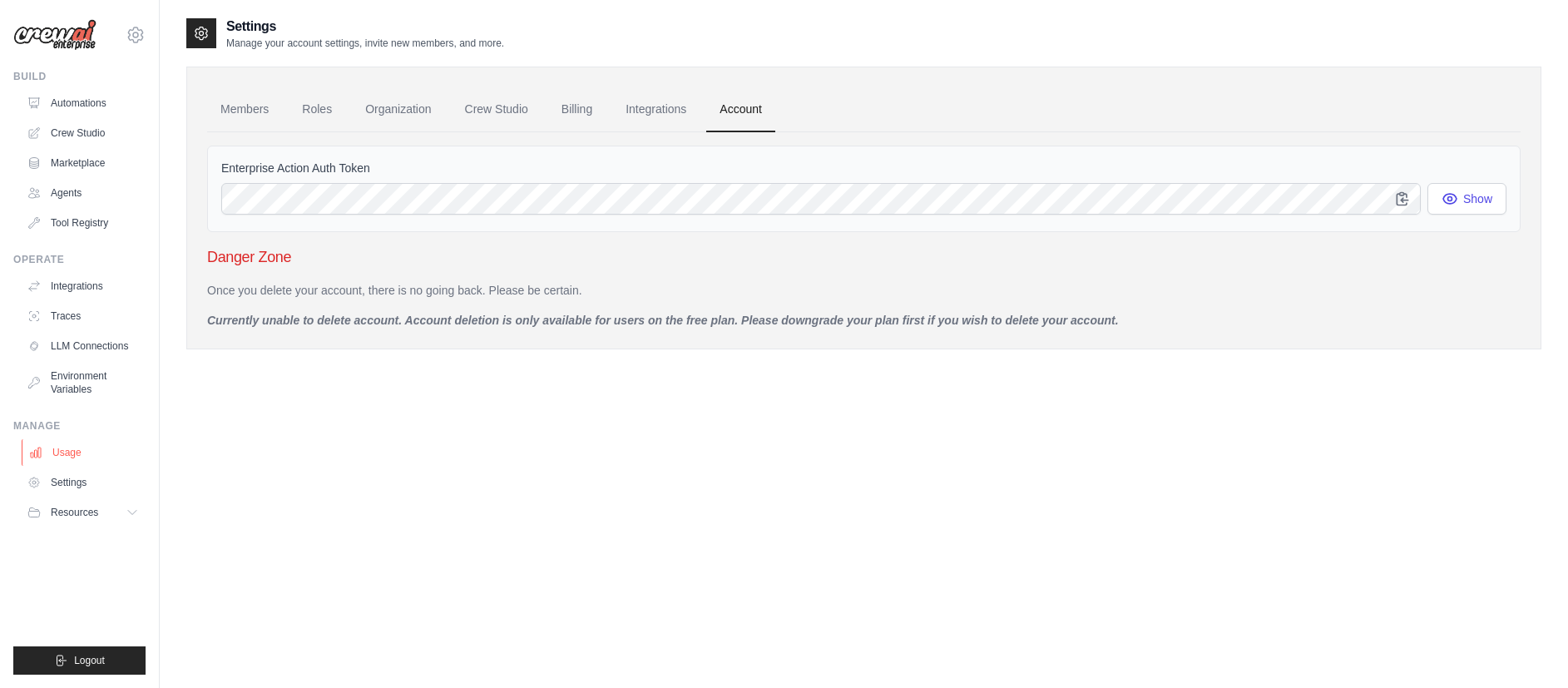
click at [73, 443] on link "Usage" at bounding box center [84, 453] width 126 height 27
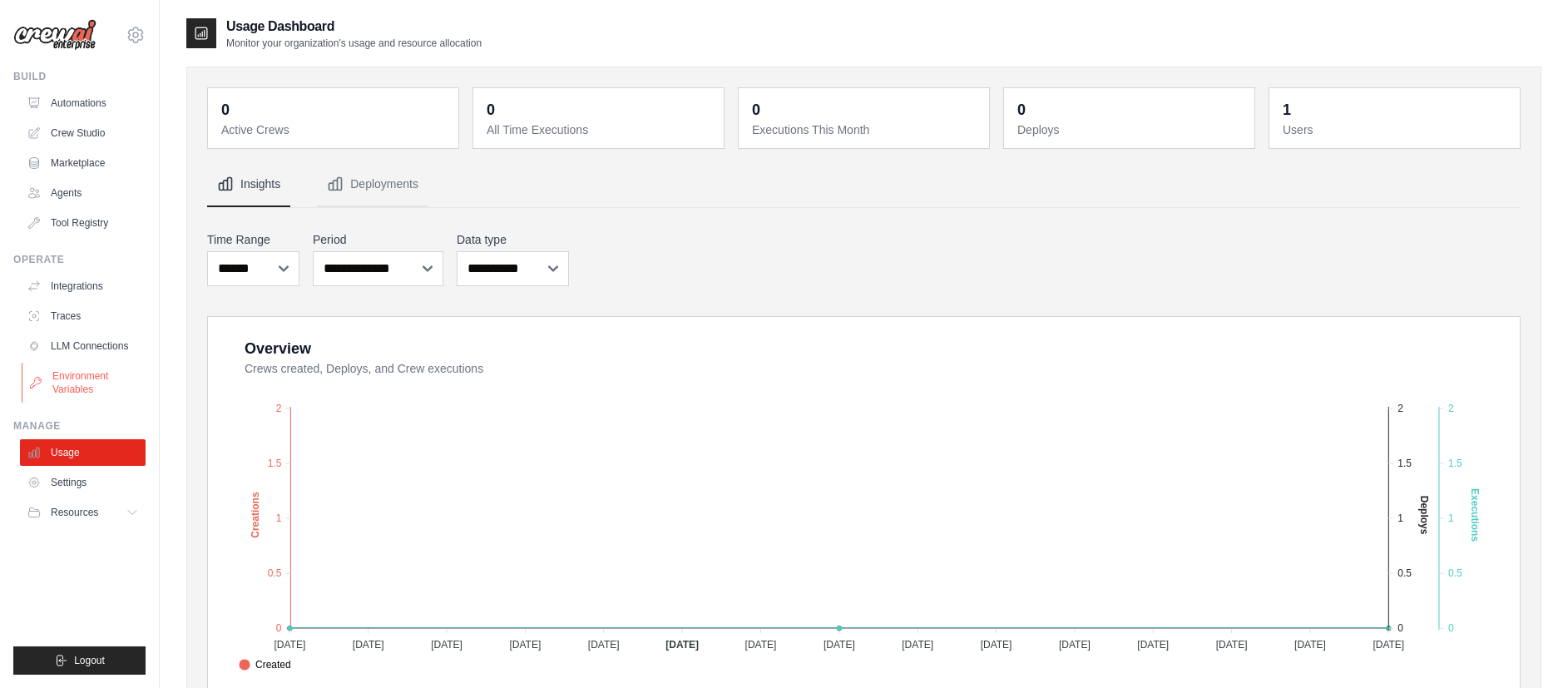
click at [74, 389] on link "Environment Variables" at bounding box center [84, 382] width 126 height 40
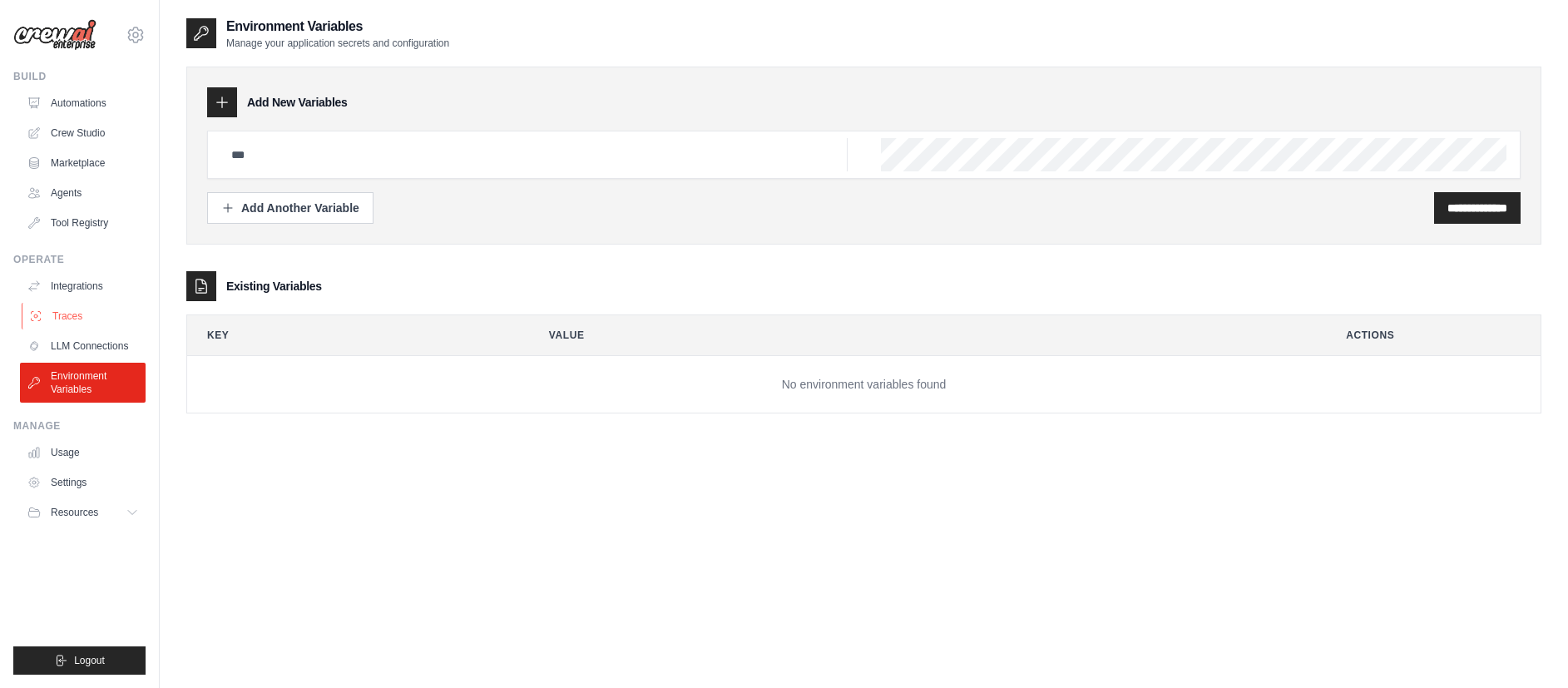
click at [86, 323] on link "Traces" at bounding box center [84, 316] width 126 height 27
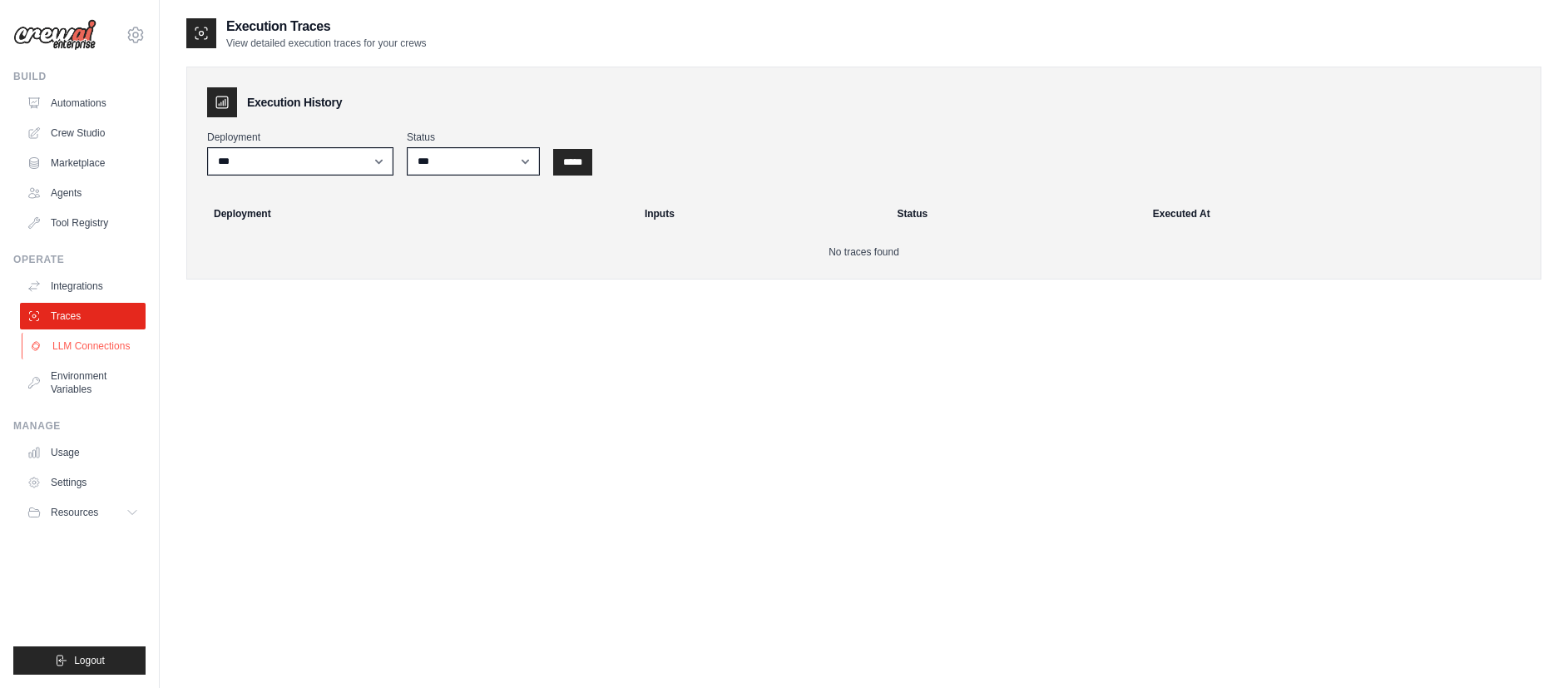
click at [87, 349] on link "LLM Connections" at bounding box center [84, 345] width 126 height 27
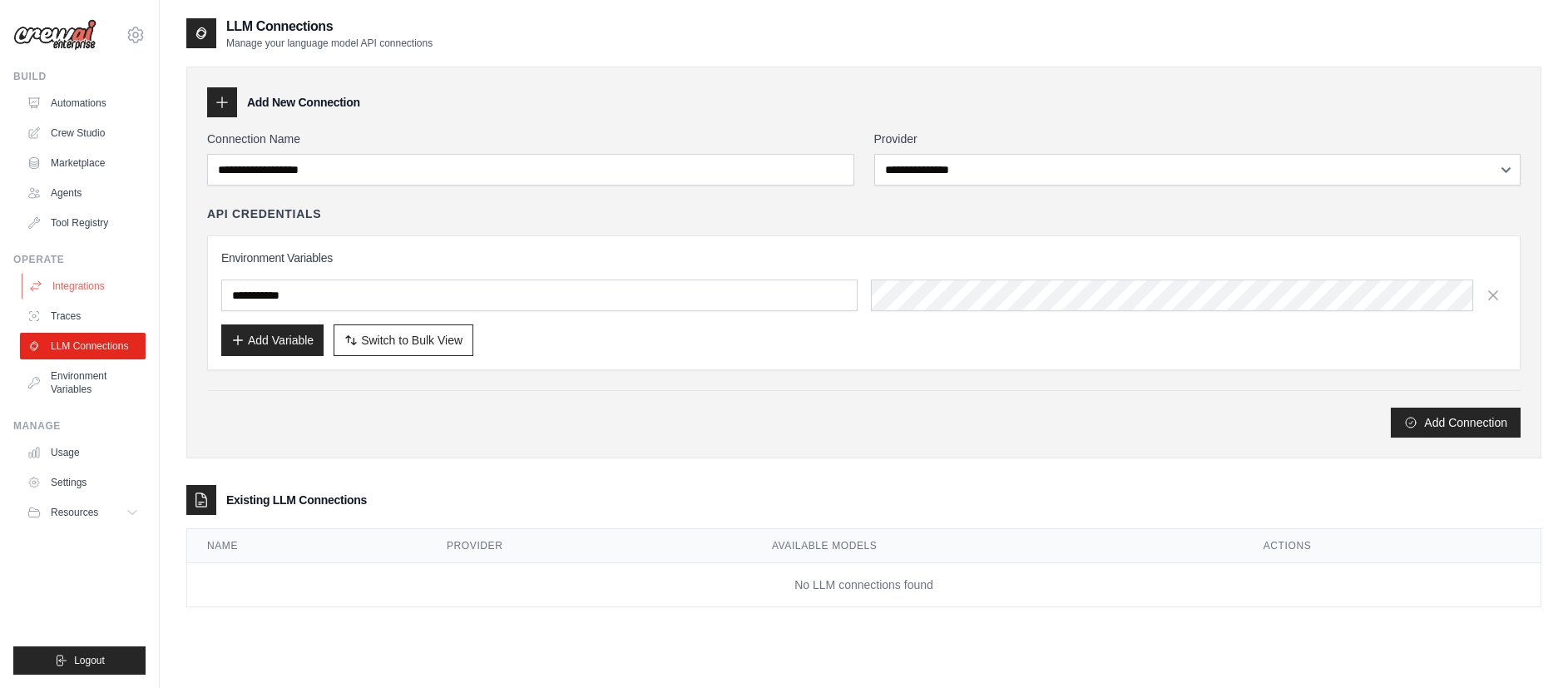
click at [84, 284] on link "Integrations" at bounding box center [84, 285] width 126 height 27
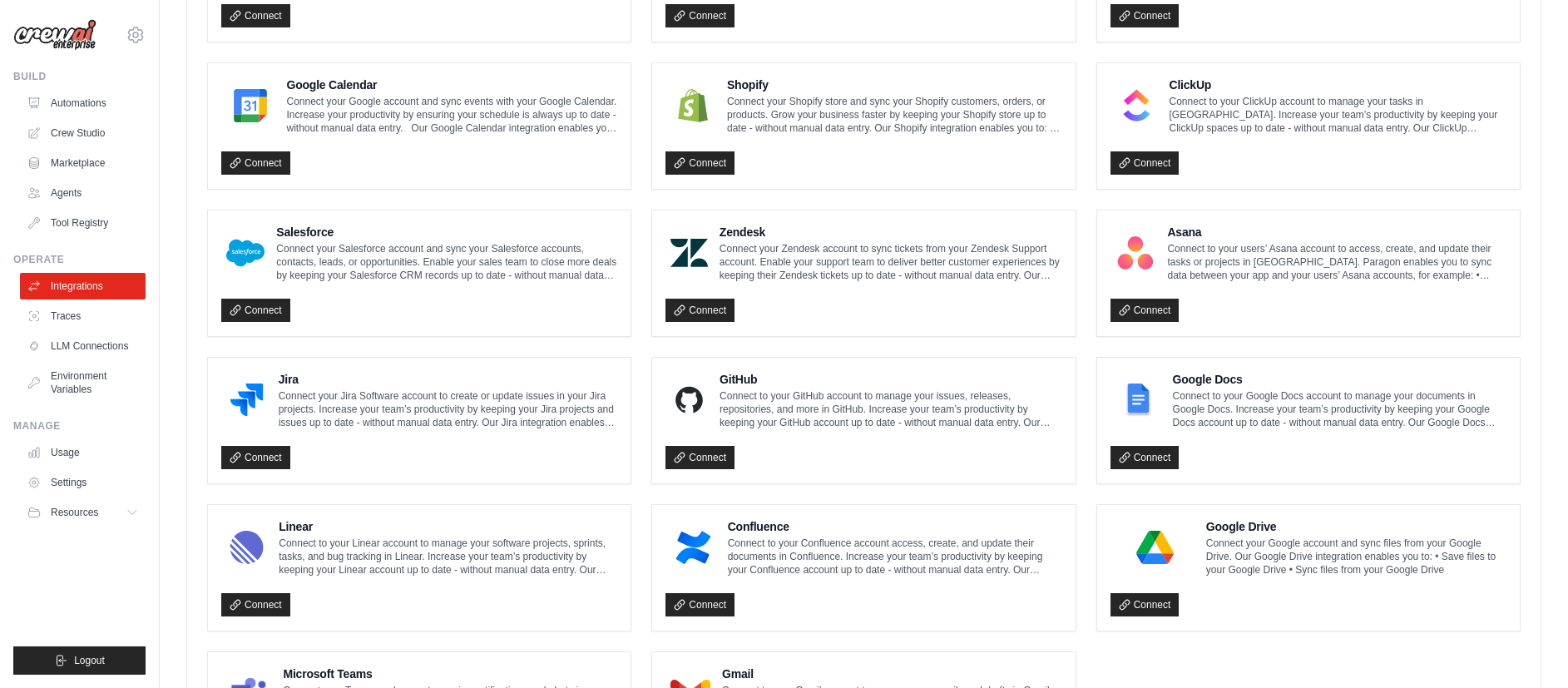
scroll to position [869, 0]
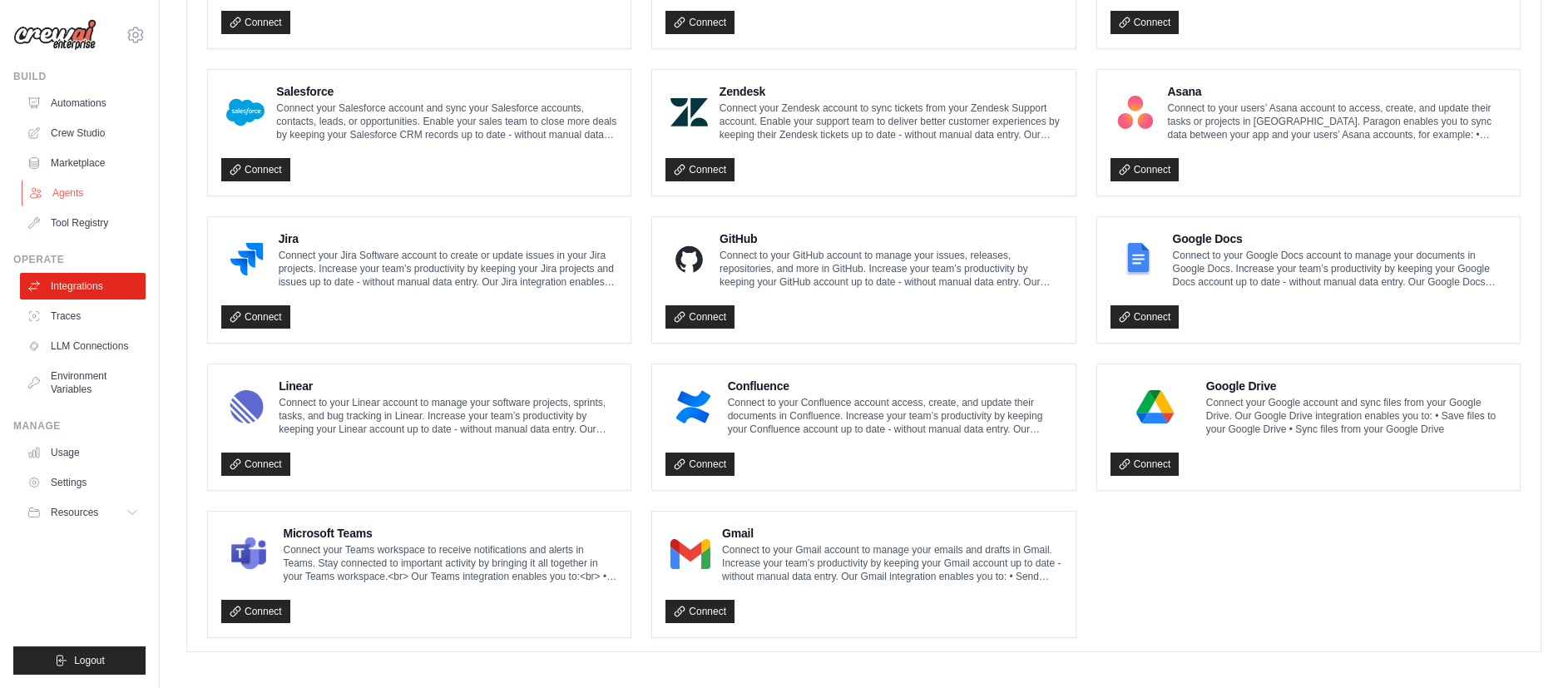
click at [55, 187] on link "Agents" at bounding box center [84, 193] width 126 height 27
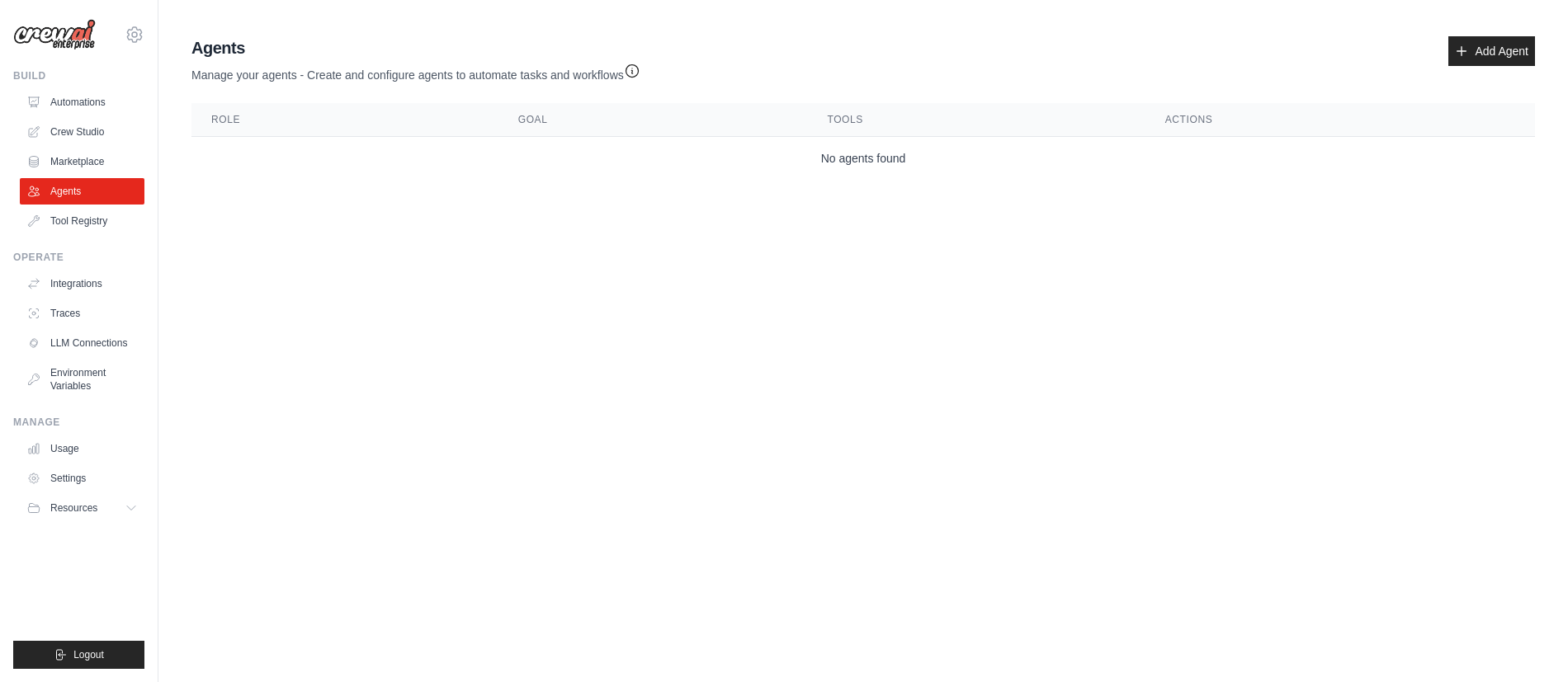
click at [69, 237] on ul "Build Automations Crew Studio Marketplace Agents" at bounding box center [78, 369] width 131 height 600
click at [71, 221] on link "Tool Registry" at bounding box center [83, 221] width 125 height 27
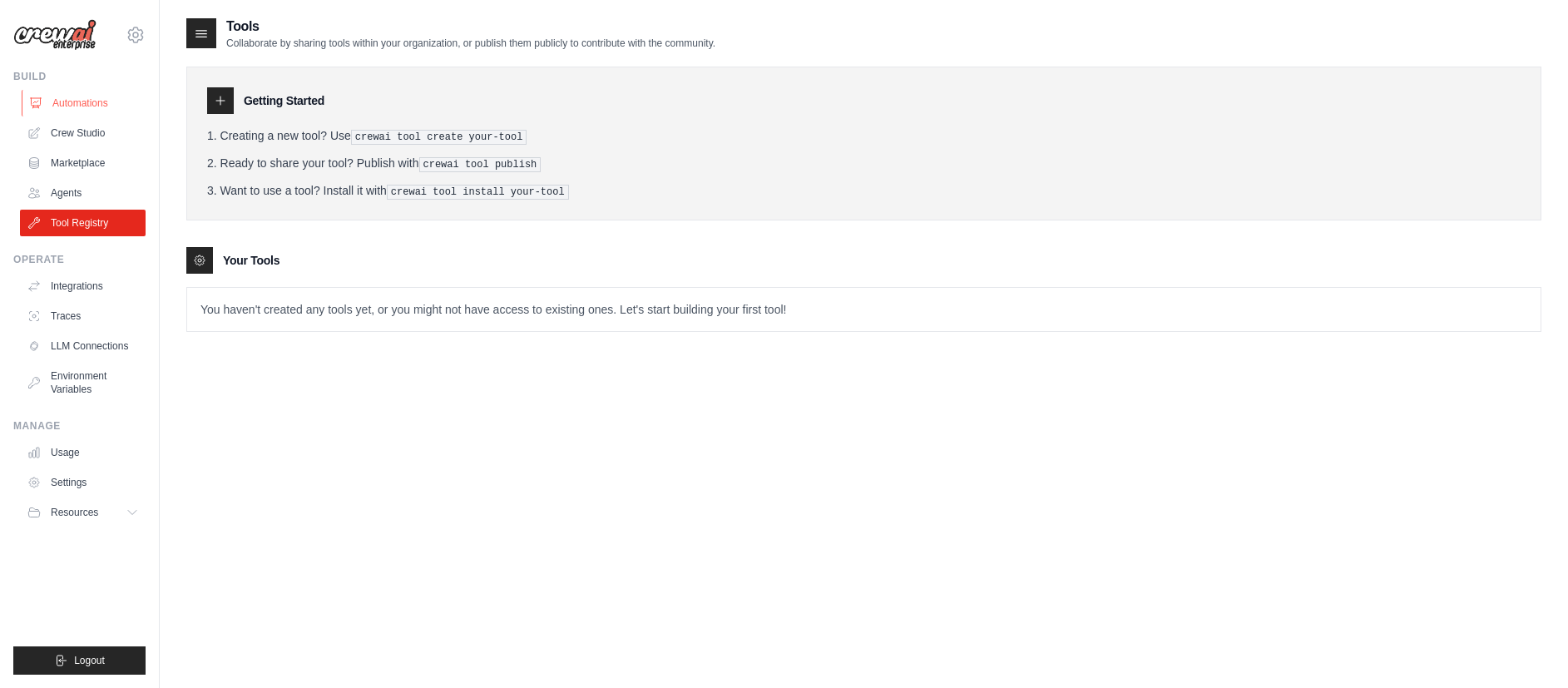
click at [71, 100] on link "Automations" at bounding box center [84, 103] width 126 height 27
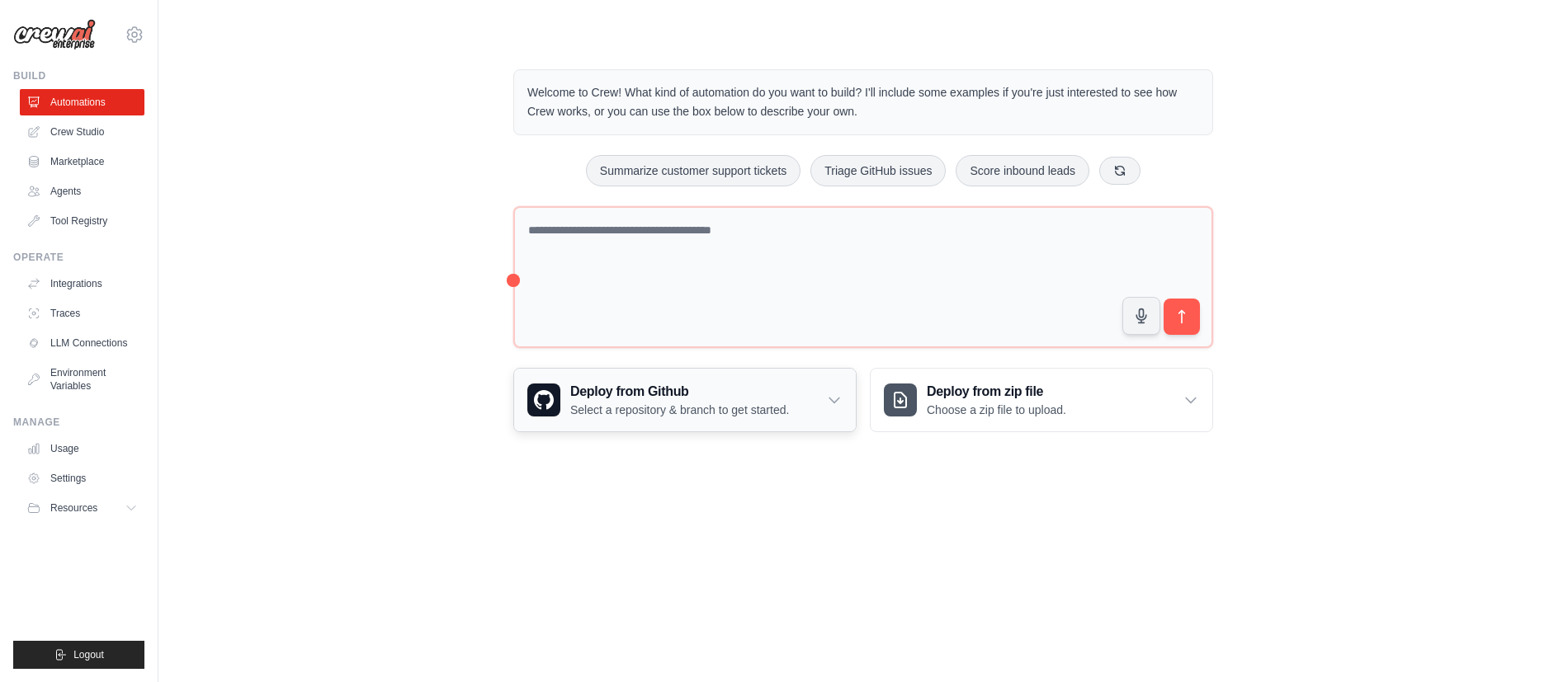
click at [655, 417] on div "Deploy from Github Select a repository & branch to get started." at bounding box center [684, 400] width 342 height 62
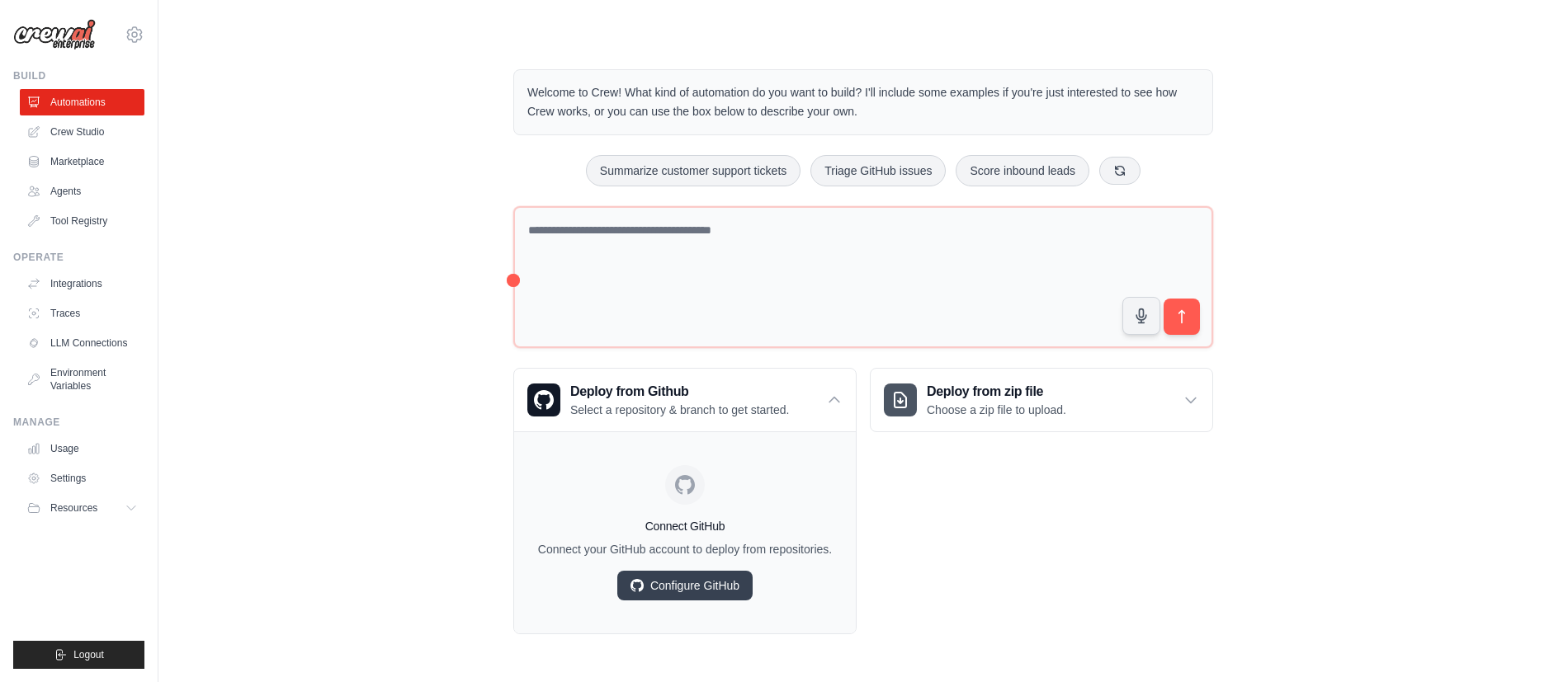
click at [399, 495] on div "Welcome to Crew! What kind of automation do you want to build? I'll include som…" at bounding box center [863, 352] width 1356 height 618
click at [1002, 402] on p "Choose a zip file to upload." at bounding box center [996, 410] width 139 height 16
click at [1001, 402] on p "Choose a zip file to upload." at bounding box center [996, 410] width 139 height 16
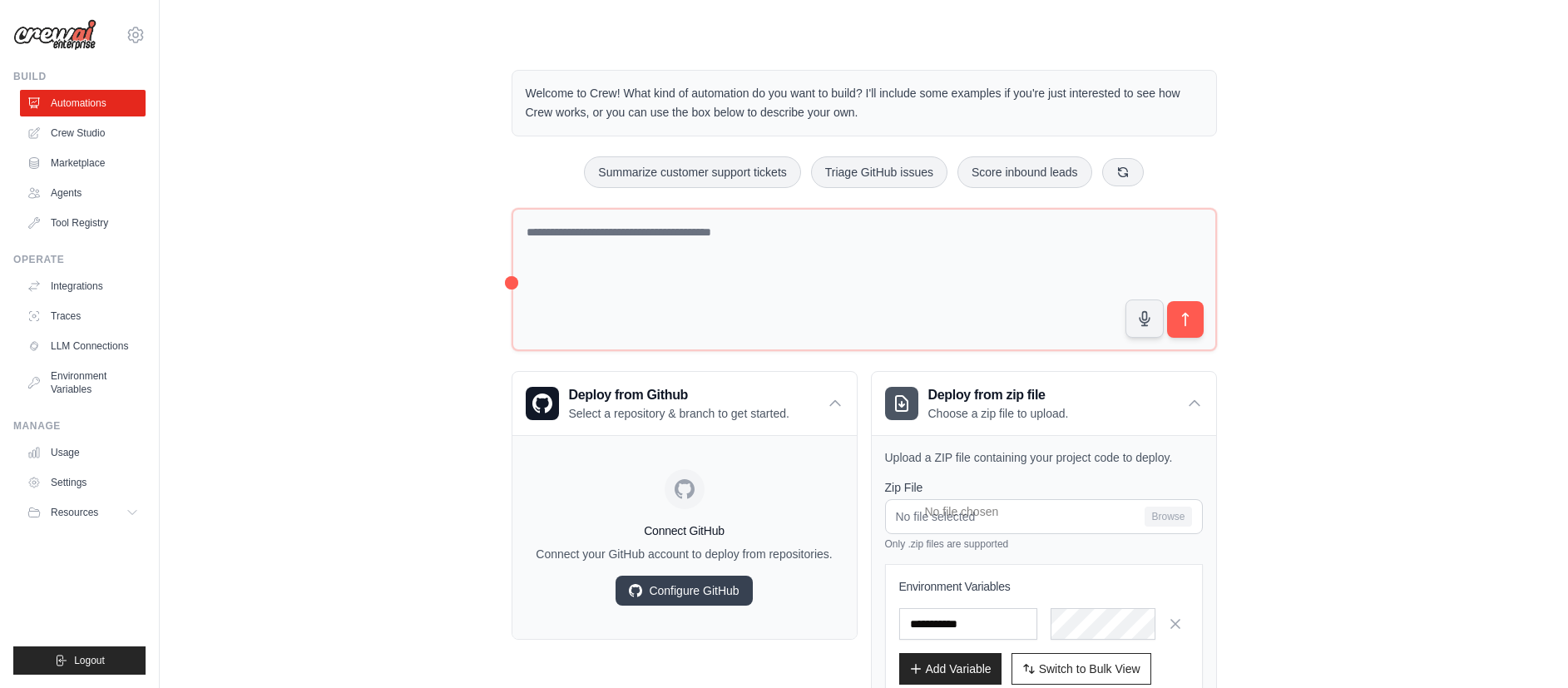
click at [1337, 513] on div "Welcome to Crew! What kind of automation do you want to build? I'll include som…" at bounding box center [864, 416] width 1356 height 745
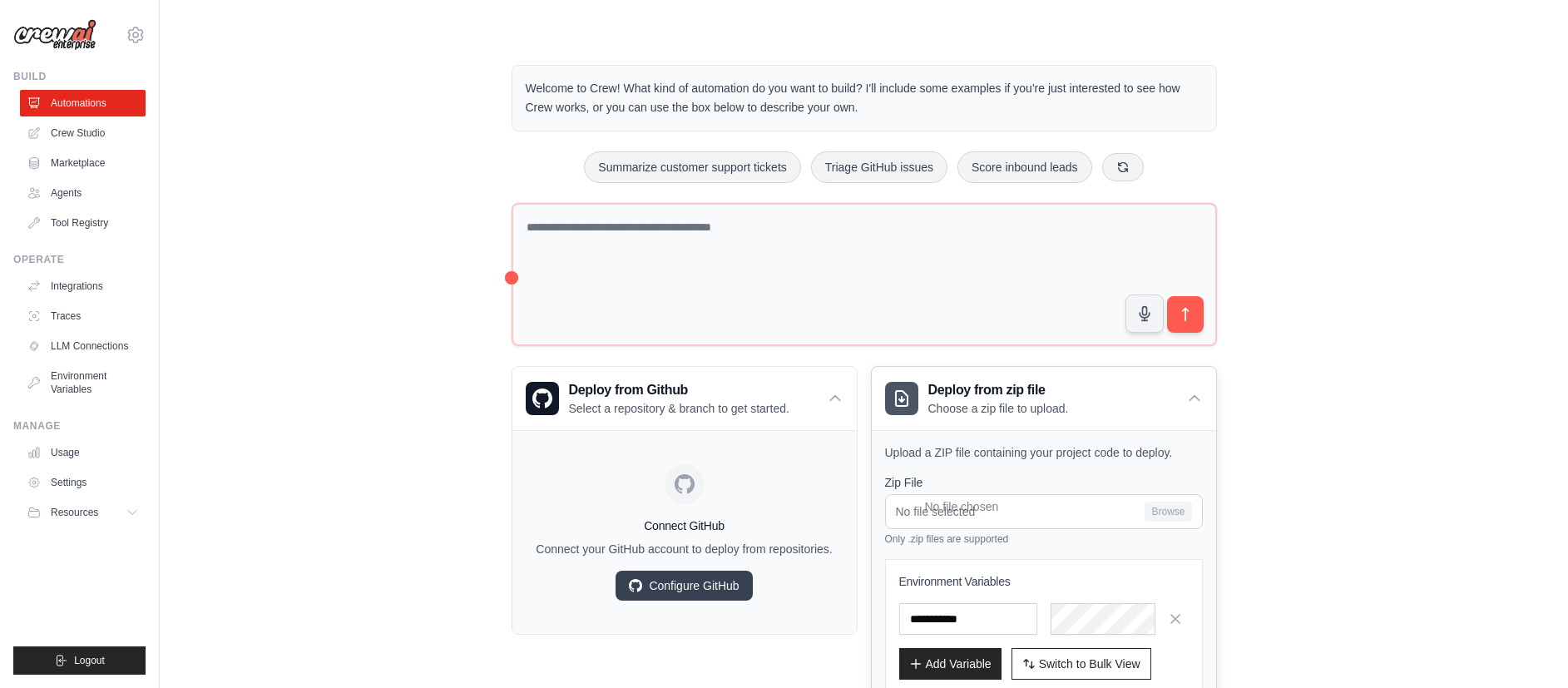
scroll to position [116, 0]
